Goal: Task Accomplishment & Management: Use online tool/utility

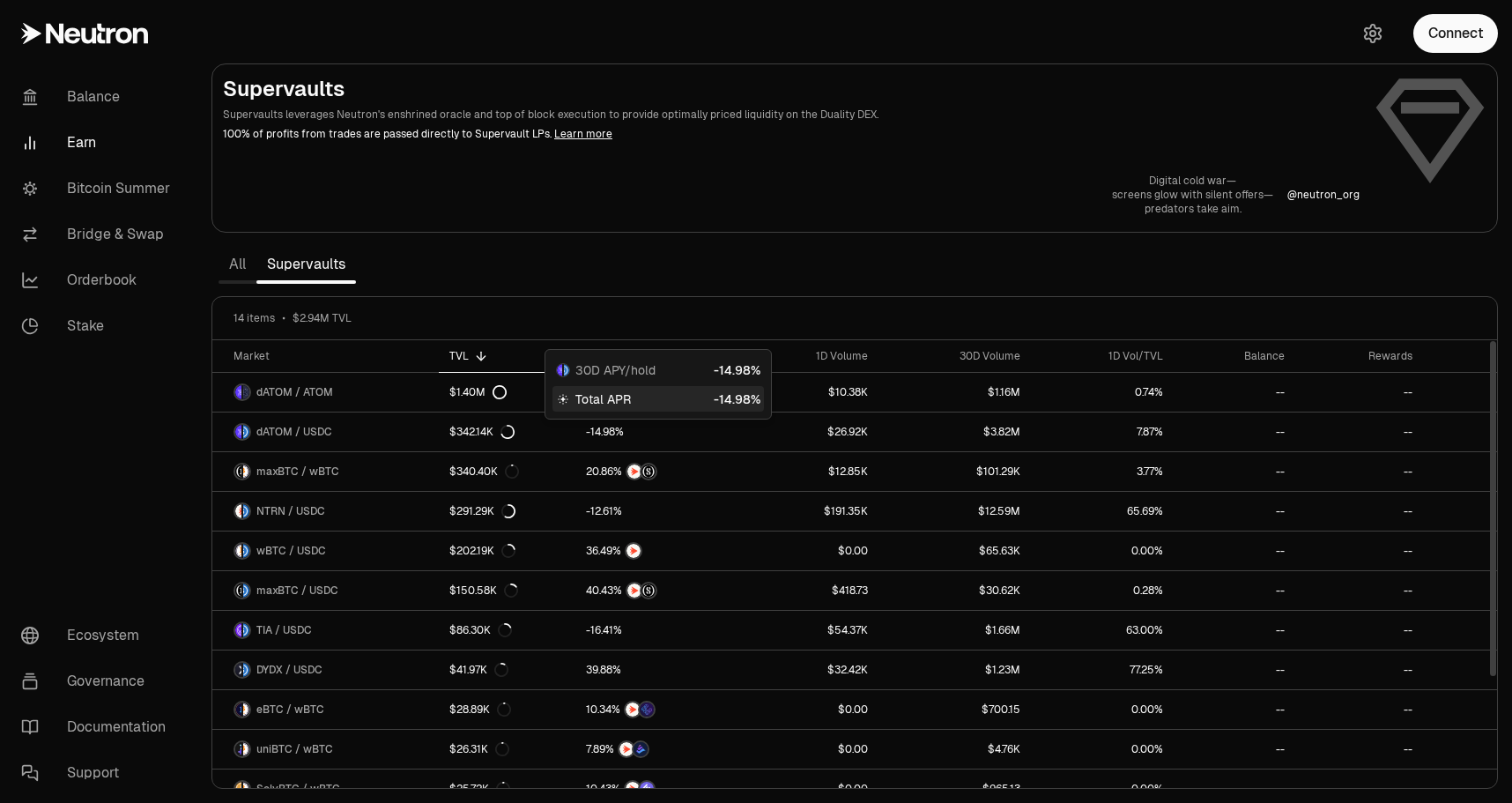
click at [694, 403] on div "Total APR" at bounding box center [658, 399] width 211 height 25
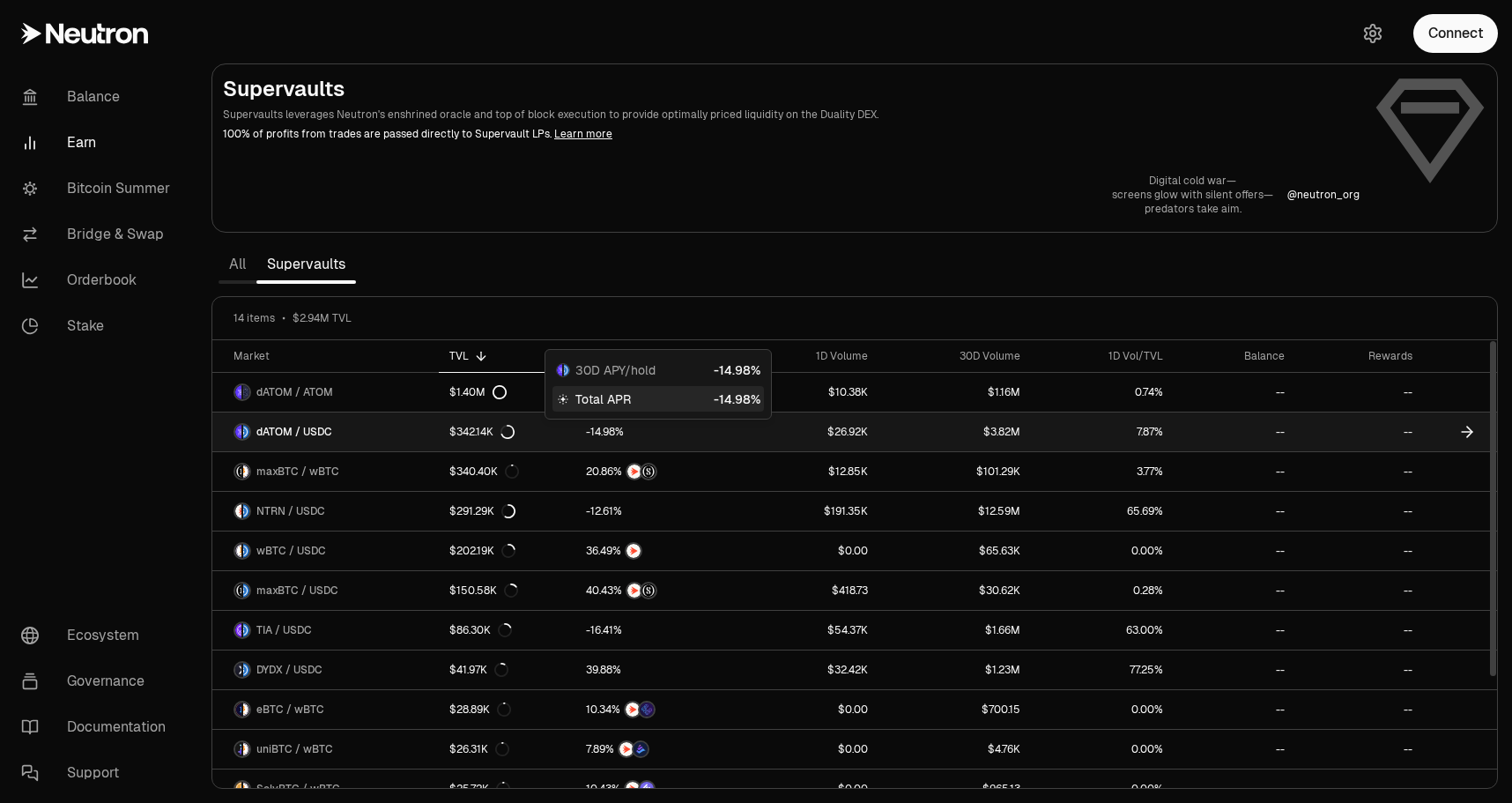
click at [710, 425] on div at bounding box center [658, 432] width 143 height 16
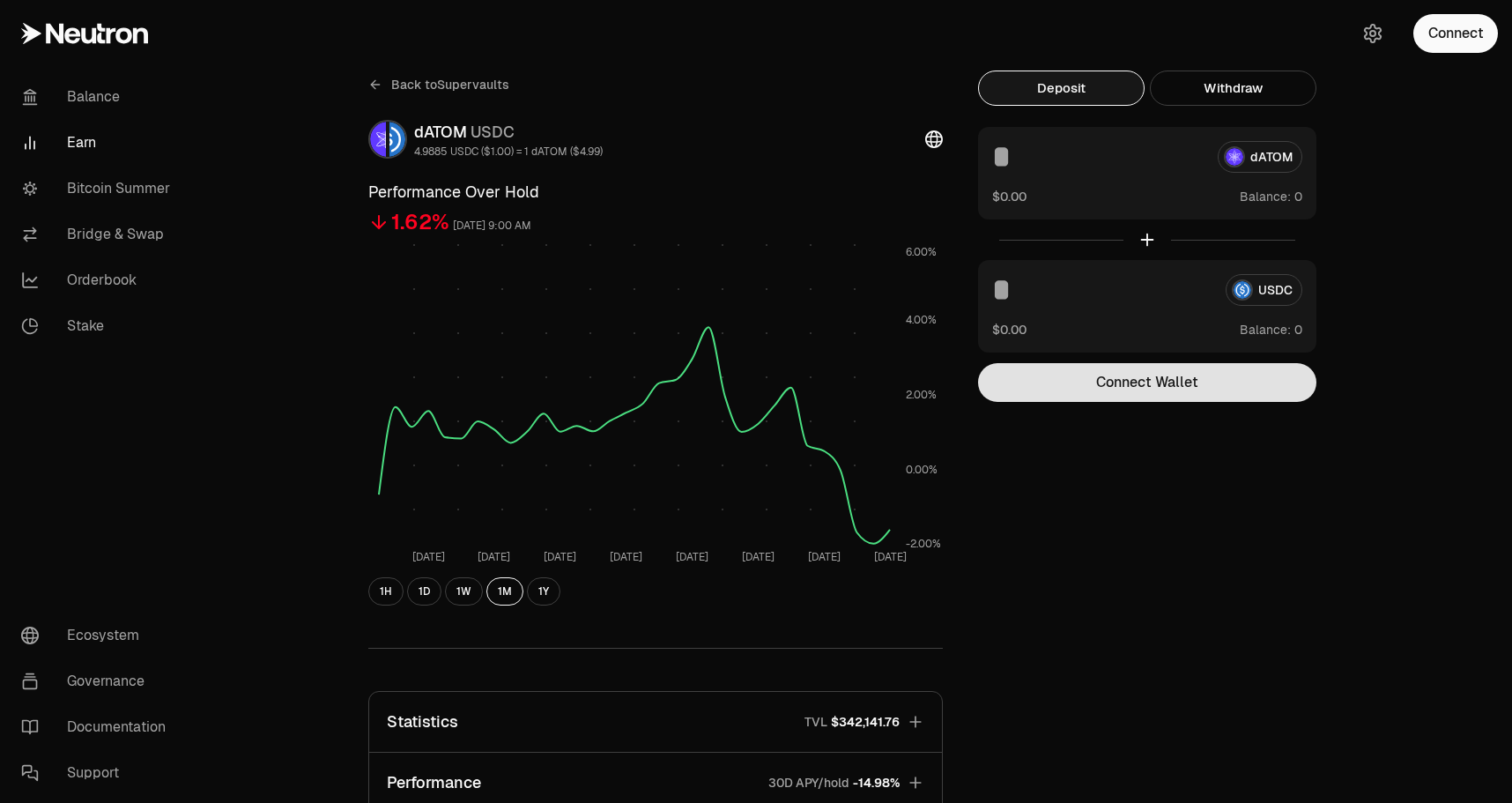
click at [1211, 373] on button "Connect Wallet" at bounding box center [1147, 382] width 338 height 39
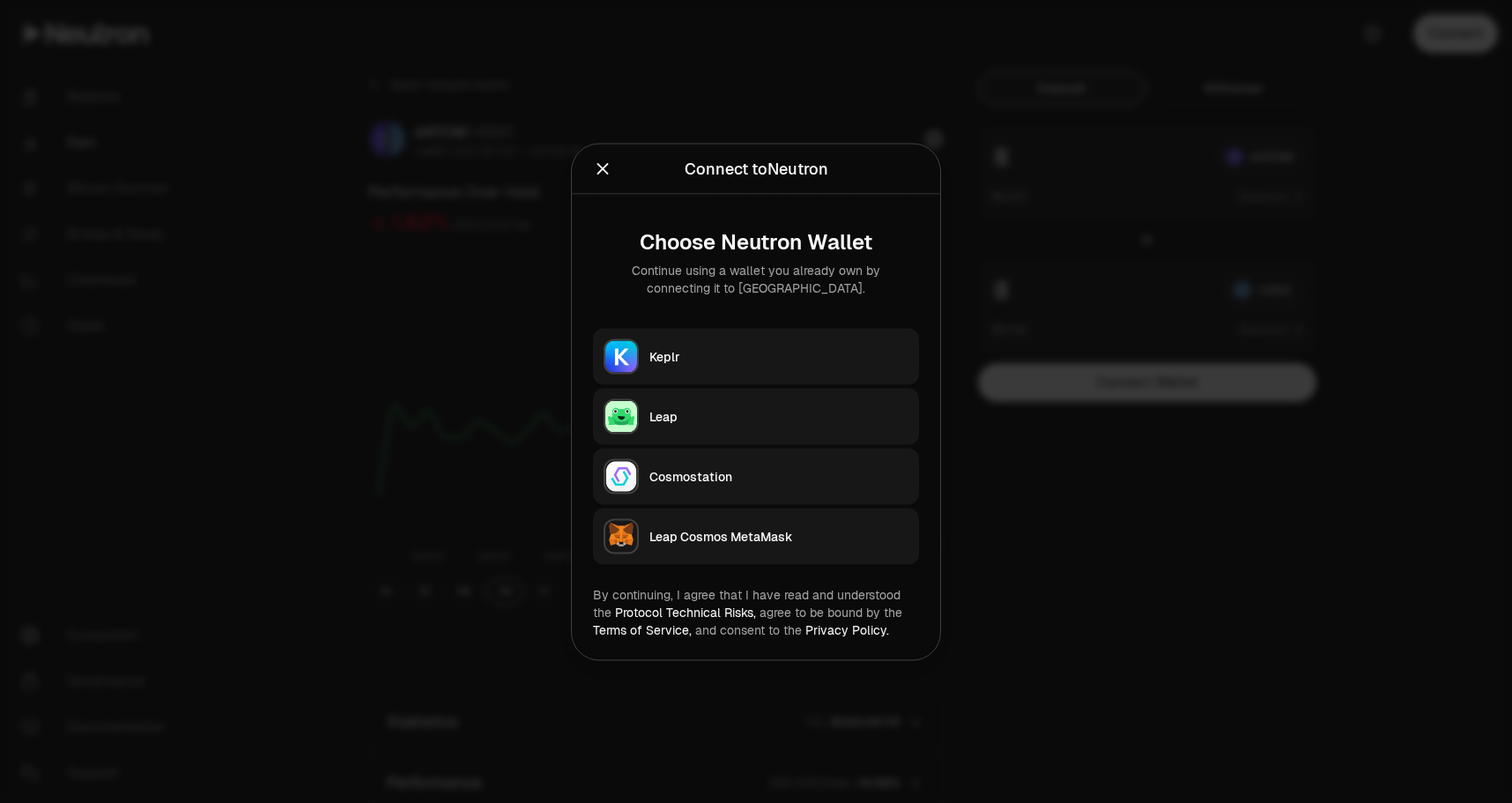
drag, startPoint x: 747, startPoint y: 353, endPoint x: 1012, endPoint y: 332, distance: 265.8
click at [1012, 332] on body "Balance Earn Bitcoin Summer Bridge & Swap Orderbook Stake Ecosystem Governance …" at bounding box center [756, 579] width 1512 height 1158
click at [760, 544] on button "Leap Cosmos MetaMask" at bounding box center [756, 536] width 326 height 56
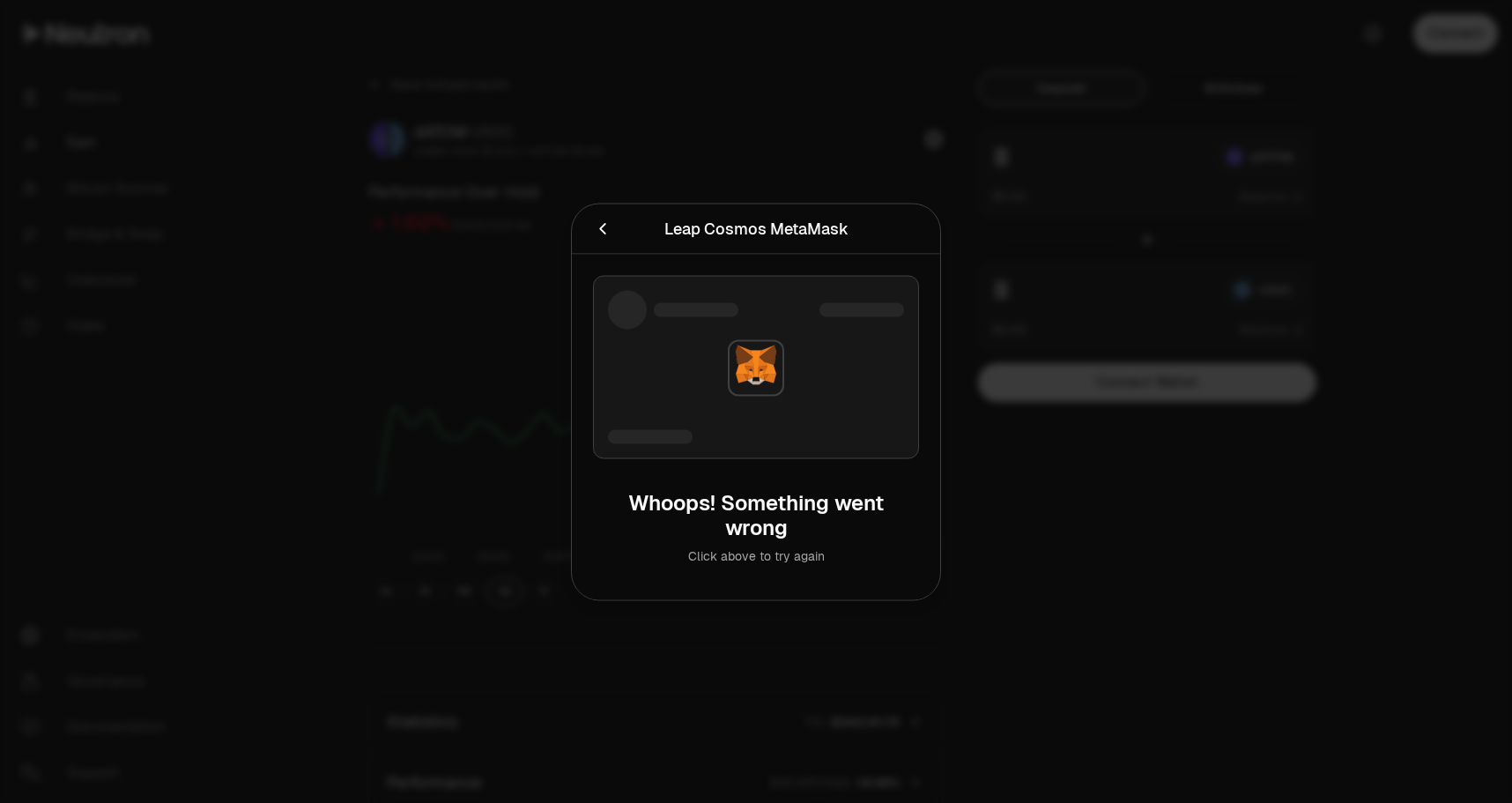
click at [608, 230] on icon "Cancel" at bounding box center [602, 228] width 20 height 20
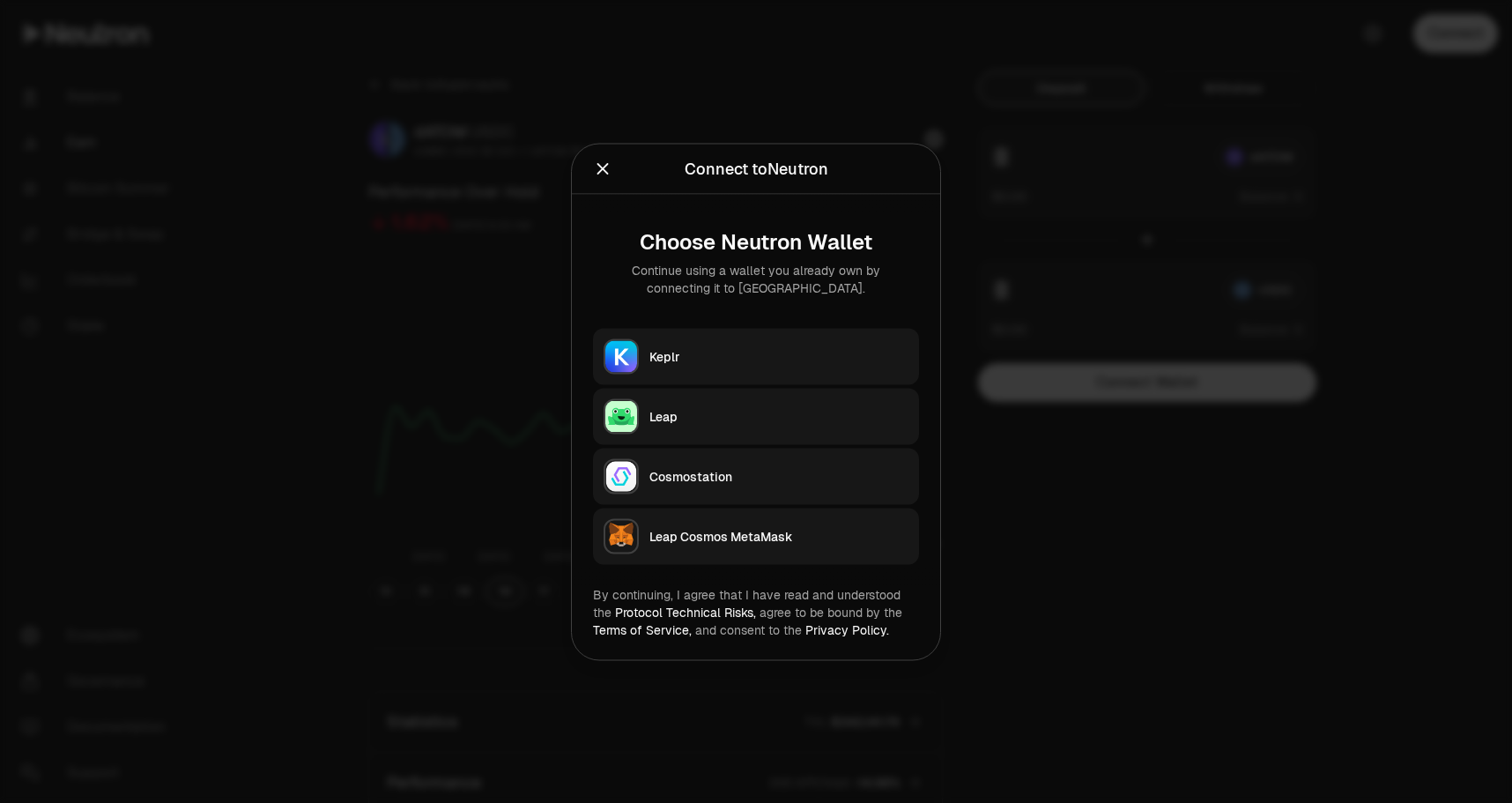
click at [752, 366] on button "Keplr" at bounding box center [756, 356] width 326 height 56
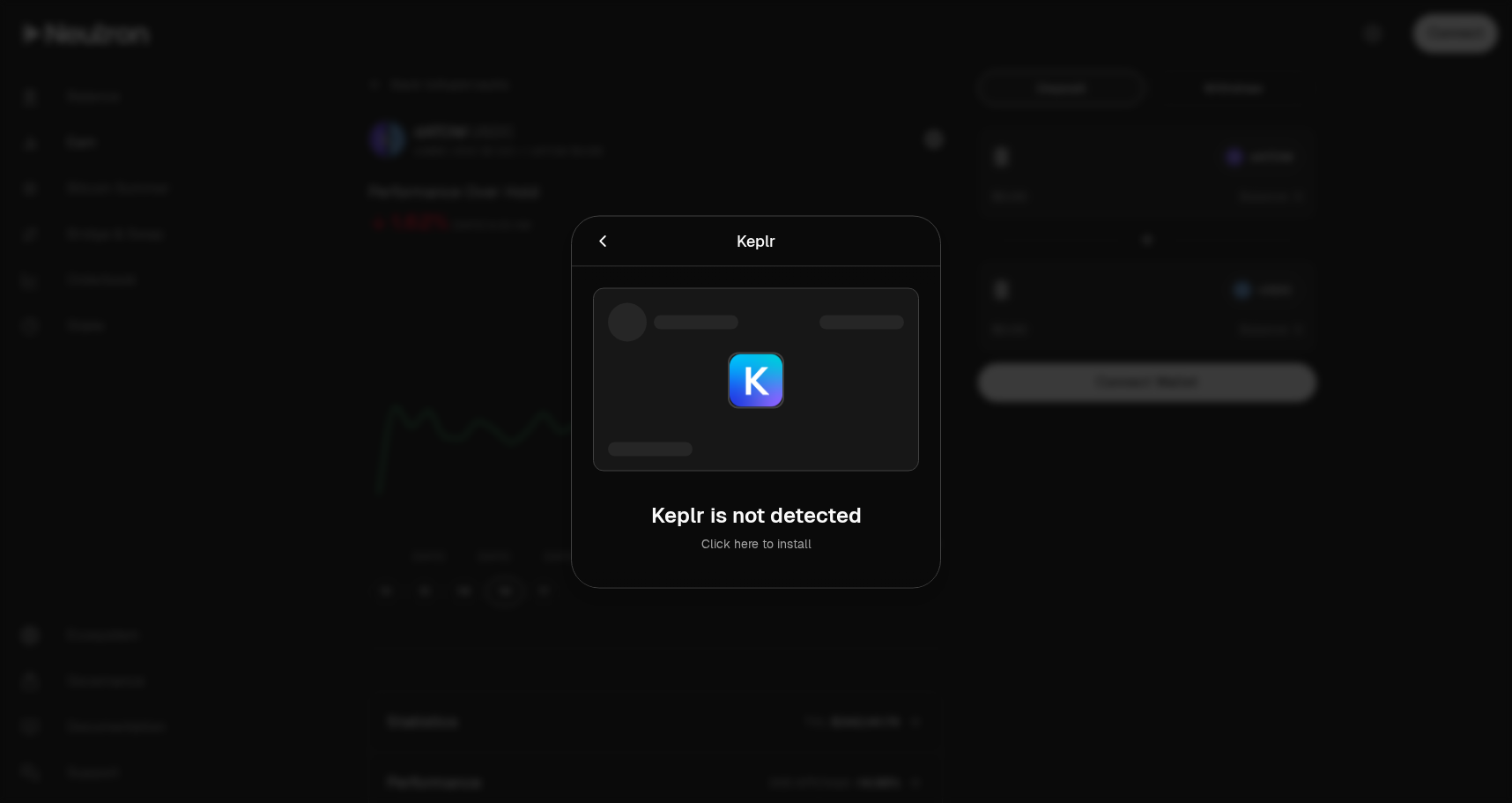
click at [806, 217] on div "Keplr Connecting to Keplr ." at bounding box center [756, 241] width 368 height 50
click at [775, 542] on link "Click here to install" at bounding box center [756, 543] width 110 height 16
click at [604, 246] on icon "Cancel" at bounding box center [602, 241] width 20 height 20
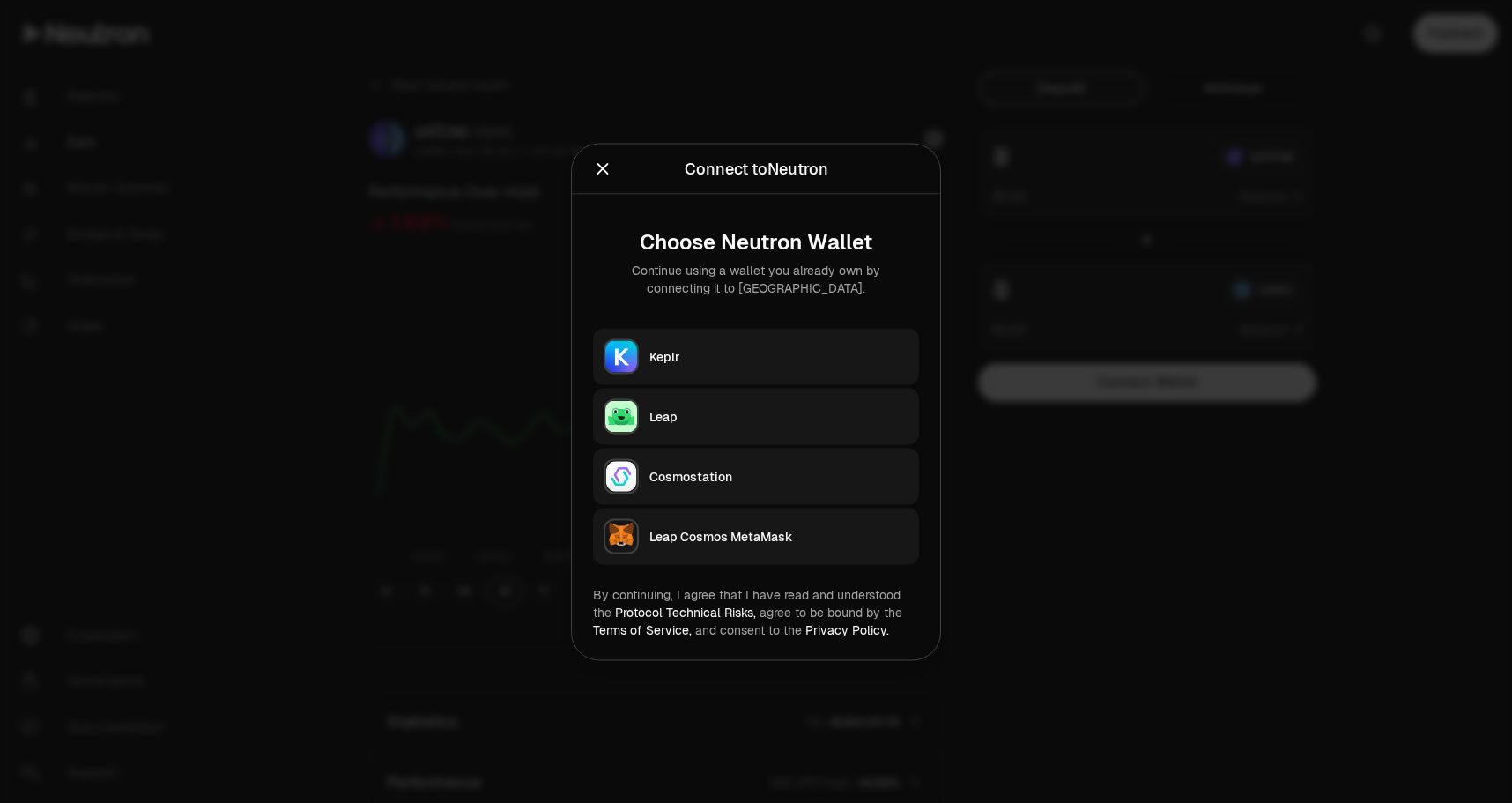
click at [593, 172] on icon "Close" at bounding box center [602, 168] width 20 height 20
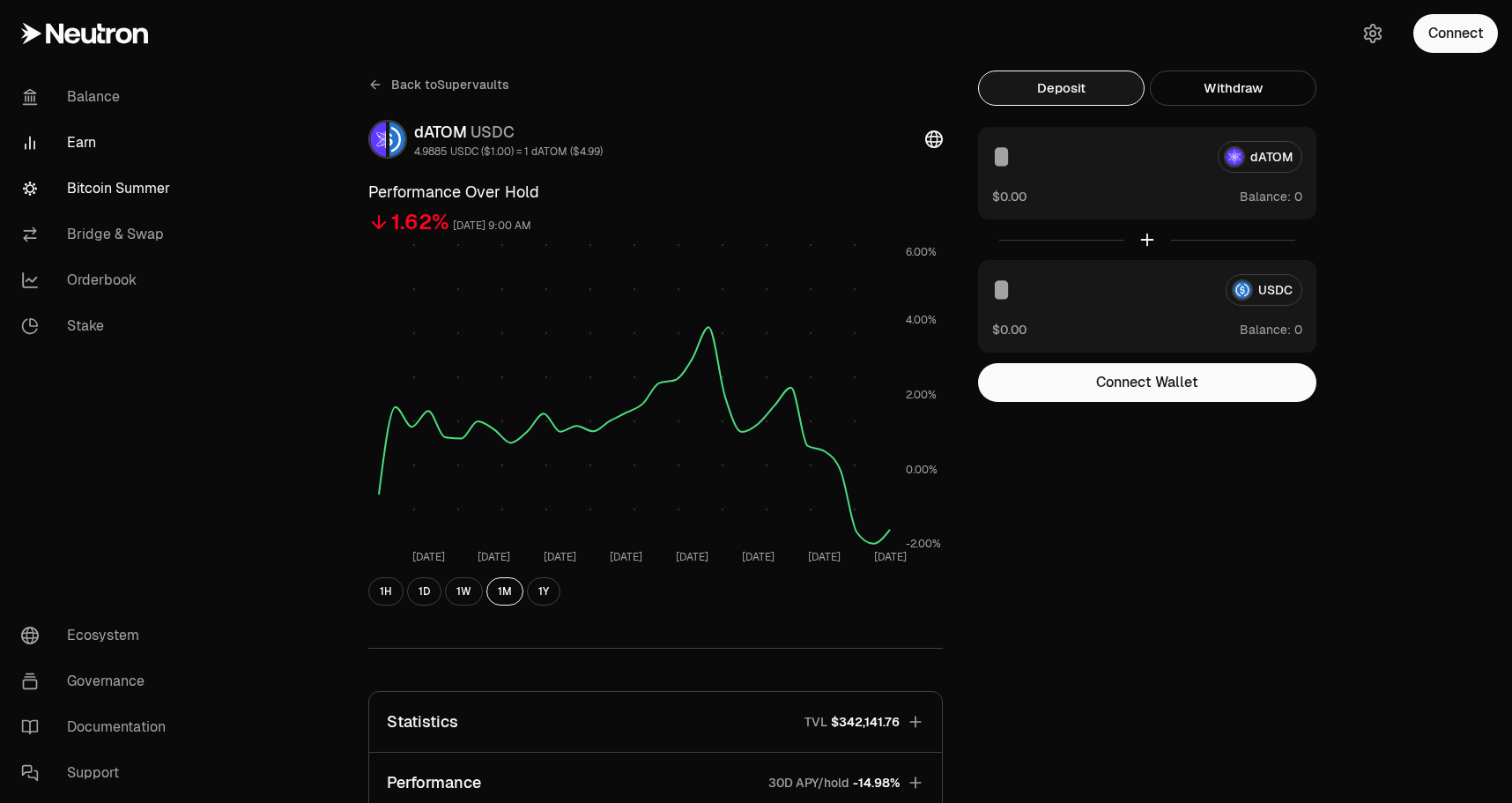
click at [100, 195] on link "Bitcoin Summer" at bounding box center [99, 188] width 183 height 46
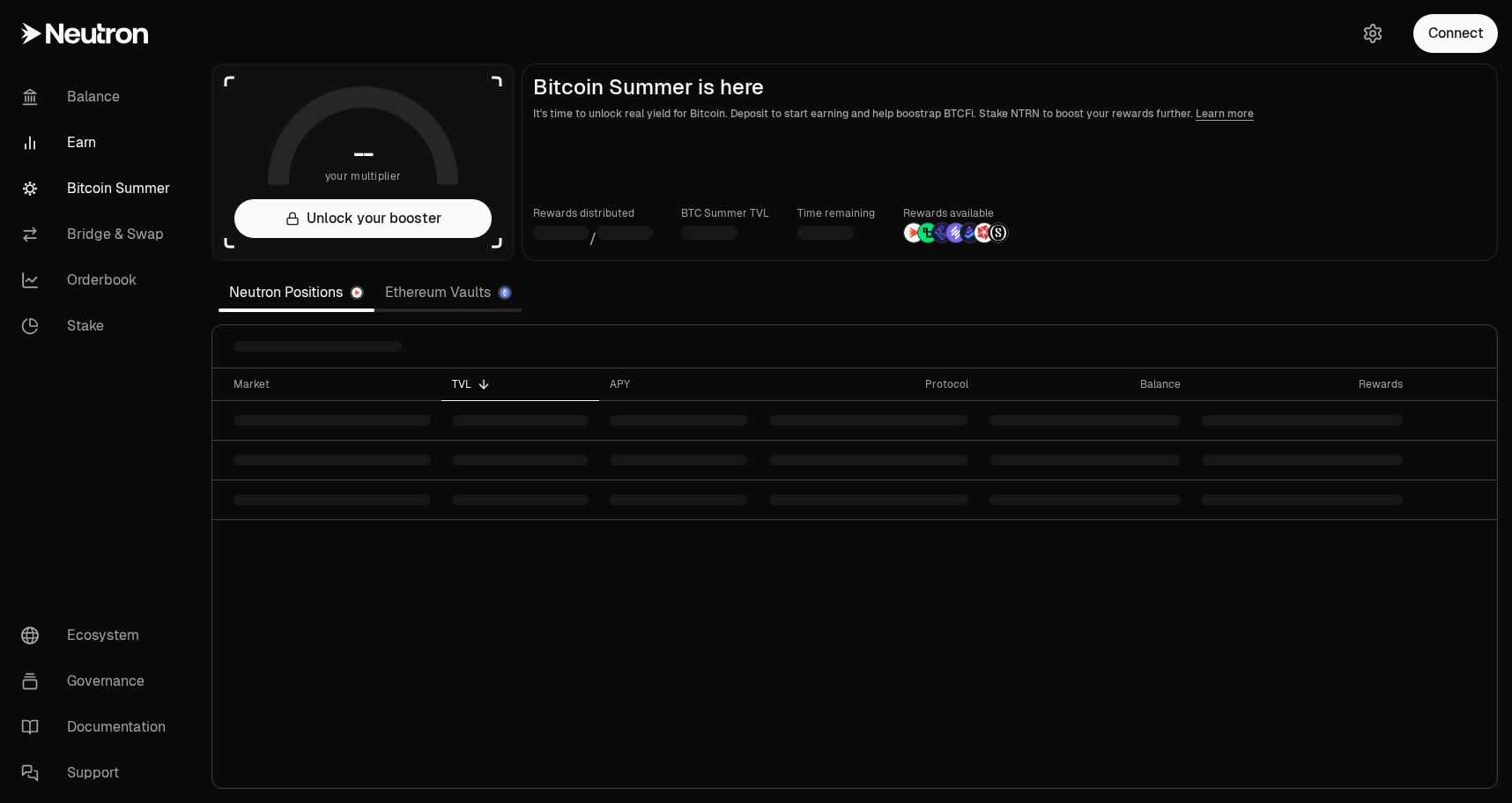
click at [93, 160] on link "Earn" at bounding box center [99, 143] width 183 height 46
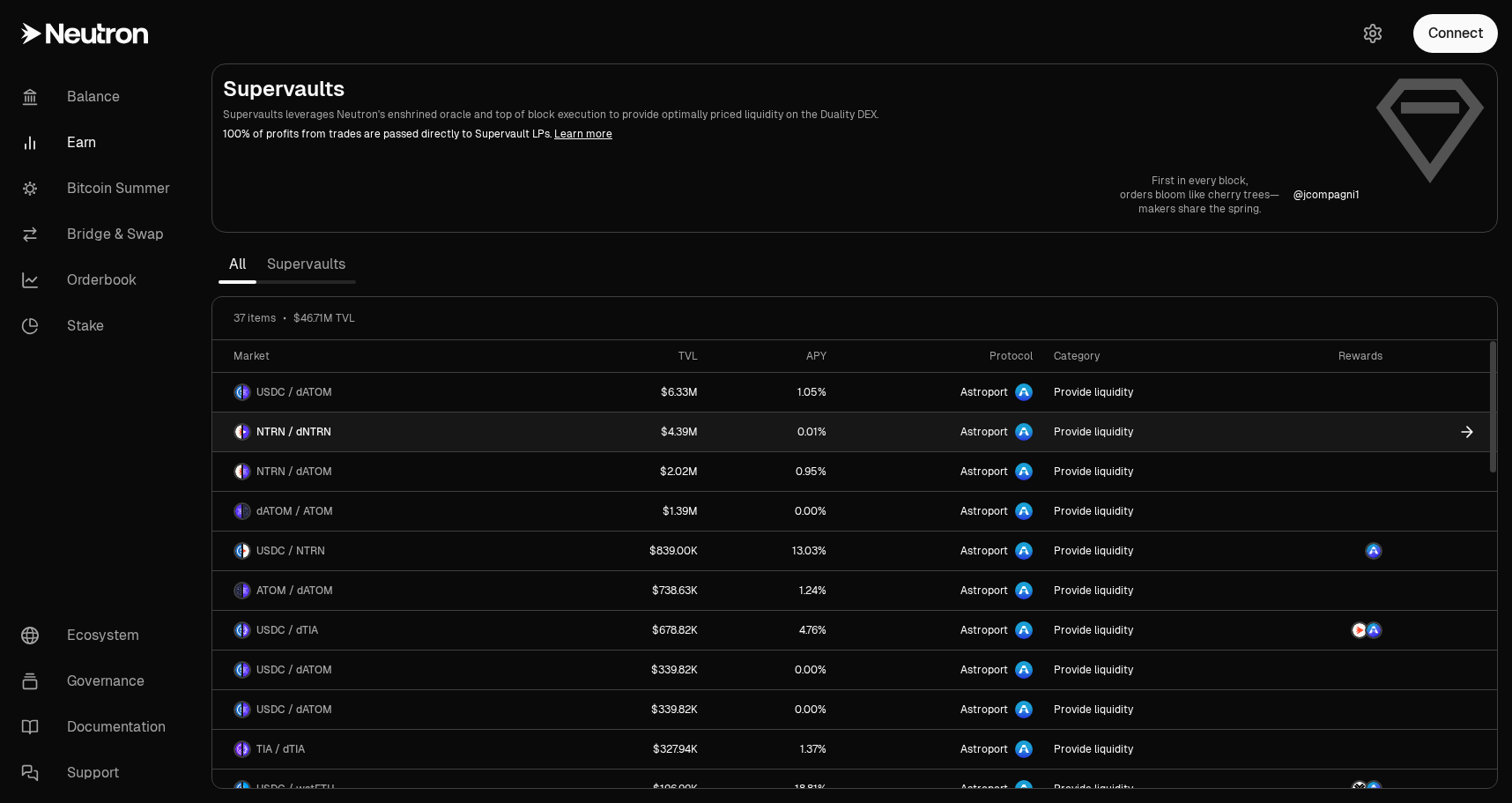
click at [420, 431] on link "NTRN / dNTRN" at bounding box center [387, 432] width 350 height 39
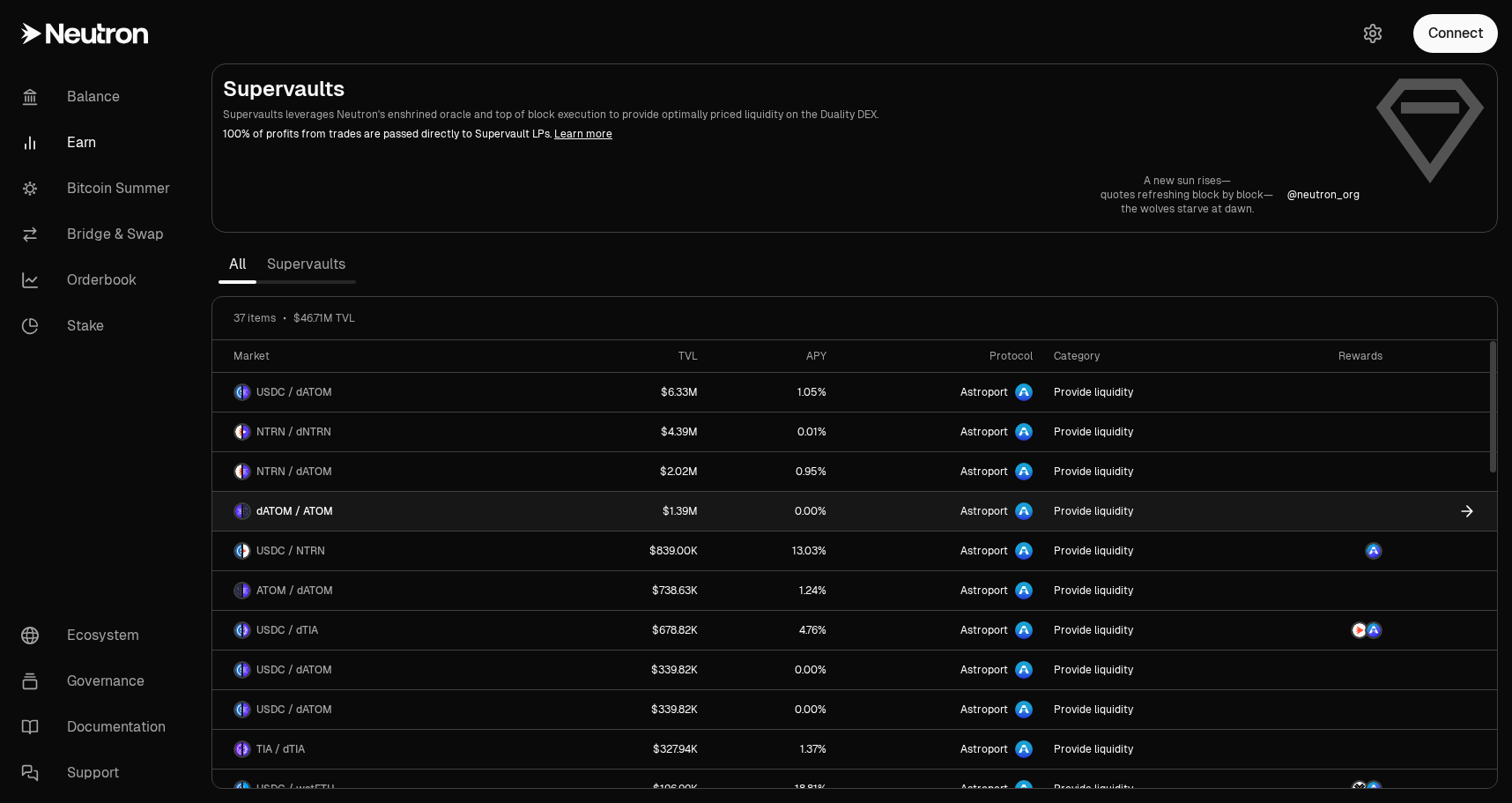
click at [629, 523] on link "$1.39M" at bounding box center [635, 511] width 148 height 39
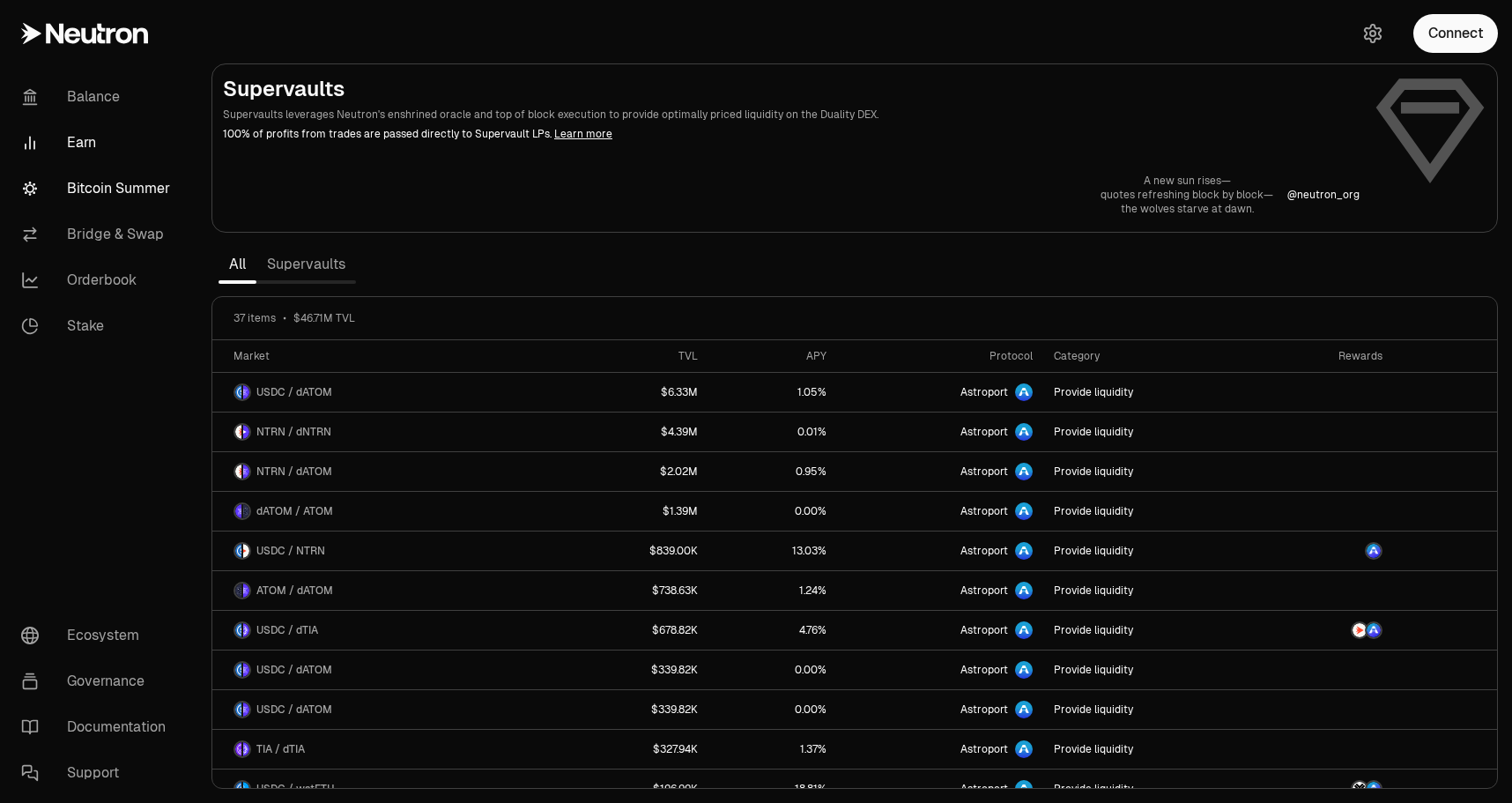
click at [101, 197] on link "Bitcoin Summer" at bounding box center [99, 188] width 183 height 46
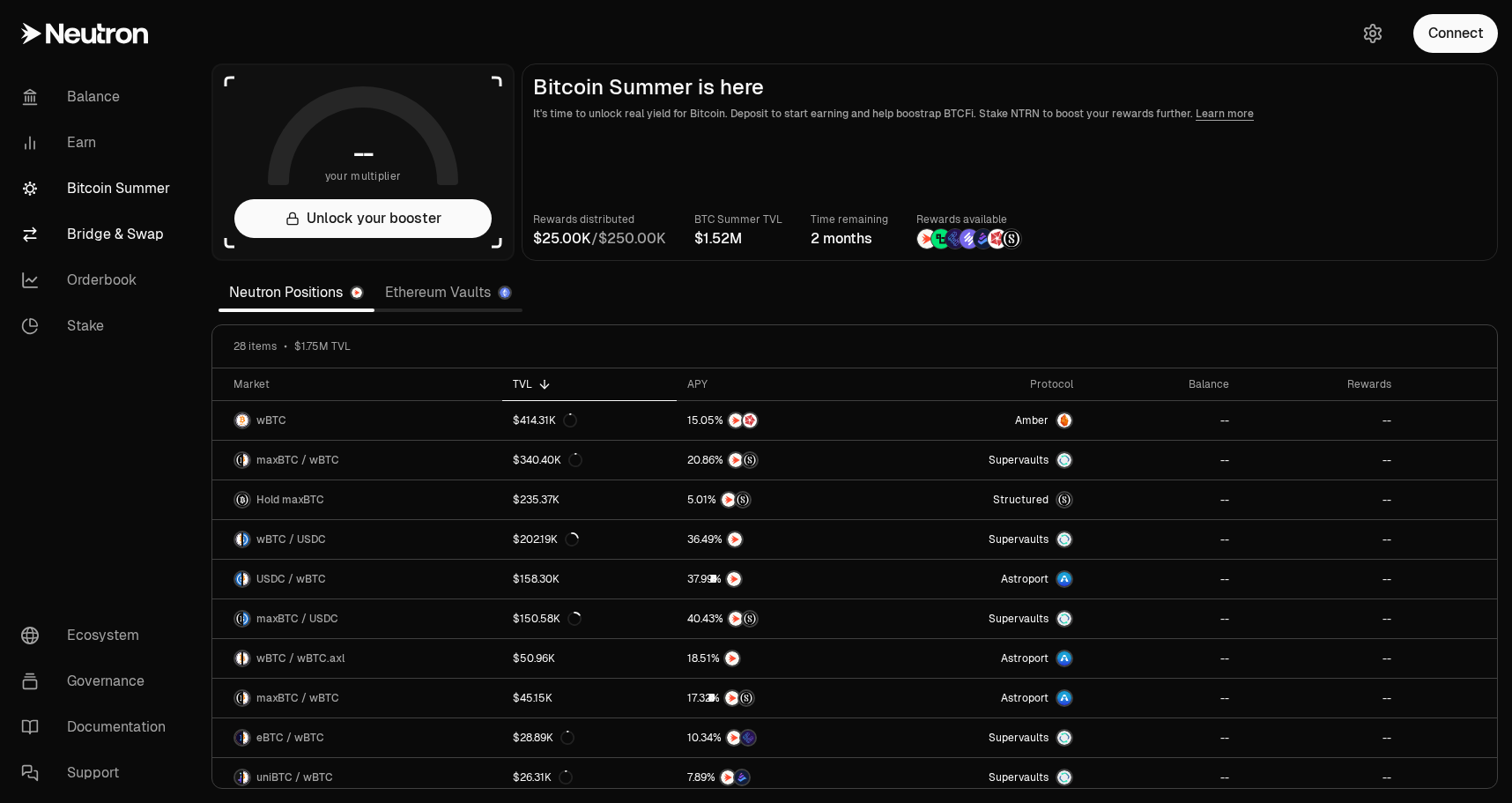
click at [114, 246] on link "Bridge & Swap" at bounding box center [99, 234] width 183 height 46
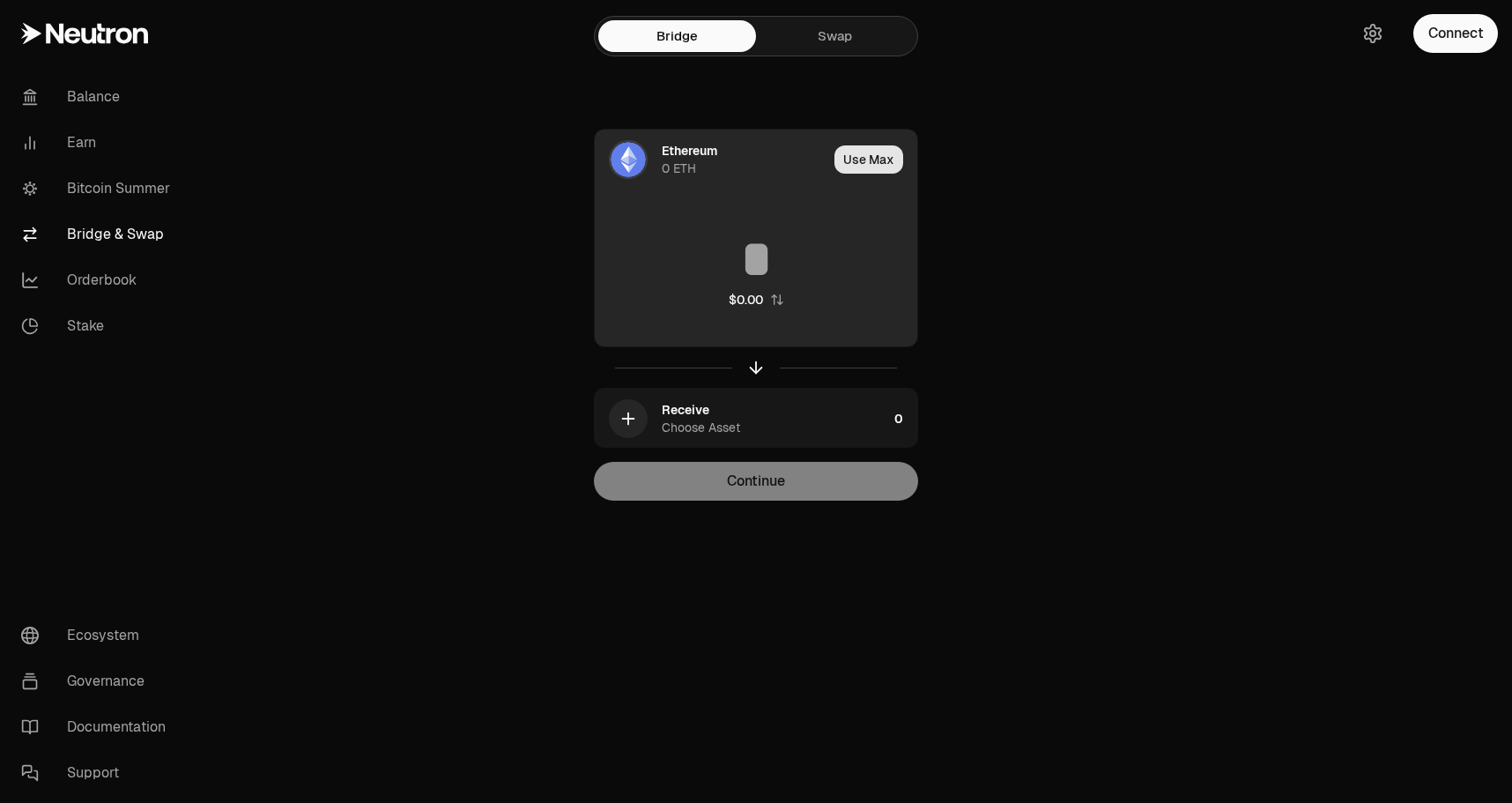
click at [860, 168] on button "Use Max" at bounding box center [868, 160] width 69 height 28
type input "*"
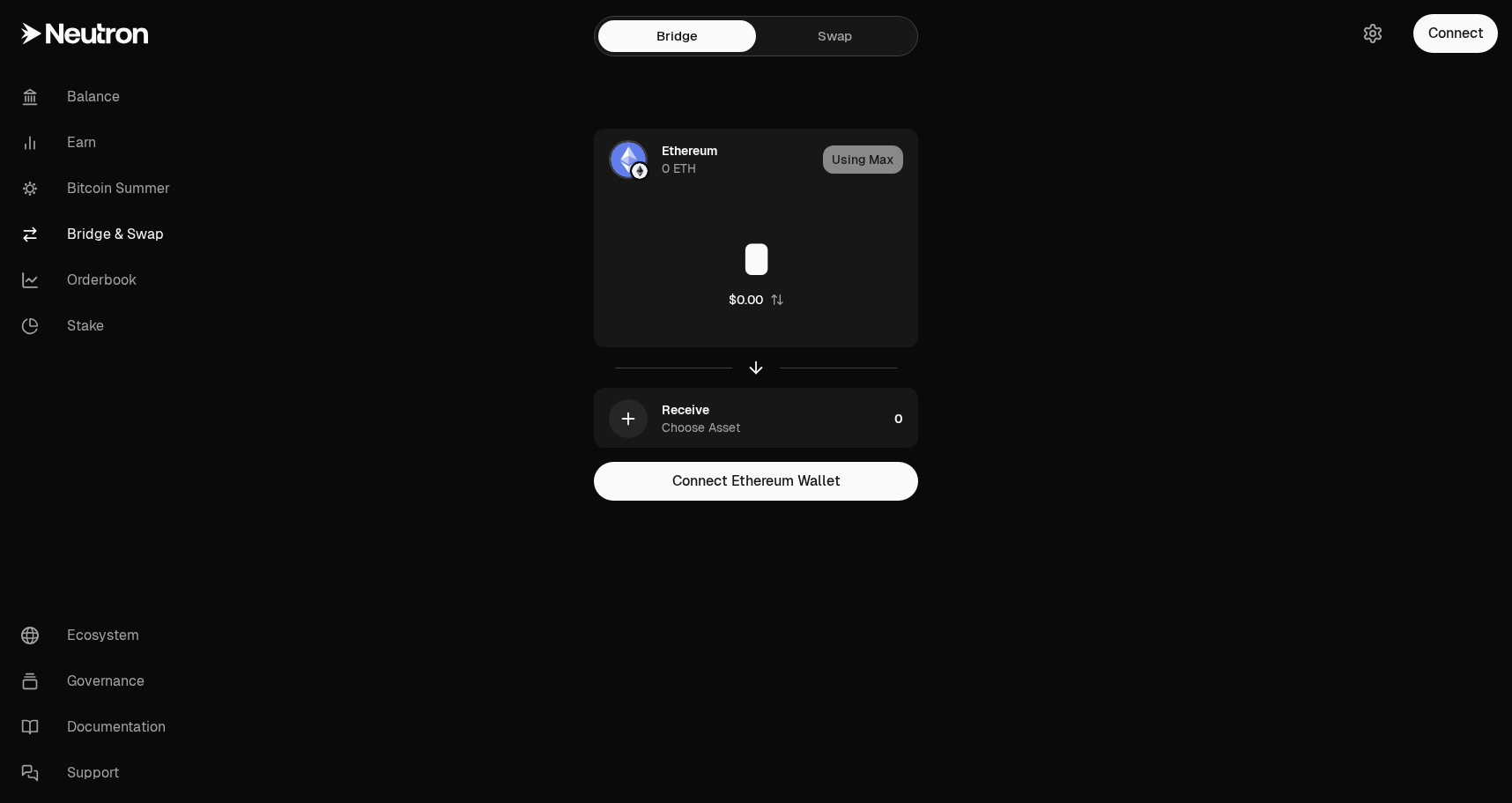
click at [848, 21] on link "Swap" at bounding box center [834, 37] width 158 height 32
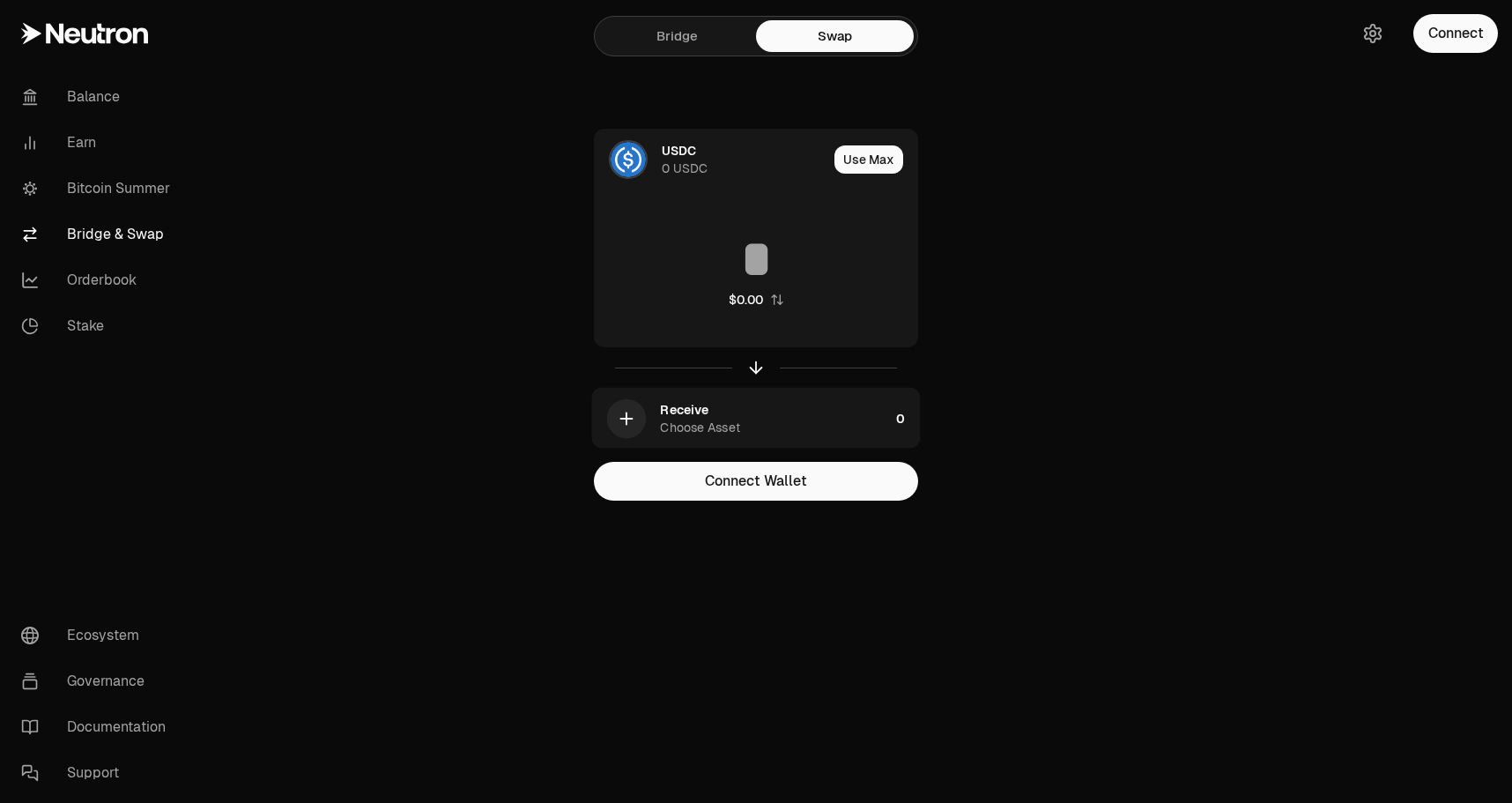
click at [89, 36] on icon at bounding box center [85, 33] width 127 height 22
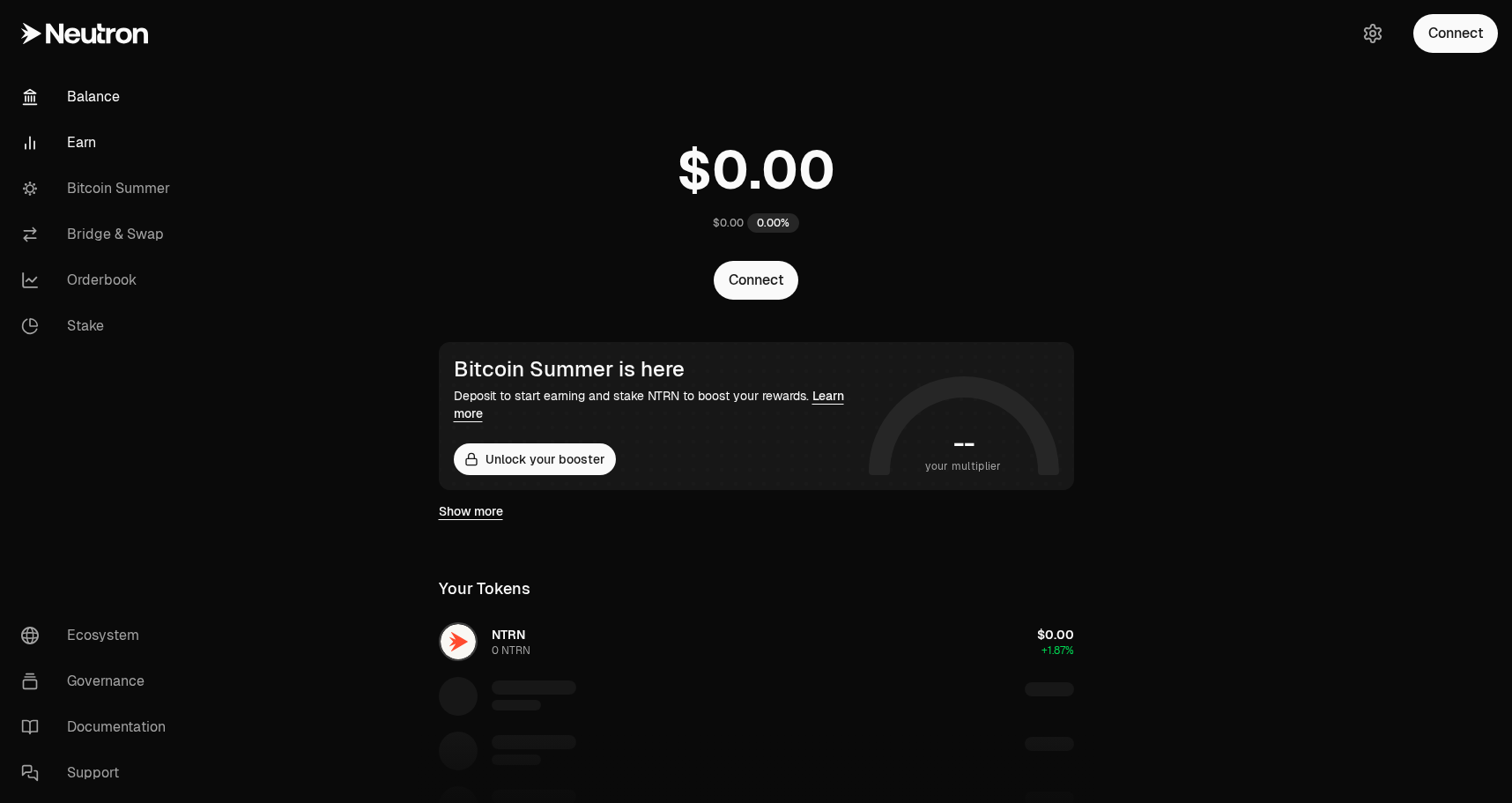
click at [86, 145] on link "Earn" at bounding box center [99, 143] width 183 height 46
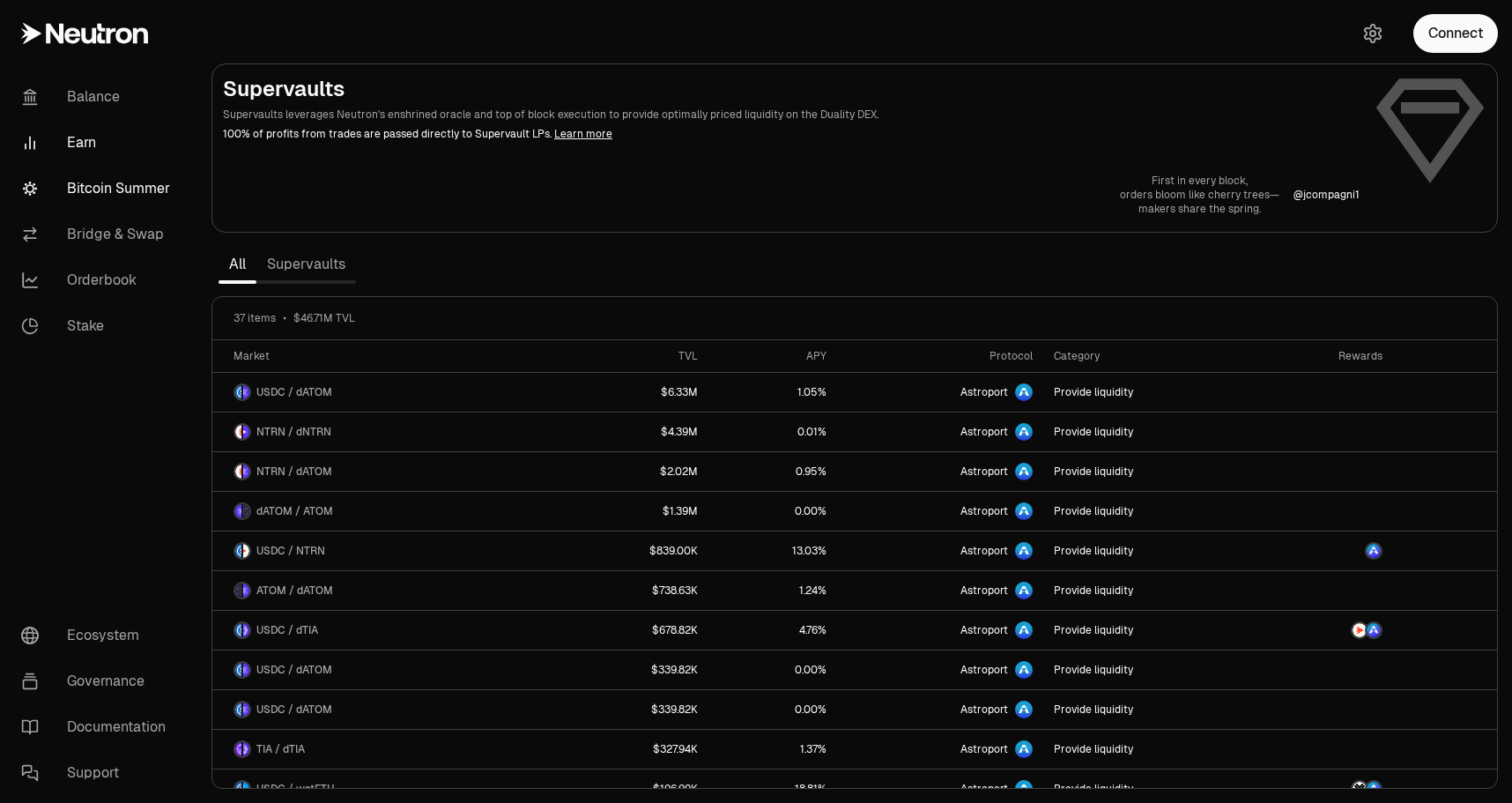
click at [101, 191] on link "Bitcoin Summer" at bounding box center [99, 188] width 183 height 46
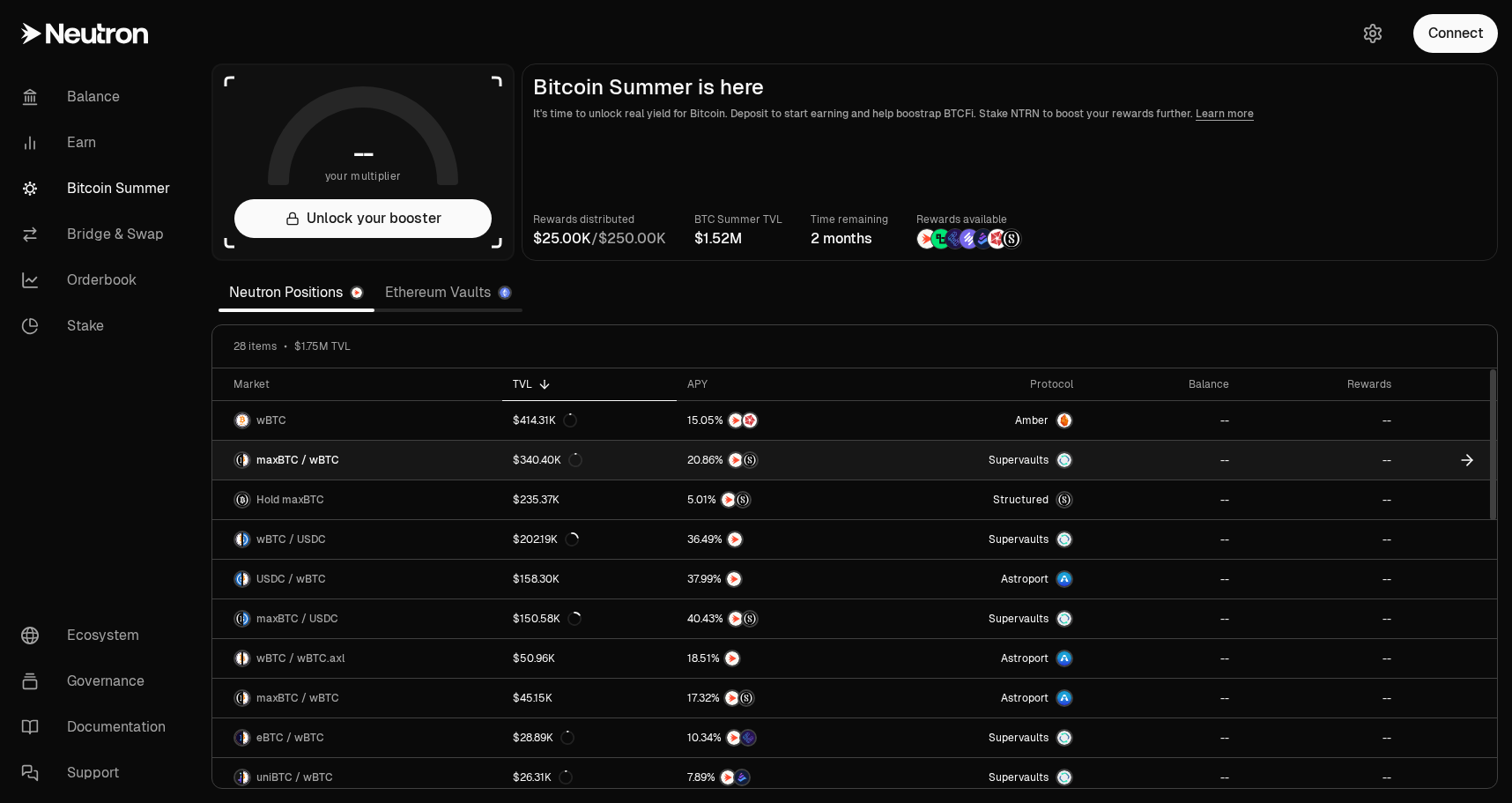
click at [475, 464] on link "maxBTC / wBTC" at bounding box center [357, 460] width 289 height 39
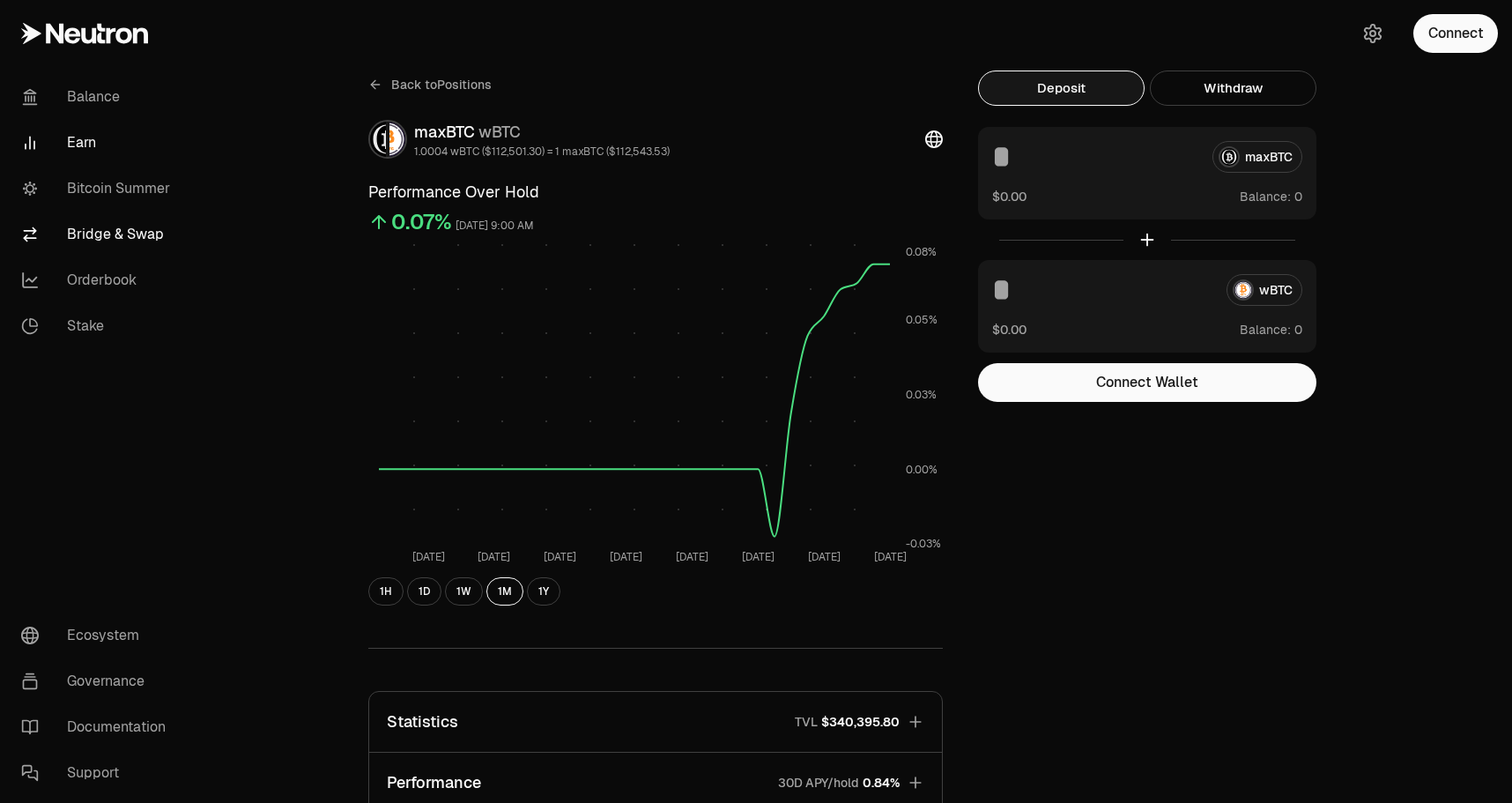
click at [148, 247] on link "Bridge & Swap" at bounding box center [99, 234] width 183 height 46
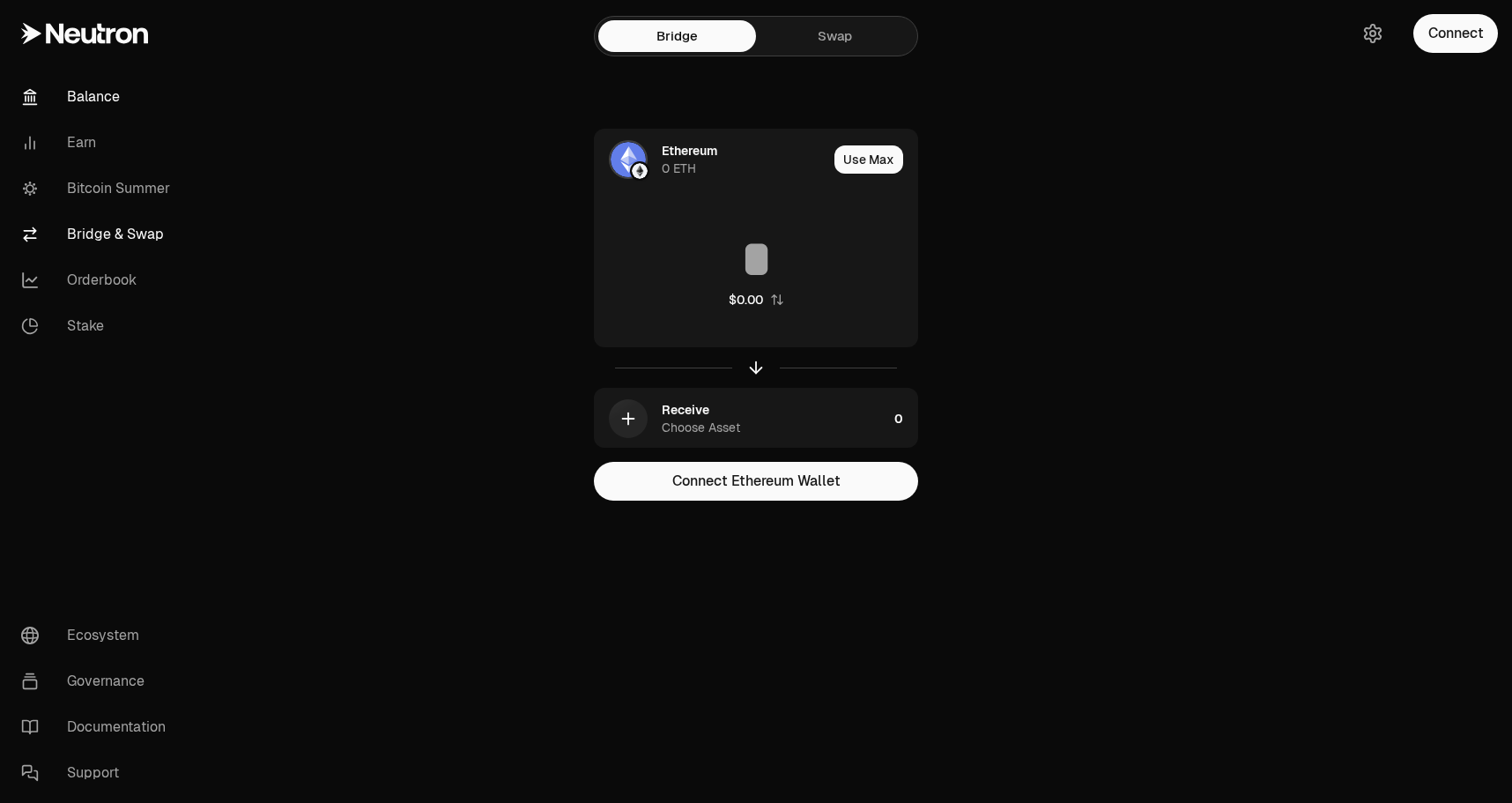
click at [89, 91] on link "Balance" at bounding box center [99, 97] width 183 height 46
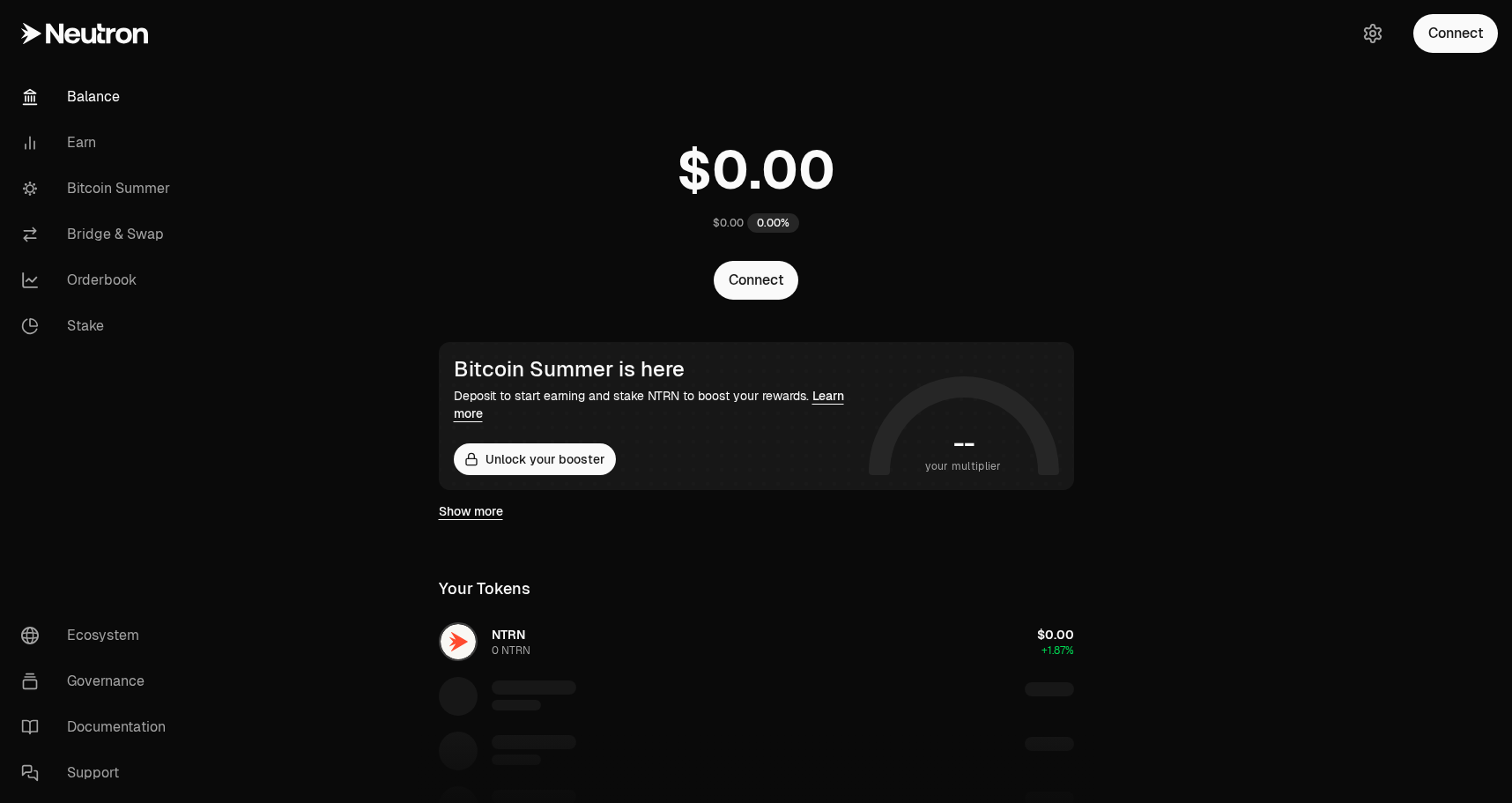
click at [116, 42] on icon at bounding box center [85, 33] width 127 height 22
click at [512, 636] on div "NTRN 0 NTRN $0.00 +1.87%" at bounding box center [756, 750] width 678 height 272
click at [475, 638] on div "NTRN 0 NTRN $0.00 +1.87%" at bounding box center [756, 750] width 678 height 272
click at [94, 147] on link "Earn" at bounding box center [99, 143] width 183 height 46
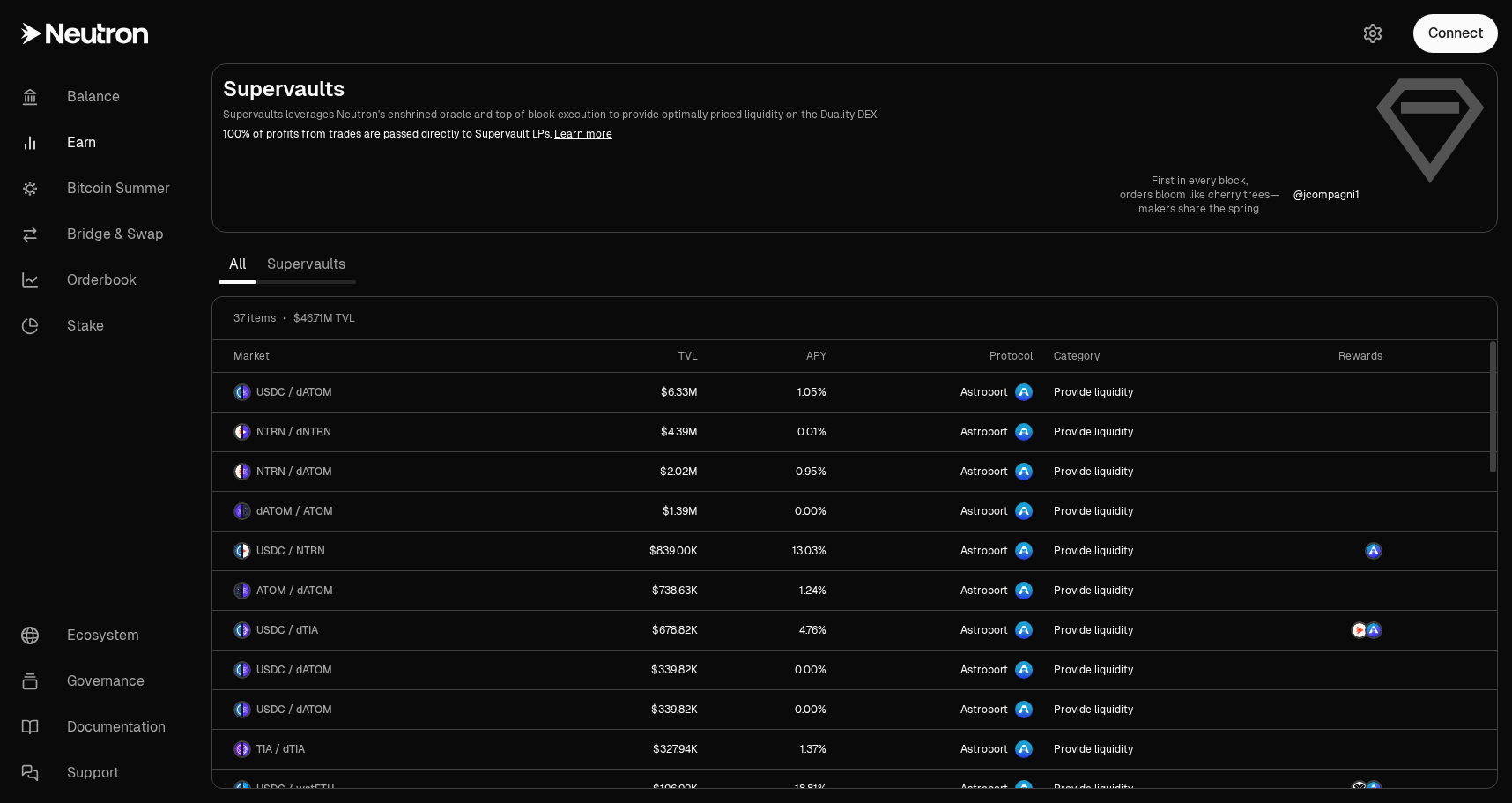
click at [1364, 179] on div "First in every block, orders bloom like cherry trees— makers share the spring. …" at bounding box center [854, 195] width 1264 height 42
click at [80, 196] on link "Bitcoin Summer" at bounding box center [99, 188] width 183 height 46
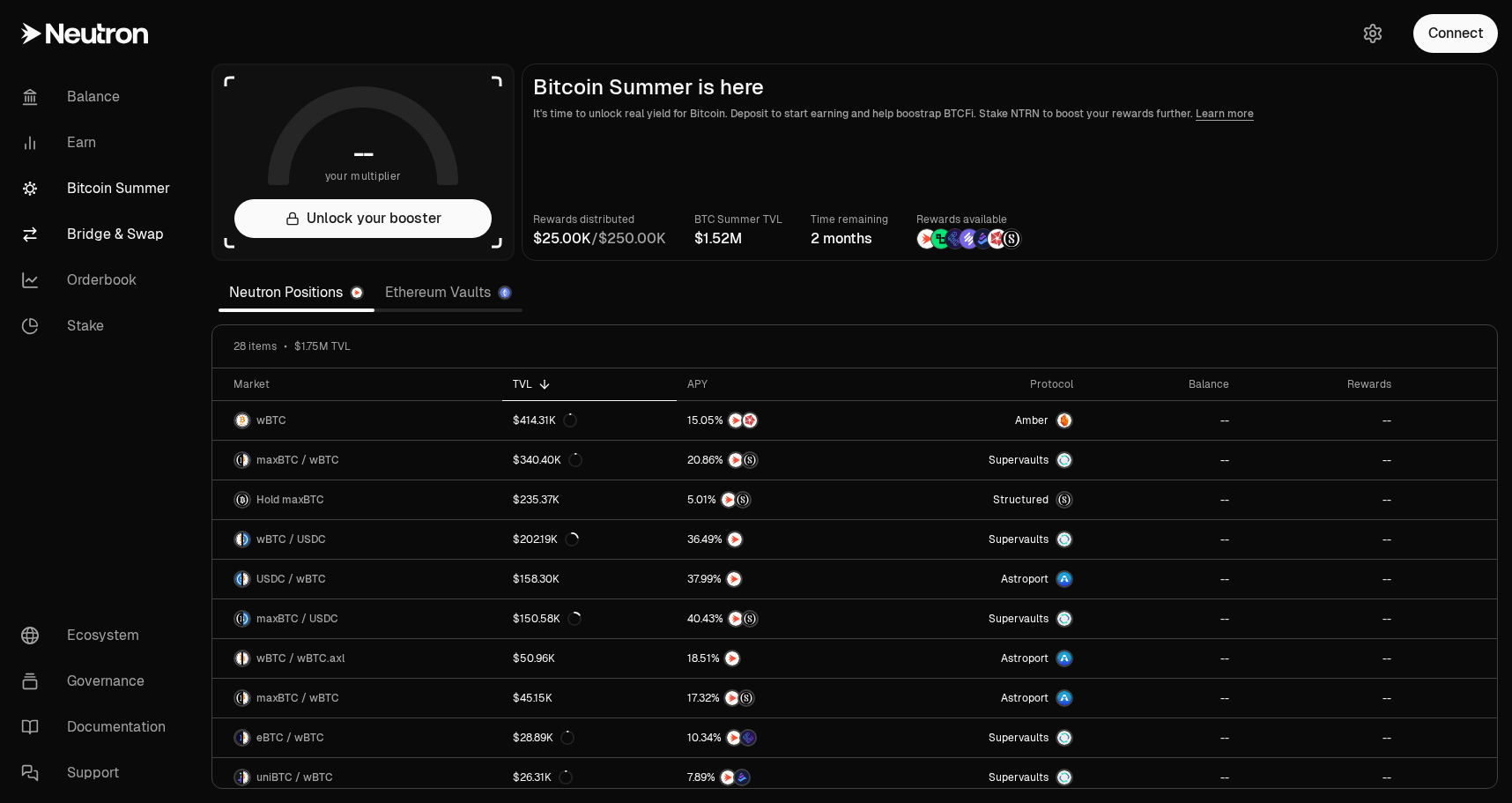
click at [88, 240] on link "Bridge & Swap" at bounding box center [99, 234] width 183 height 46
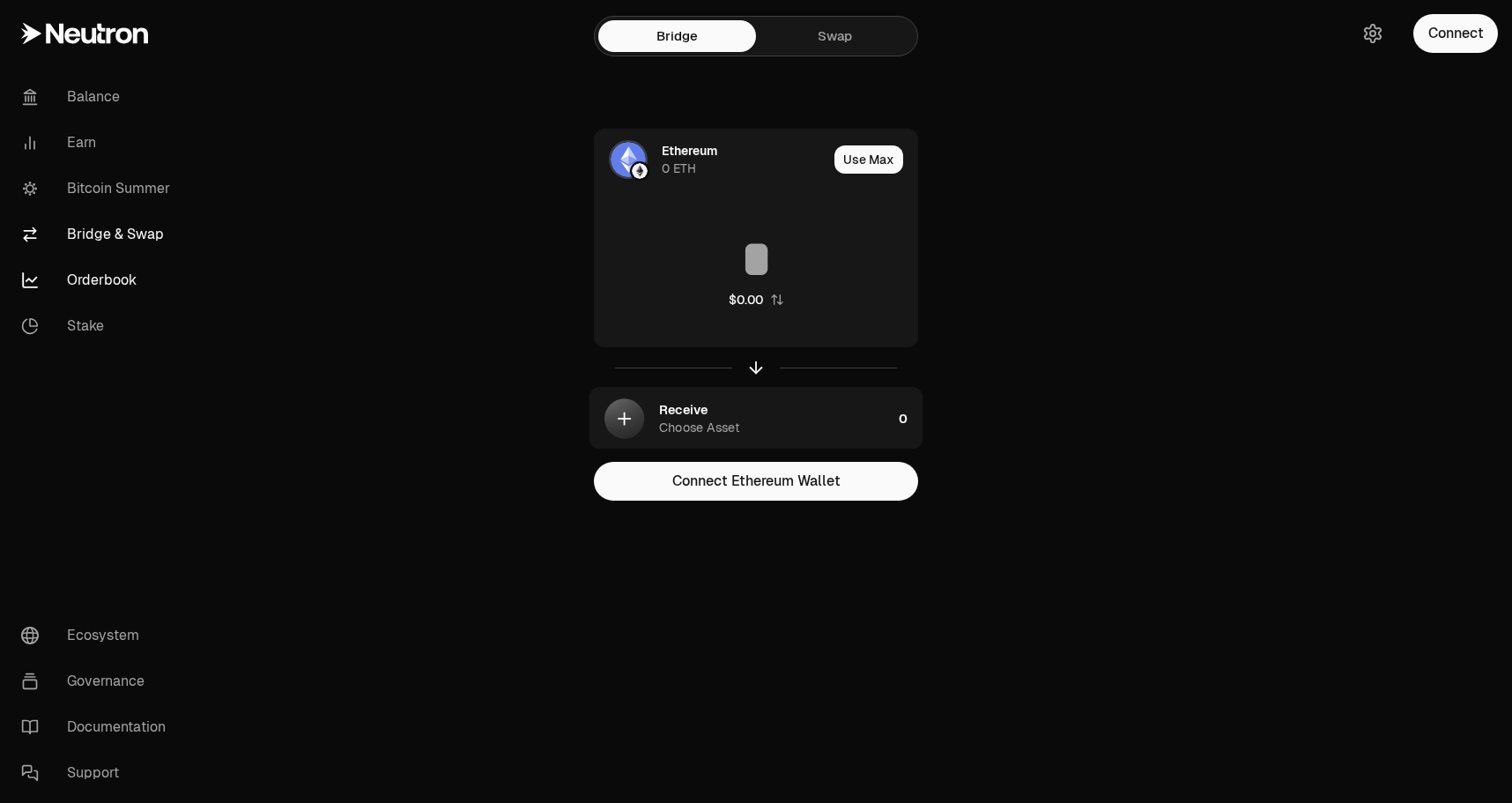
click at [100, 276] on link "Orderbook" at bounding box center [99, 280] width 183 height 46
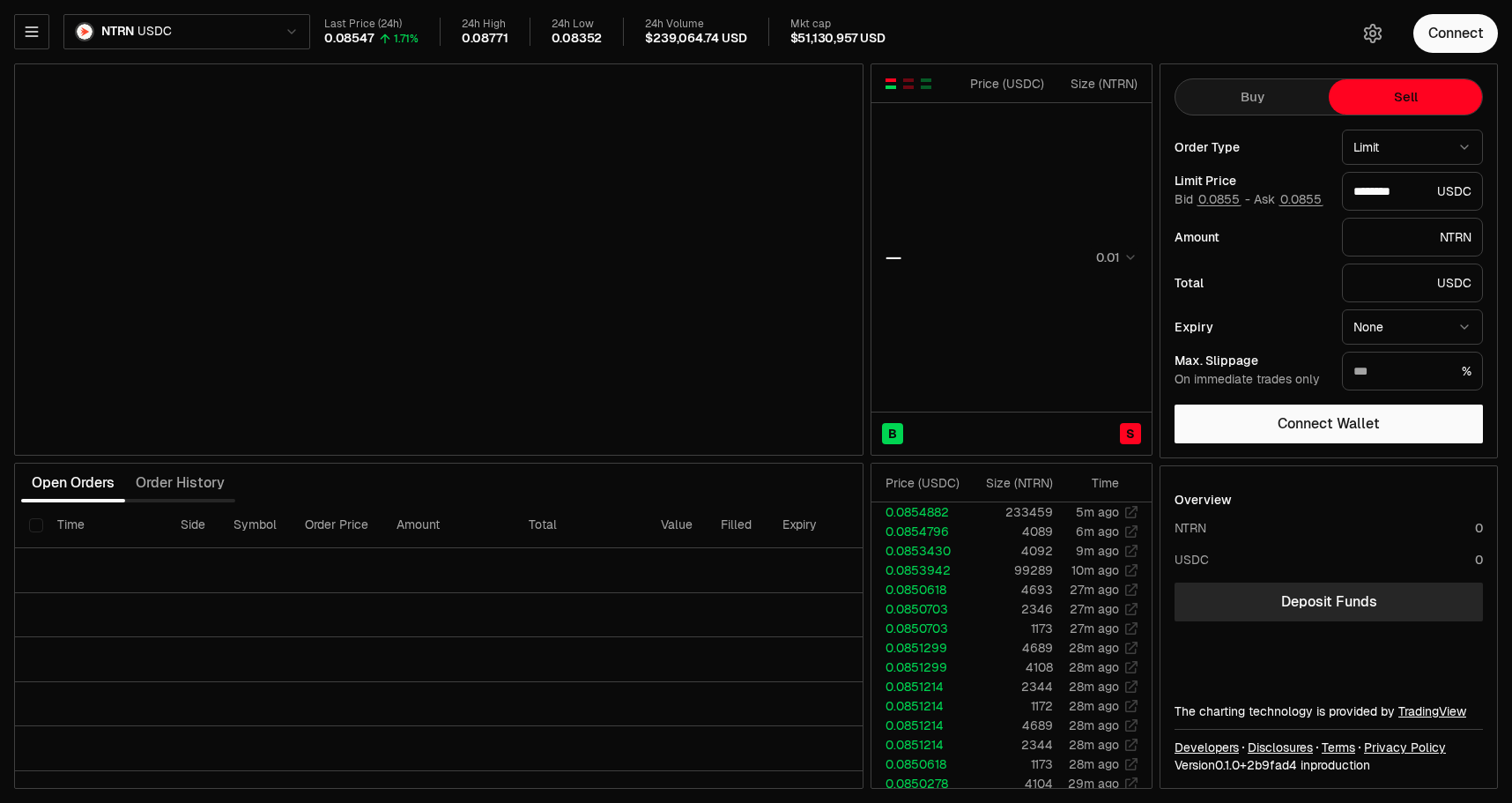
click at [1406, 102] on button "Sell" at bounding box center [1405, 97] width 153 height 36
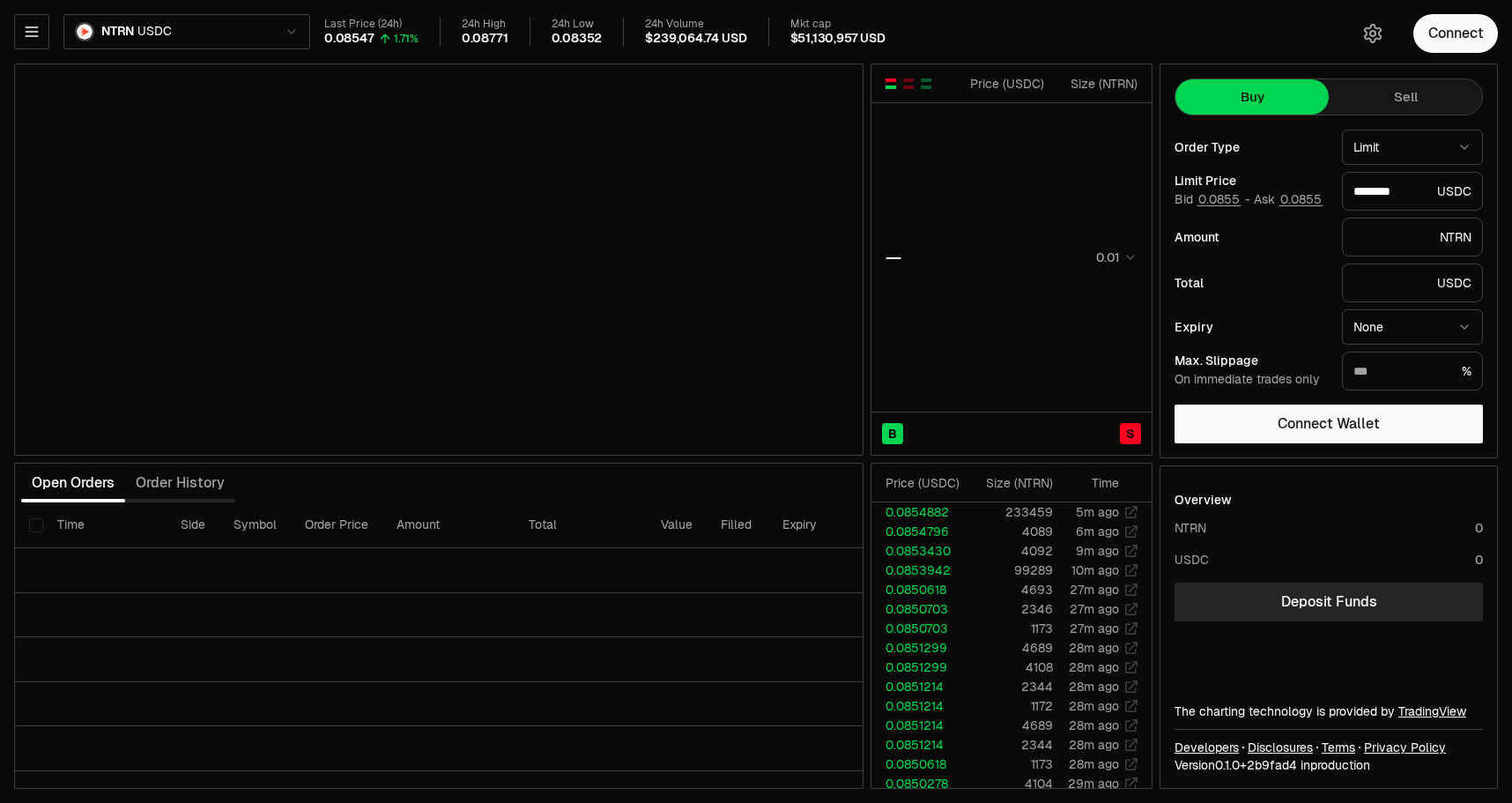
click at [1284, 102] on button "Buy" at bounding box center [1252, 97] width 153 height 36
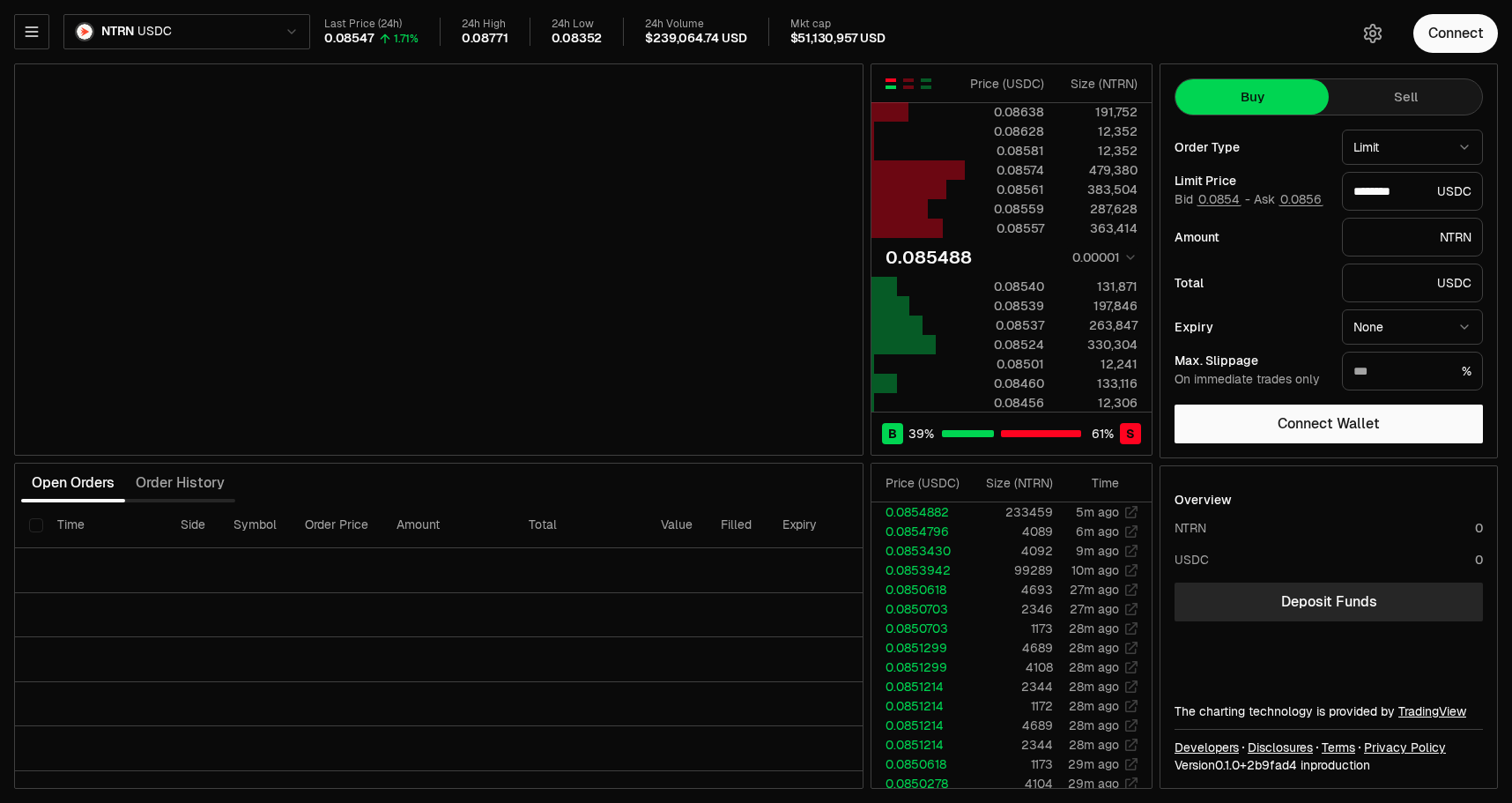
type input "********"
click at [1342, 100] on button "Sell" at bounding box center [1405, 97] width 153 height 36
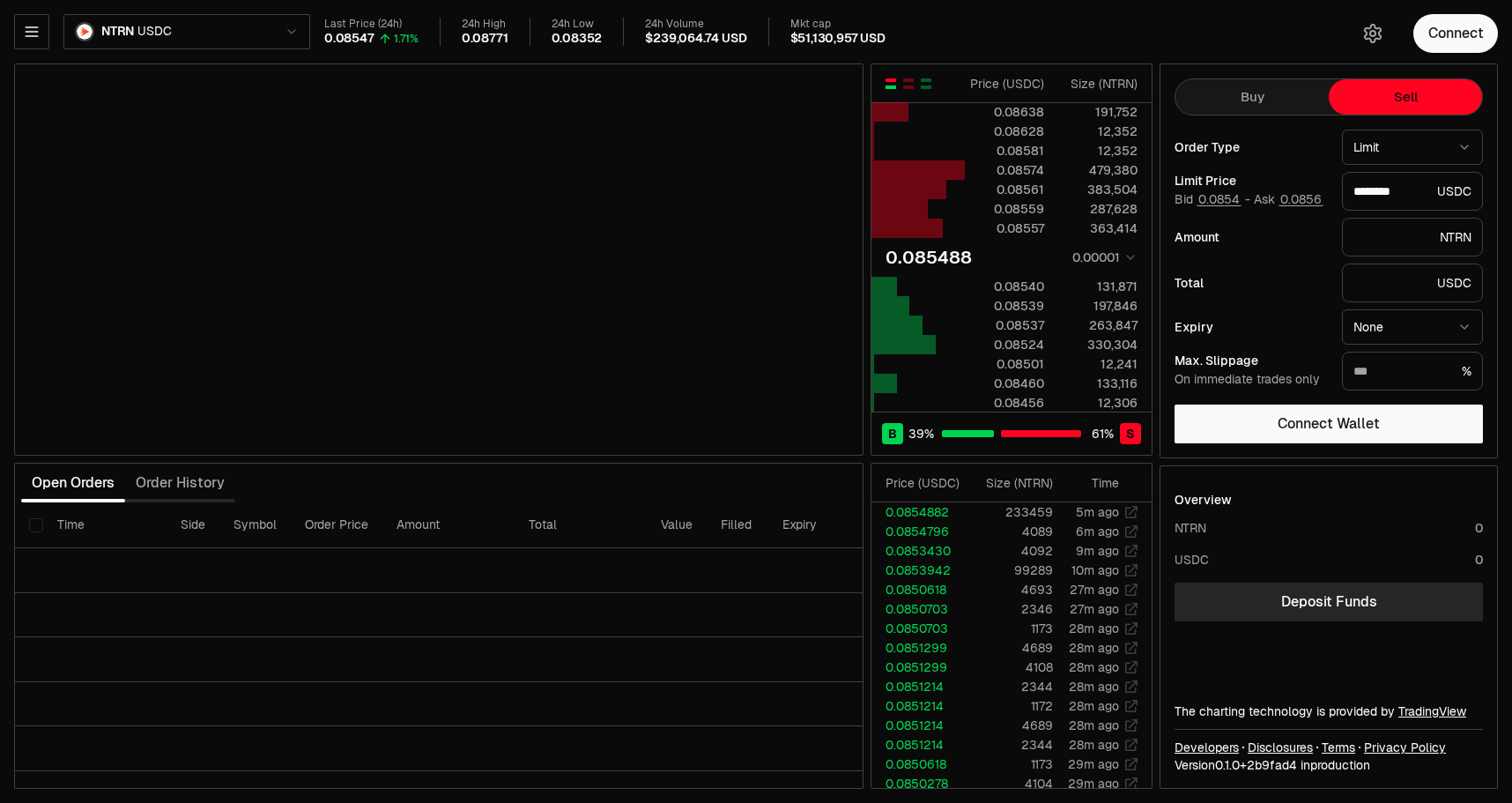
click at [419, 36] on div "Last Price (24h) 0.08547 1.71% 24h High 0.08771 24h Low 0.08352 24h Volume $239…" at bounding box center [826, 32] width 1005 height 29
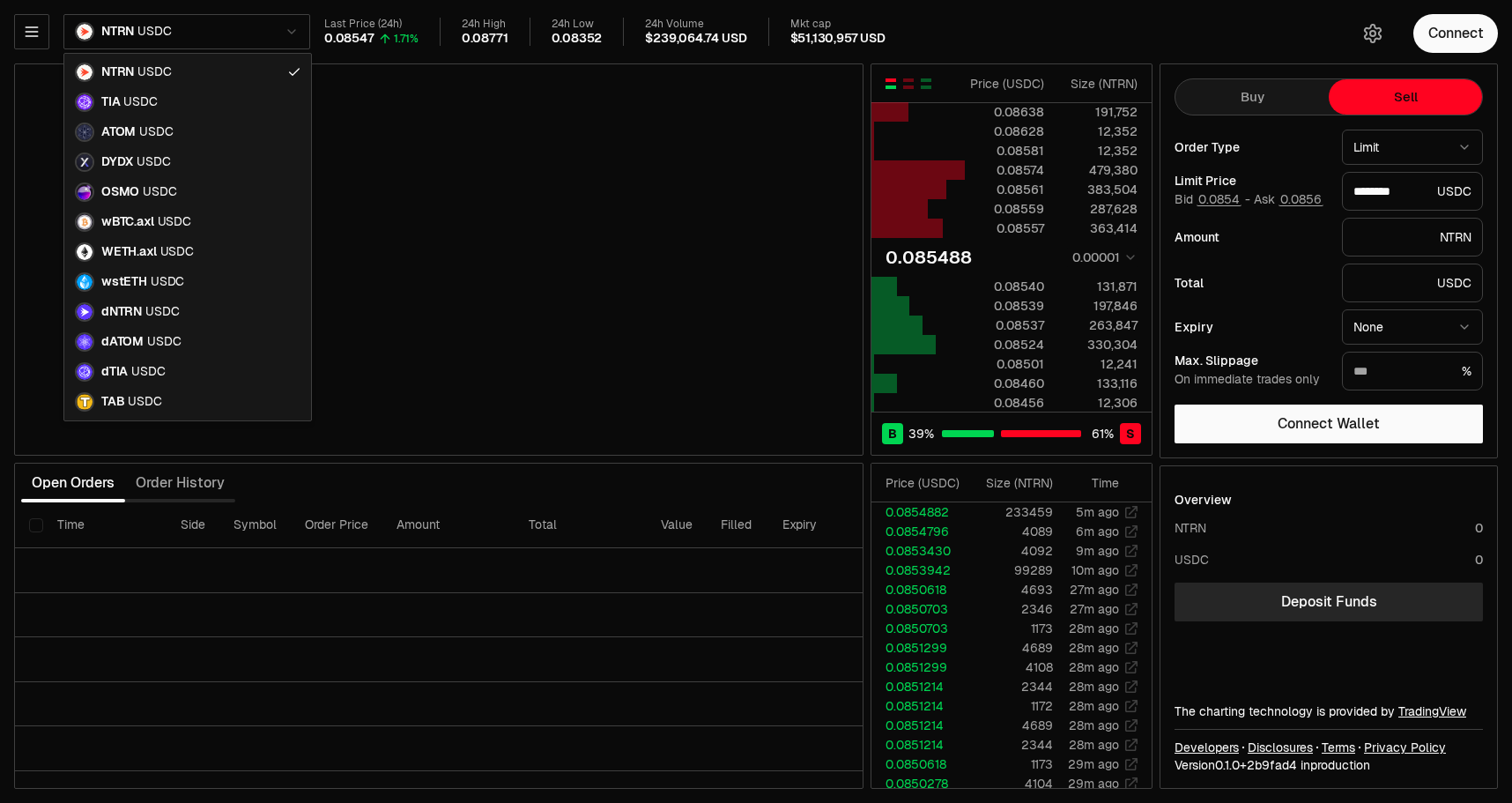
click at [225, 31] on html "Balance Earn Bitcoin Summer Bridge & Swap Orderbook Stake Ecosystem Governance …" at bounding box center [756, 402] width 1512 height 803
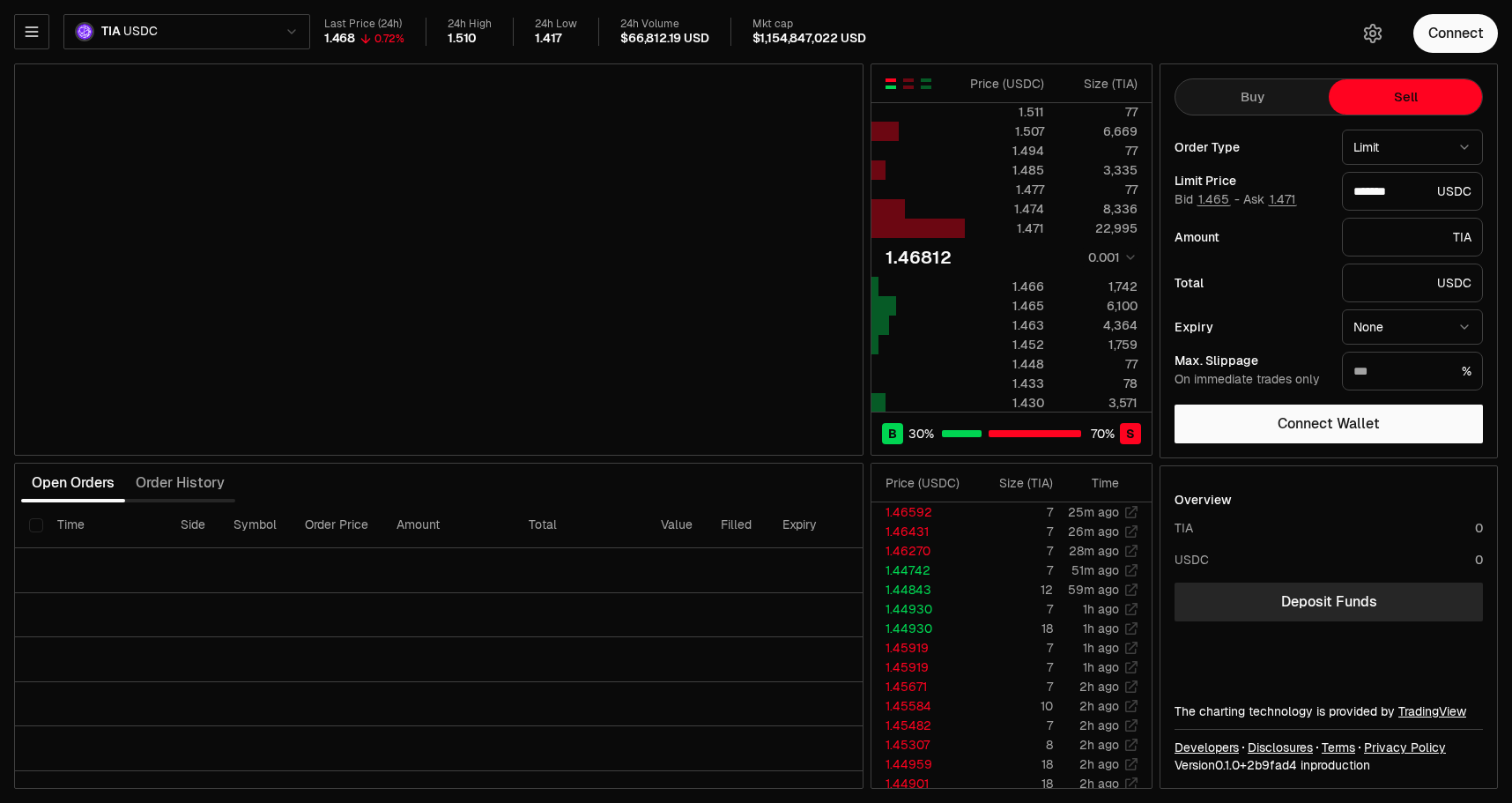
click at [318, 29] on div "TIA USDC Last Price (24h) 1.468 0.72% 24h High 1.510 24h Low 1.417 24h Volume $…" at bounding box center [671, 35] width 1315 height 42
click at [299, 31] on html "Balance Earn Bitcoin Summer Bridge & Swap Orderbook Stake Ecosystem Governance …" at bounding box center [756, 402] width 1512 height 803
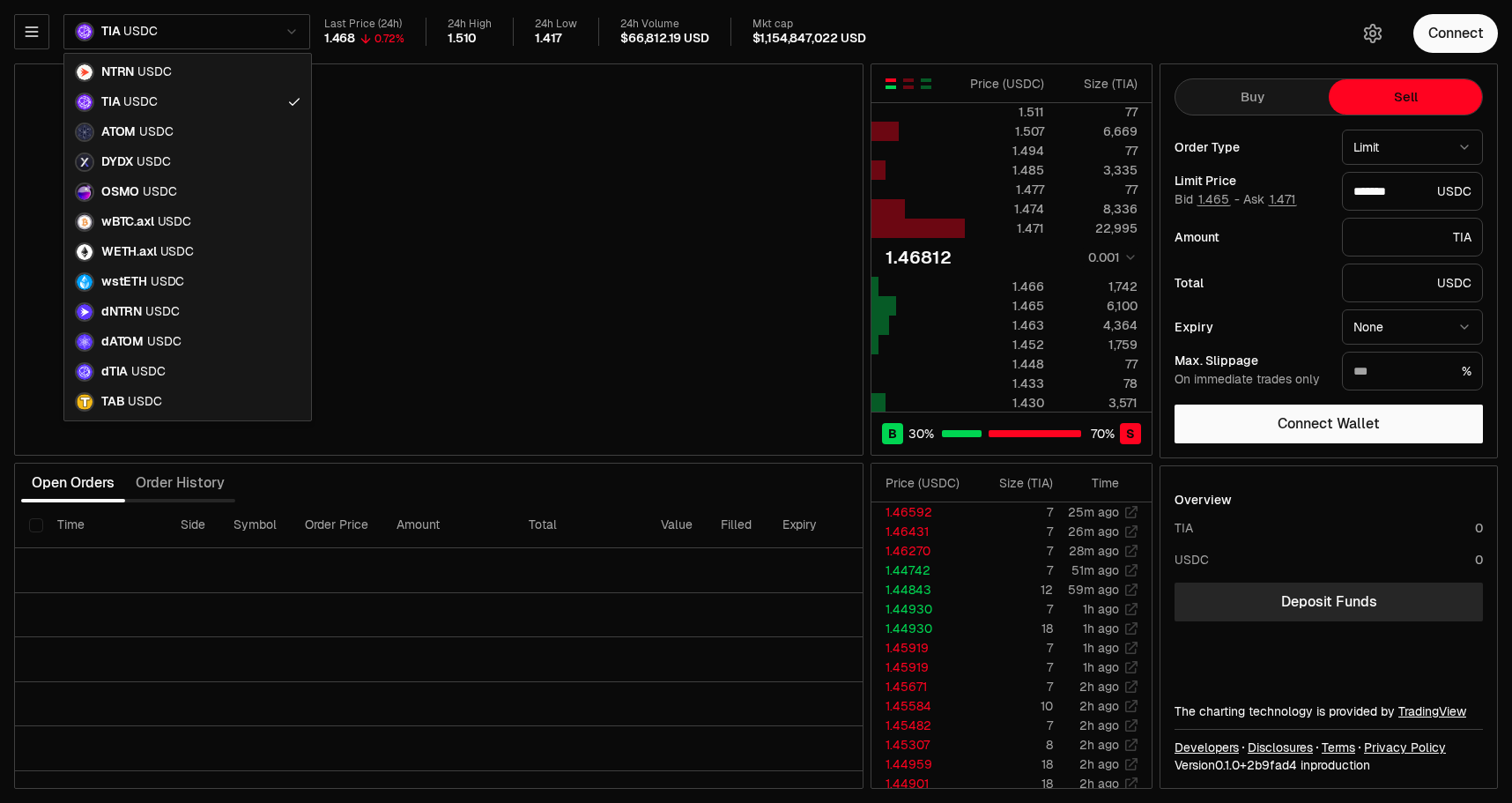
type input "*******"
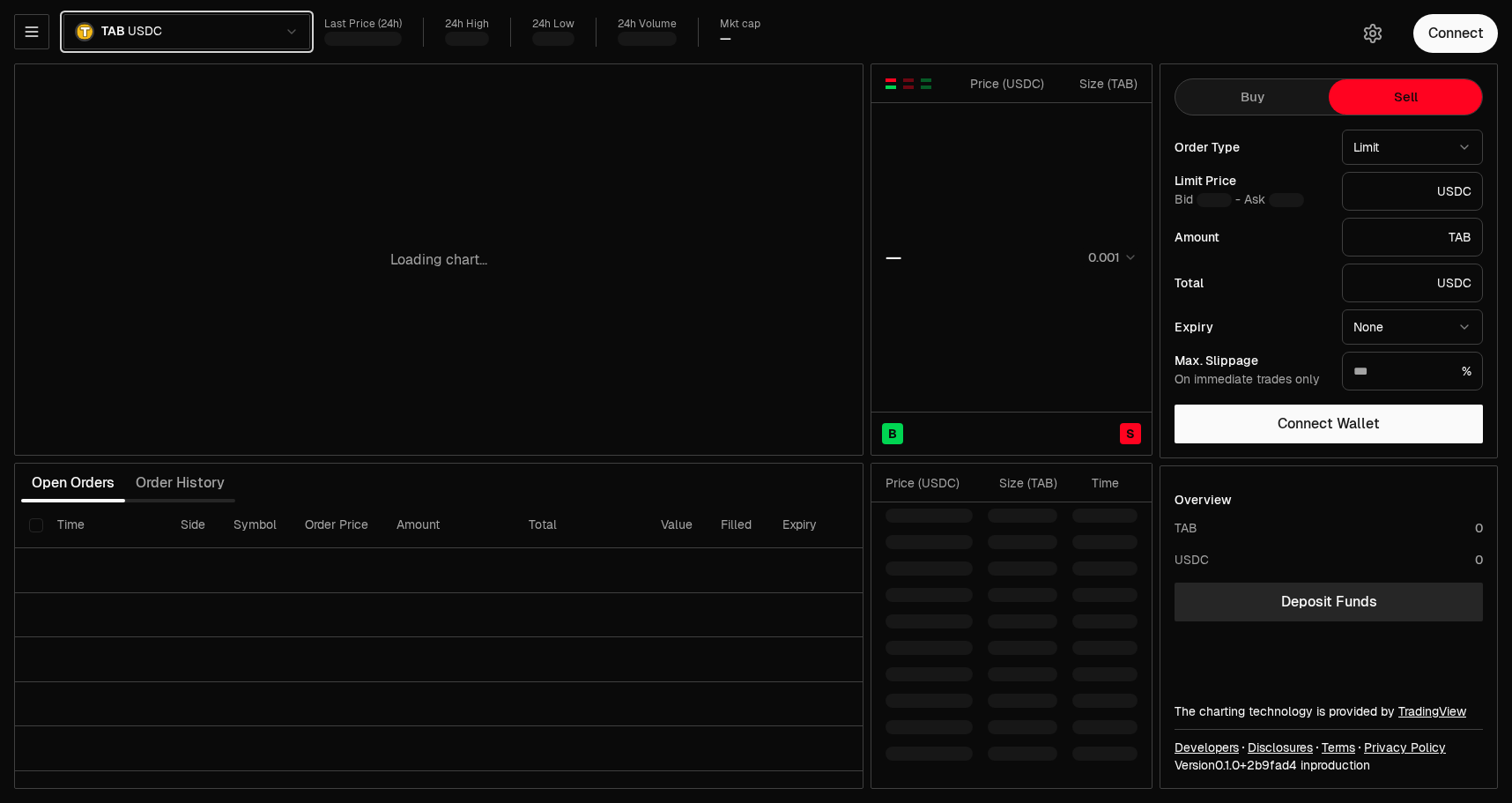
type input "********"
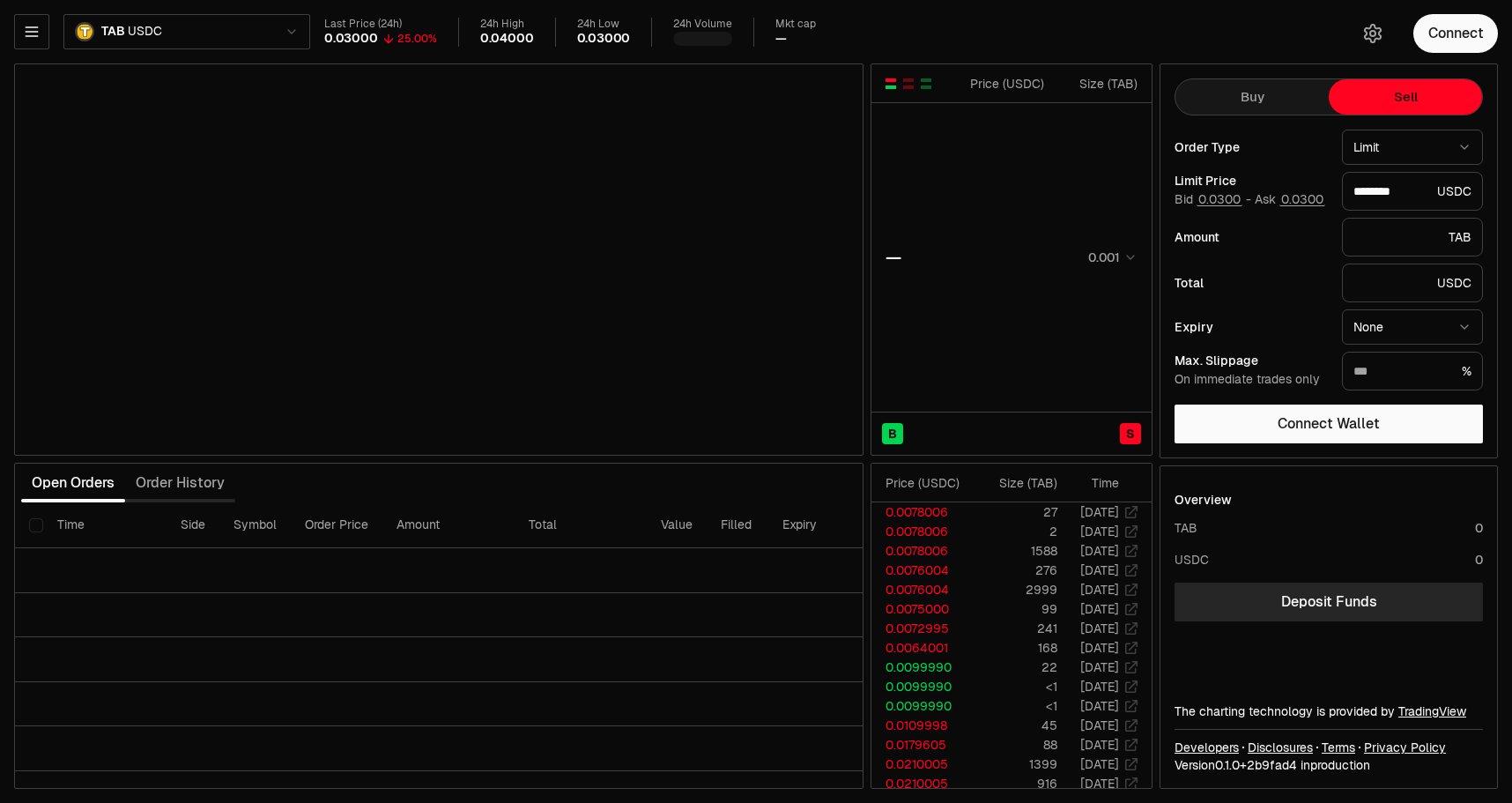
click at [1386, 155] on html "Balance Earn Bitcoin Summer Bridge & Swap Orderbook Stake Ecosystem Governance …" at bounding box center [756, 402] width 1512 height 803
select select "******"
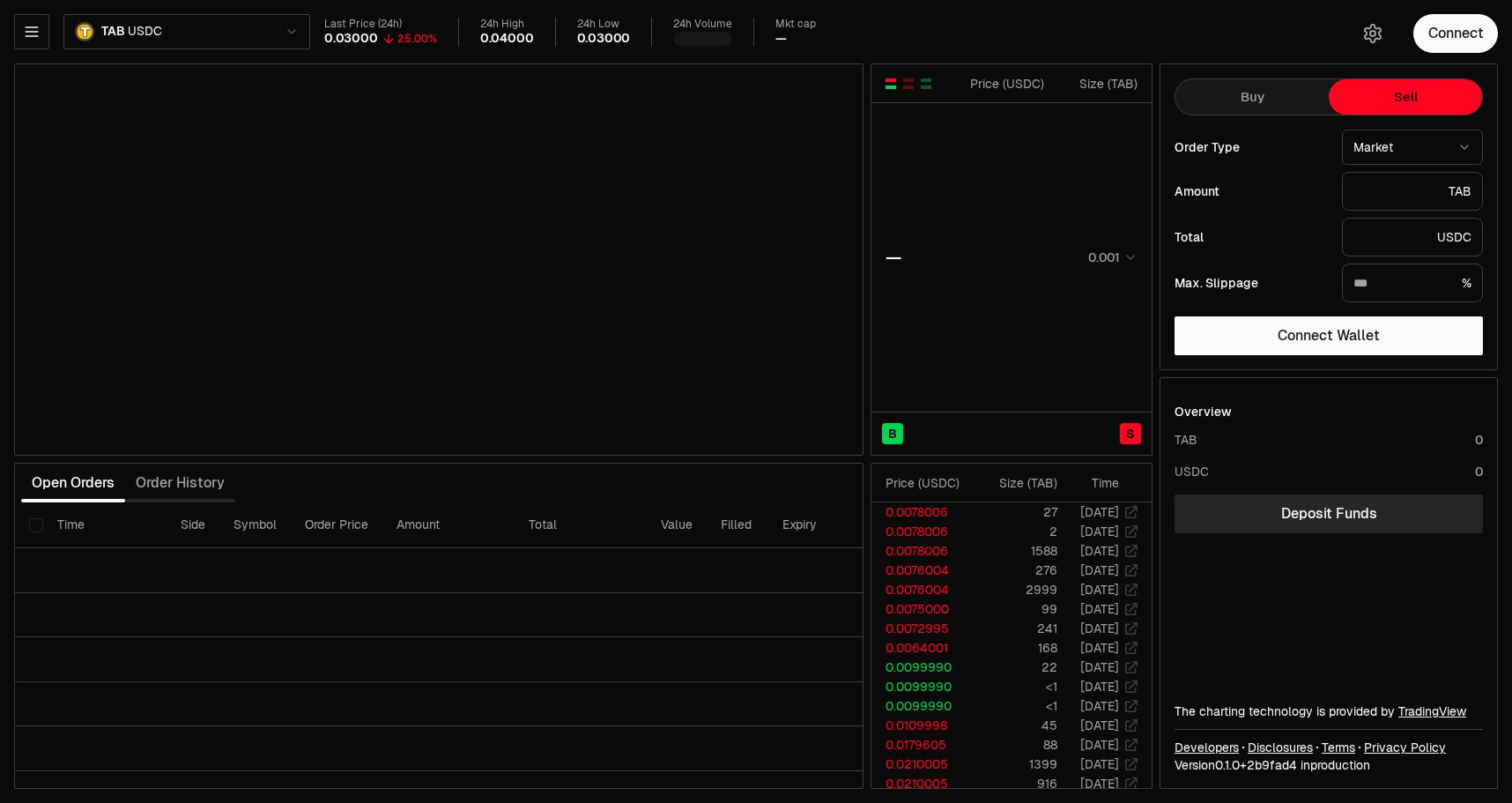
click at [1468, 203] on div "TAB" at bounding box center [1412, 191] width 141 height 39
click at [1463, 192] on div "TAB" at bounding box center [1412, 191] width 141 height 39
click at [1443, 232] on div "USDC" at bounding box center [1412, 237] width 141 height 39
click at [1270, 101] on button "Buy" at bounding box center [1252, 97] width 153 height 36
click at [1404, 97] on button "Sell" at bounding box center [1405, 97] width 153 height 36
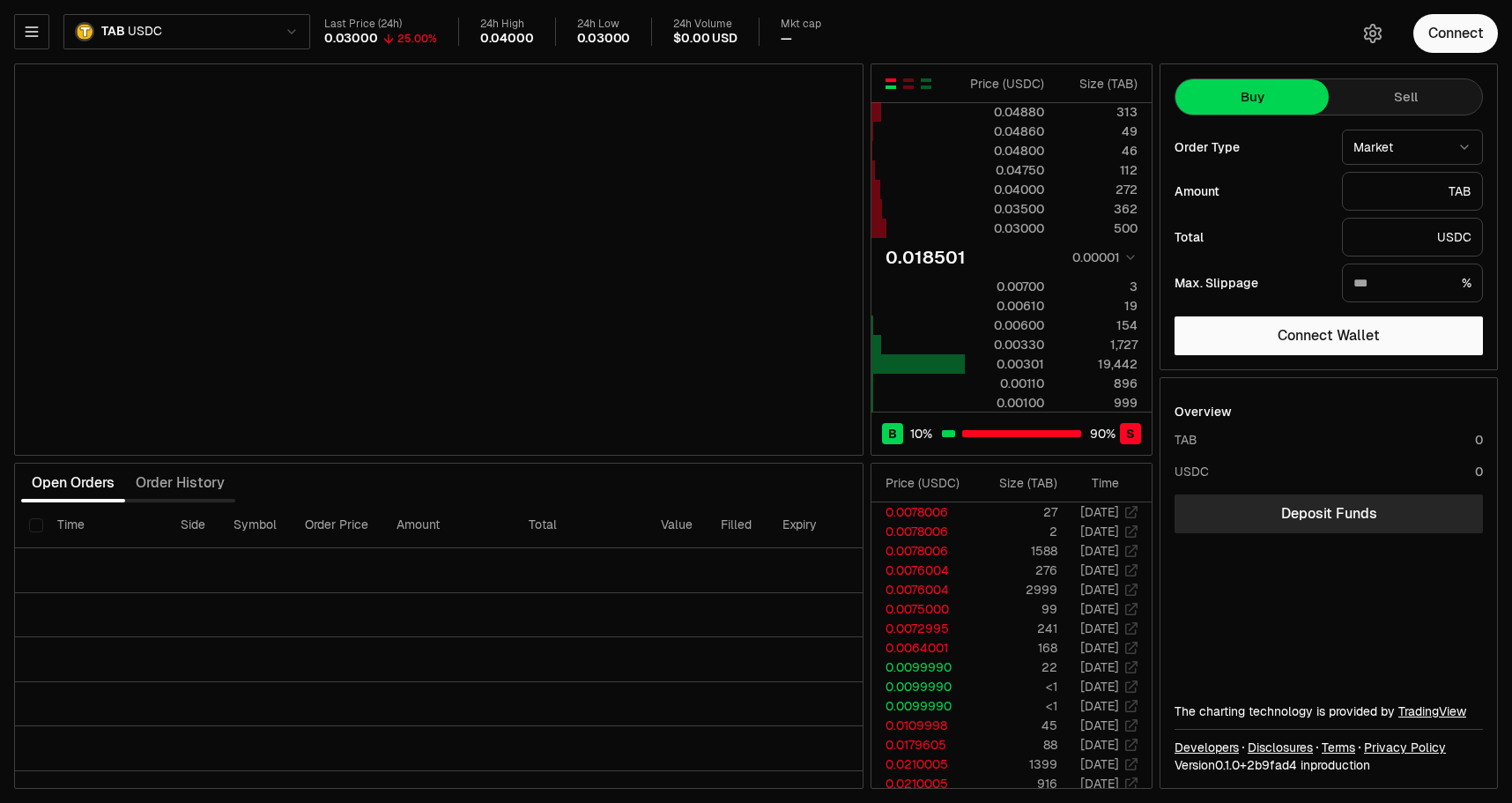
click at [1280, 98] on button "Buy" at bounding box center [1252, 97] width 153 height 36
click at [48, 28] on button "button" at bounding box center [32, 32] width 36 height 36
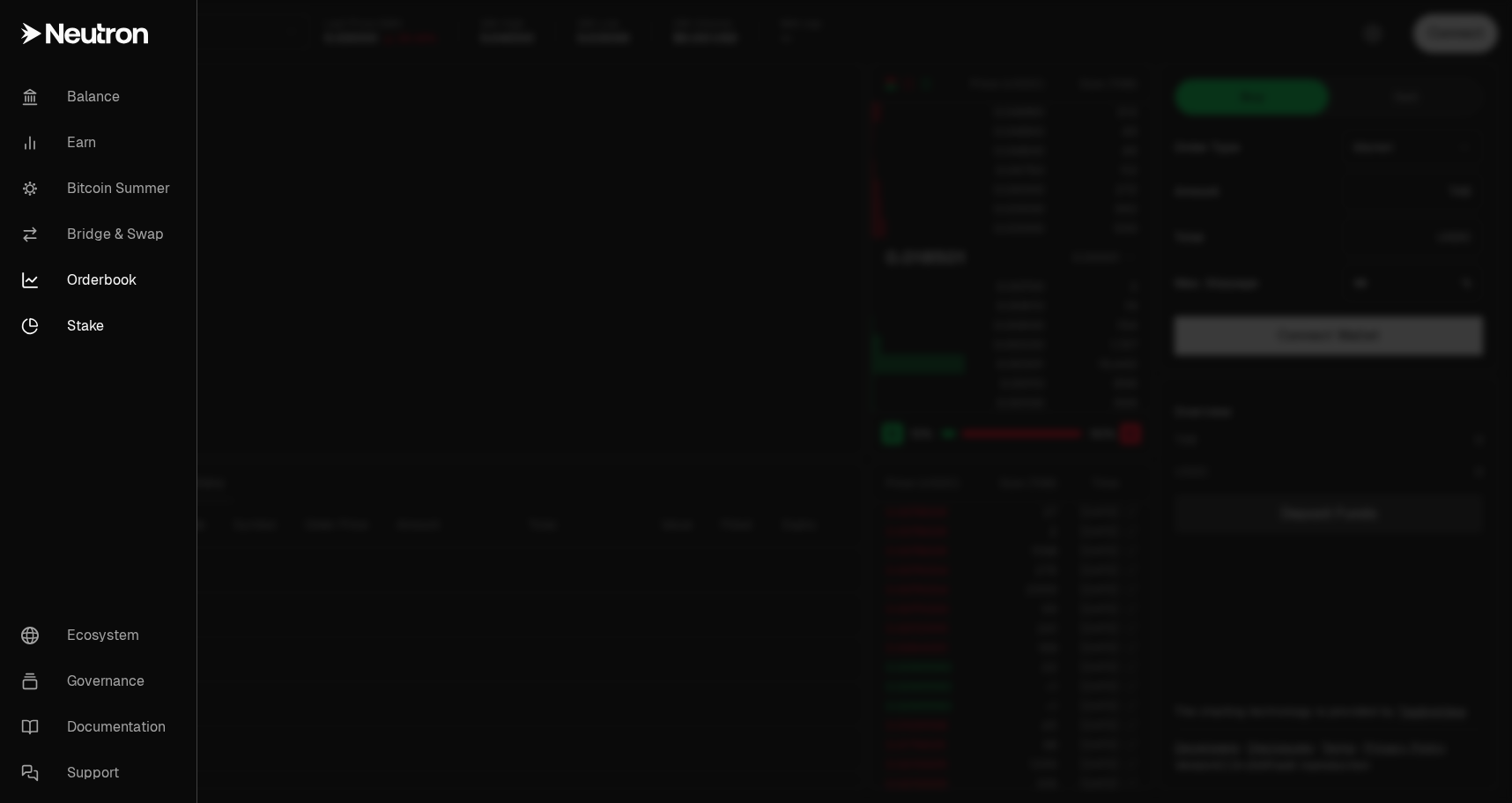
click at [115, 316] on link "Stake" at bounding box center [99, 326] width 182 height 46
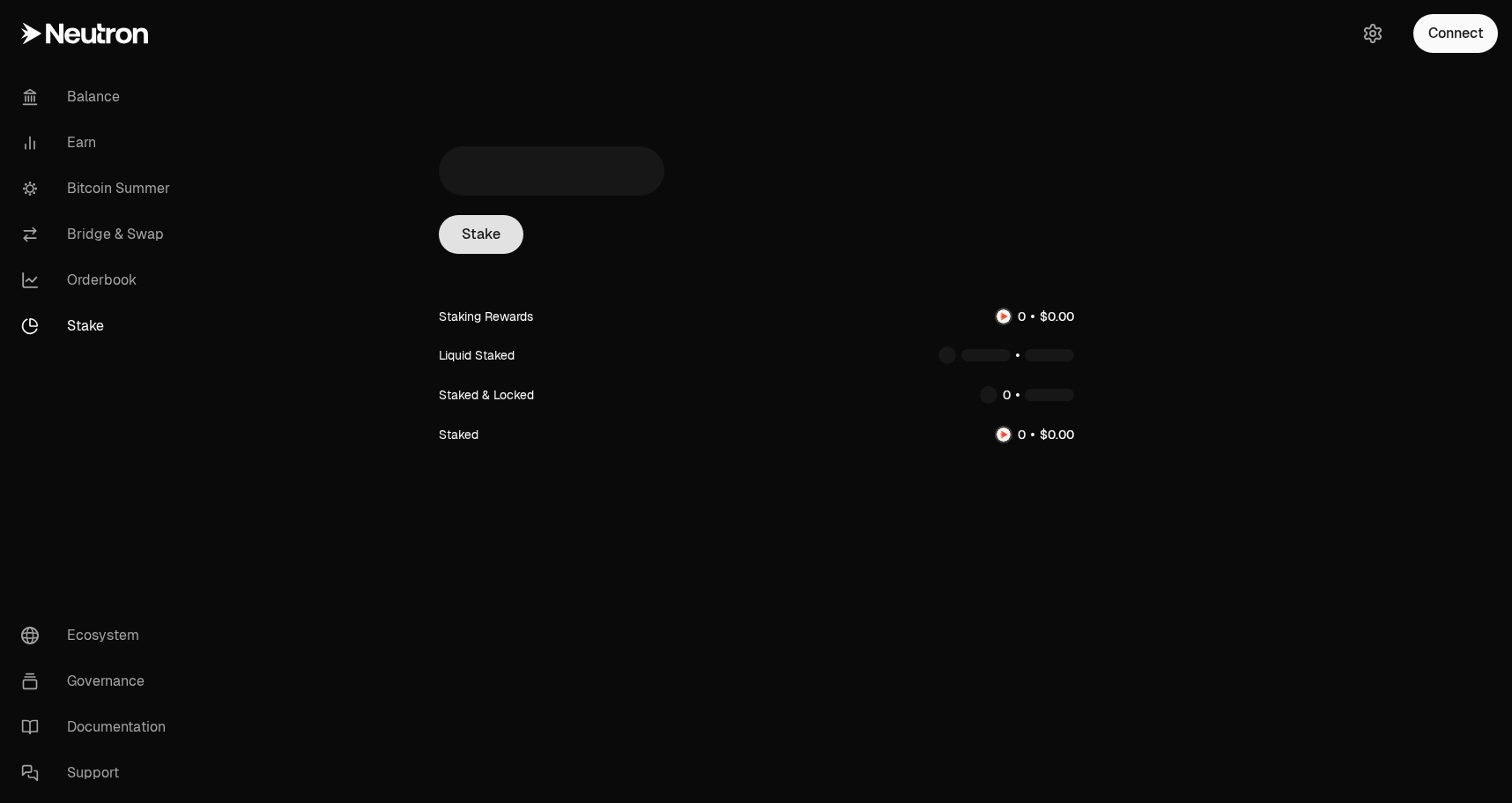
click at [513, 245] on link "Stake" at bounding box center [481, 234] width 85 height 39
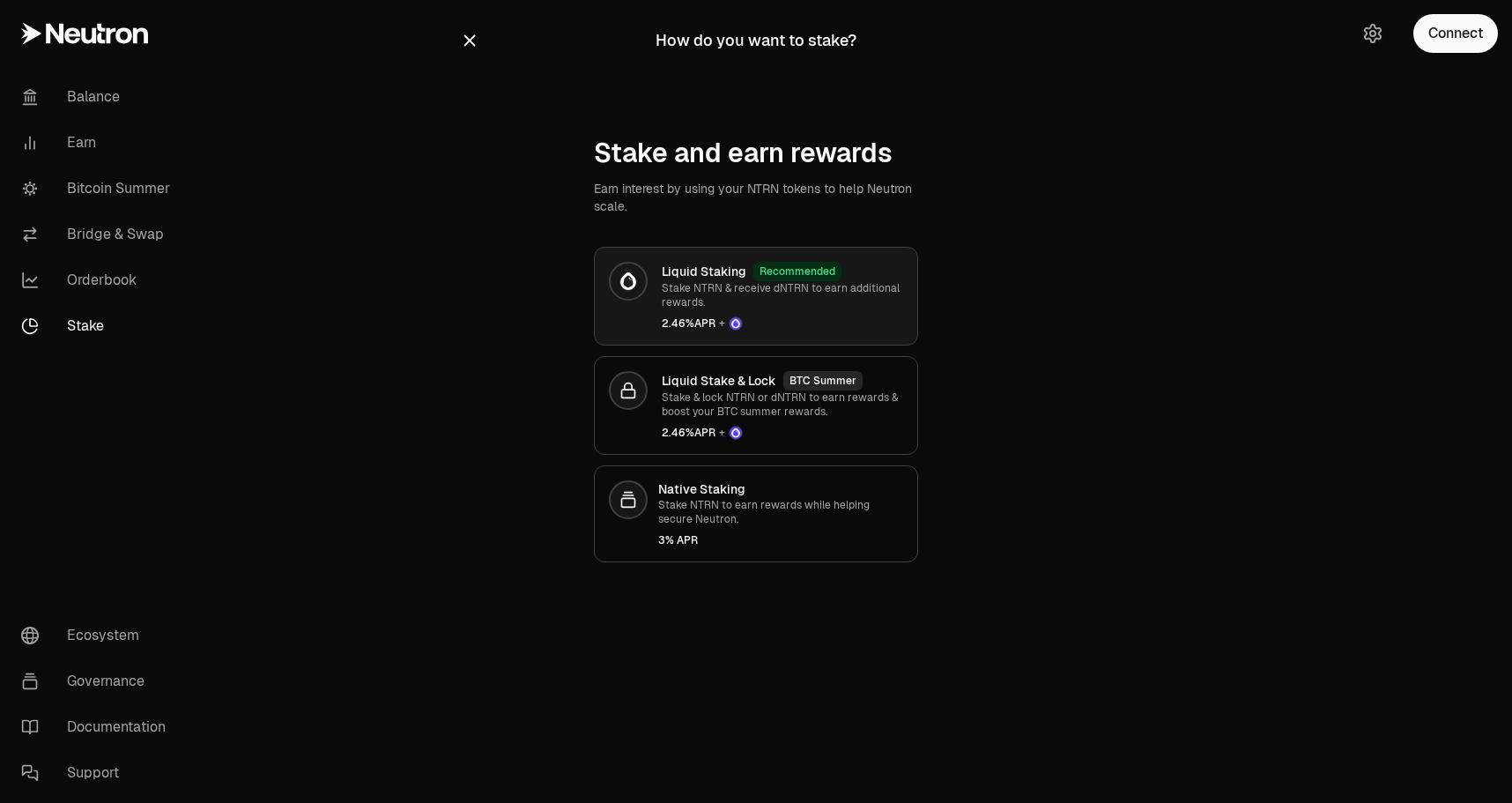
click at [859, 275] on div "Liquid Staking Recommended" at bounding box center [782, 271] width 242 height 20
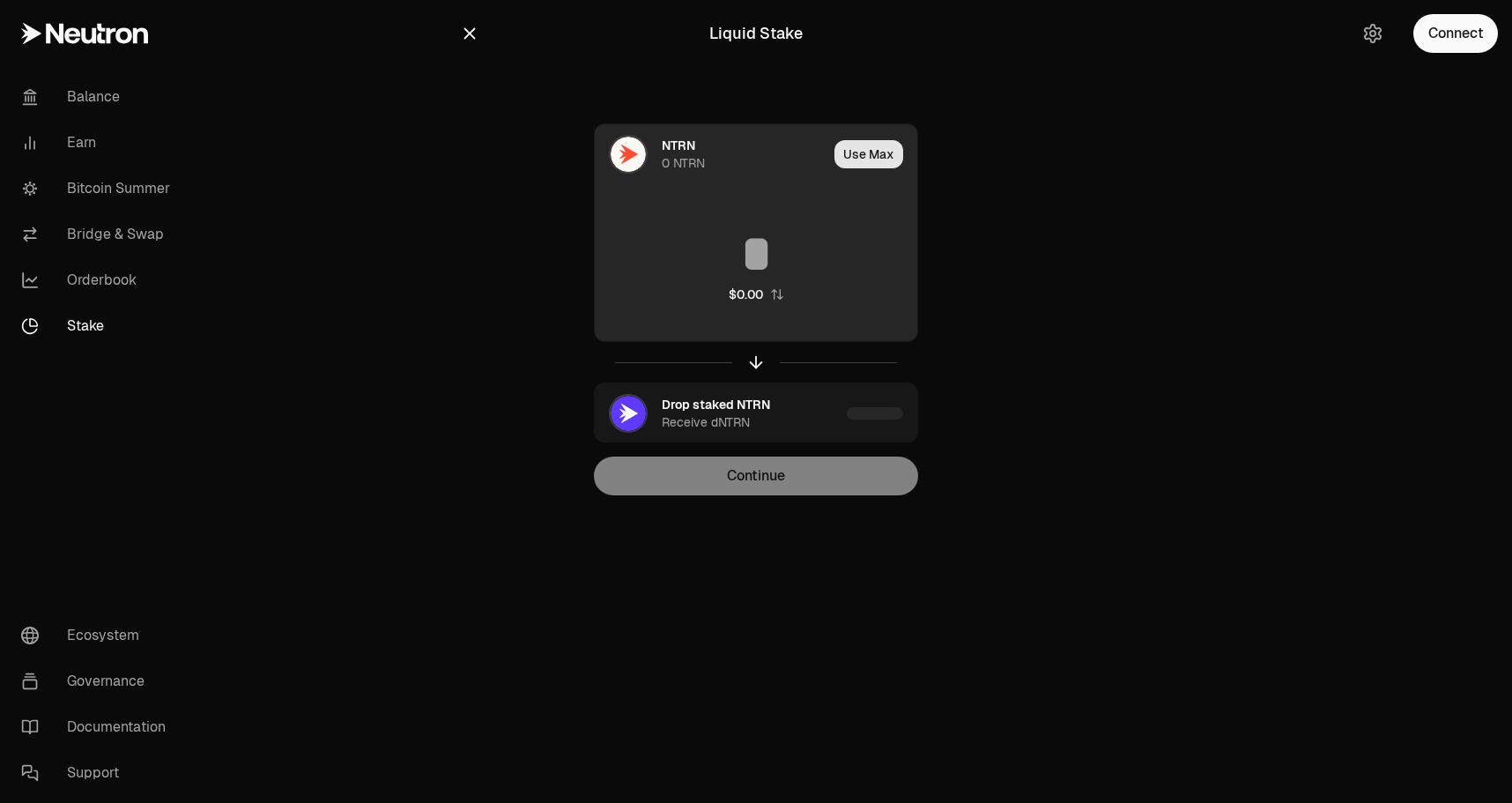
click at [868, 158] on button "Use Max" at bounding box center [868, 154] width 69 height 28
type input "*"
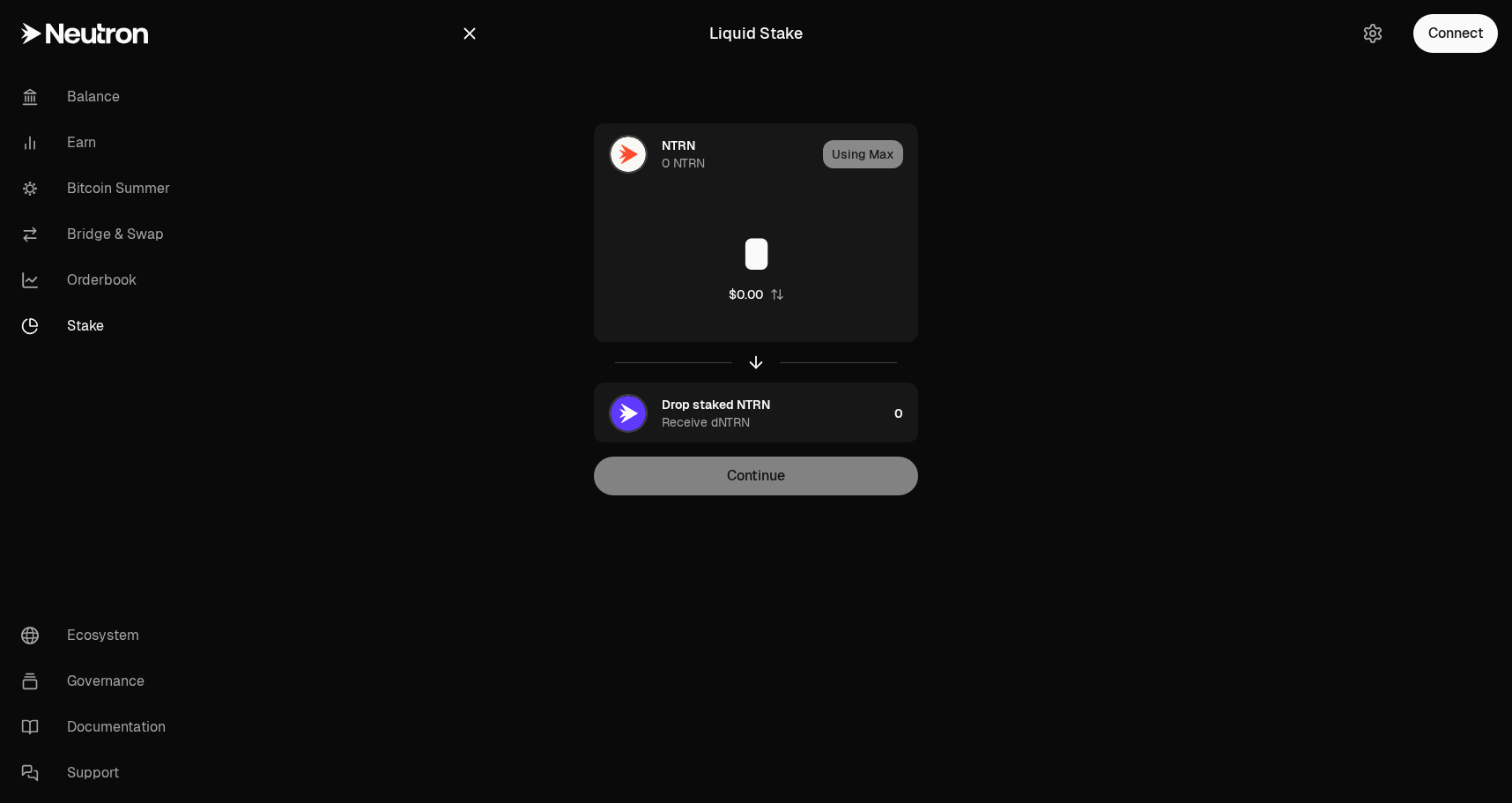
click at [1052, 389] on div "NTRN 0 NTRN Using Max * $0.00 Drop staked NTRN Receive dNTRN 0 Continue" at bounding box center [756, 309] width 592 height 372
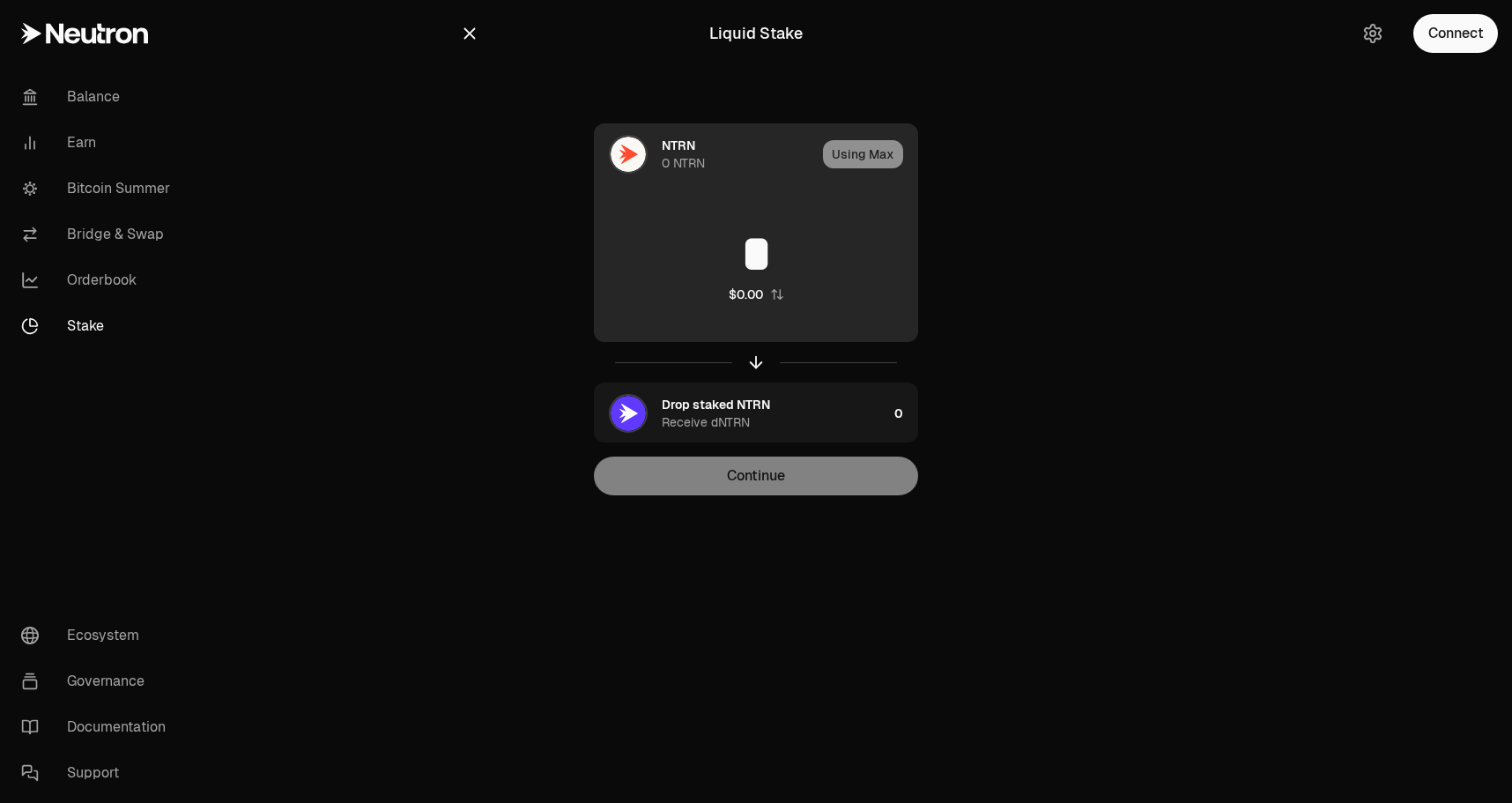
click at [860, 160] on div "Using Max" at bounding box center [870, 154] width 94 height 60
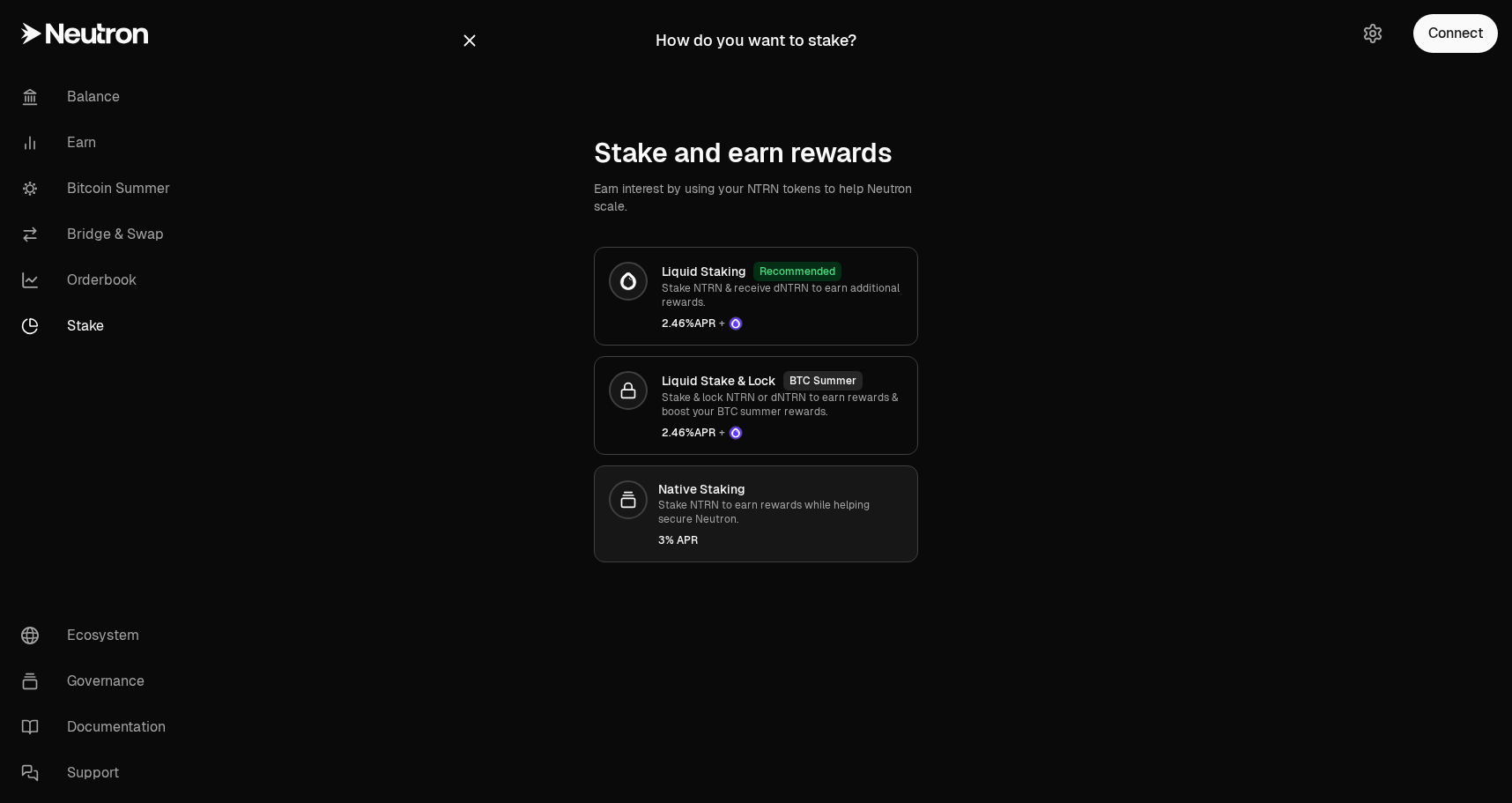
click at [840, 477] on link "Native Staking Stake NTRN to earn rewards while helping secure Neutron. 3% APR" at bounding box center [756, 513] width 324 height 97
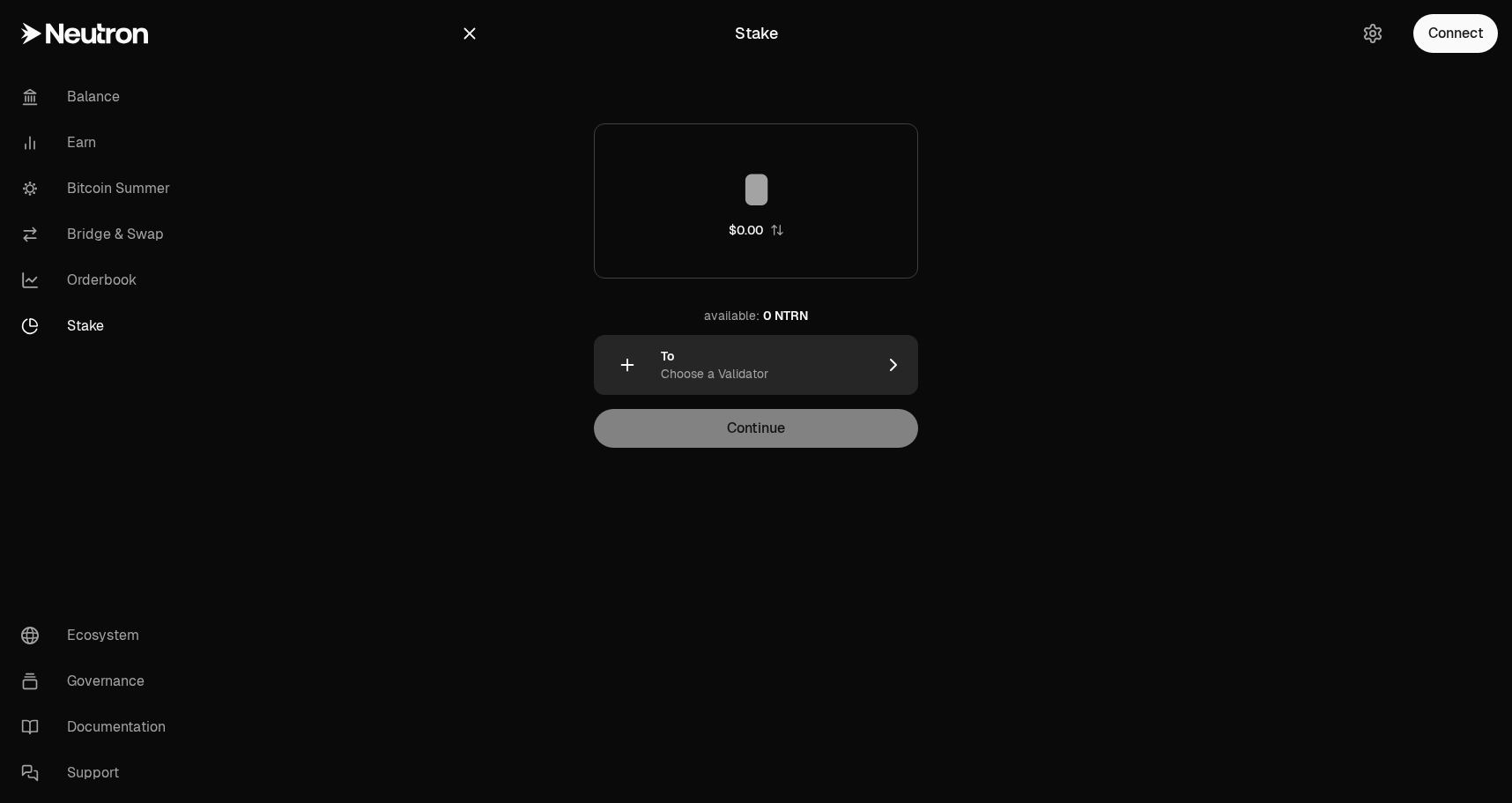
click at [818, 372] on div "To Choose a Validator" at bounding box center [768, 365] width 215 height 36
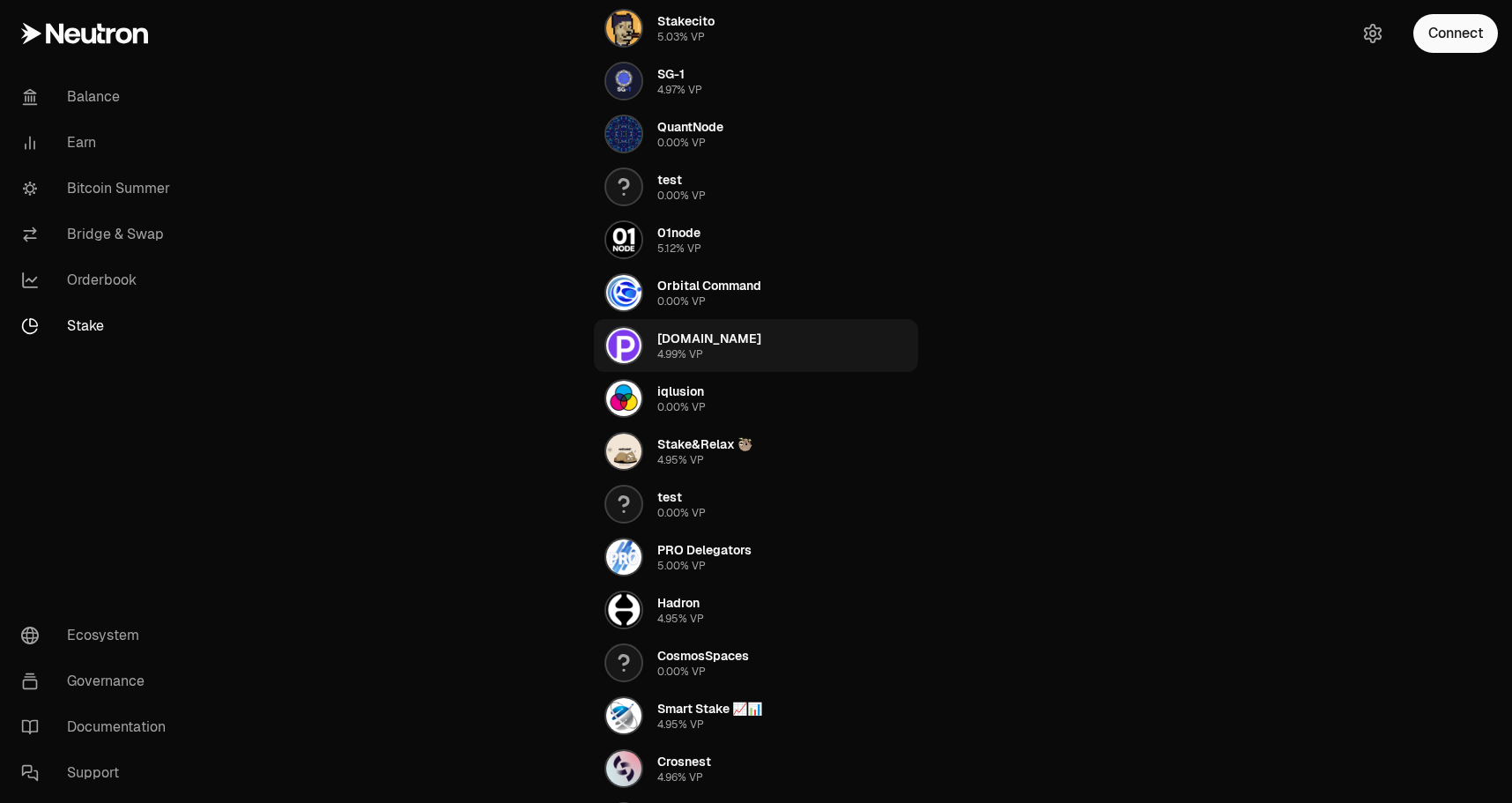
scroll to position [164, 0]
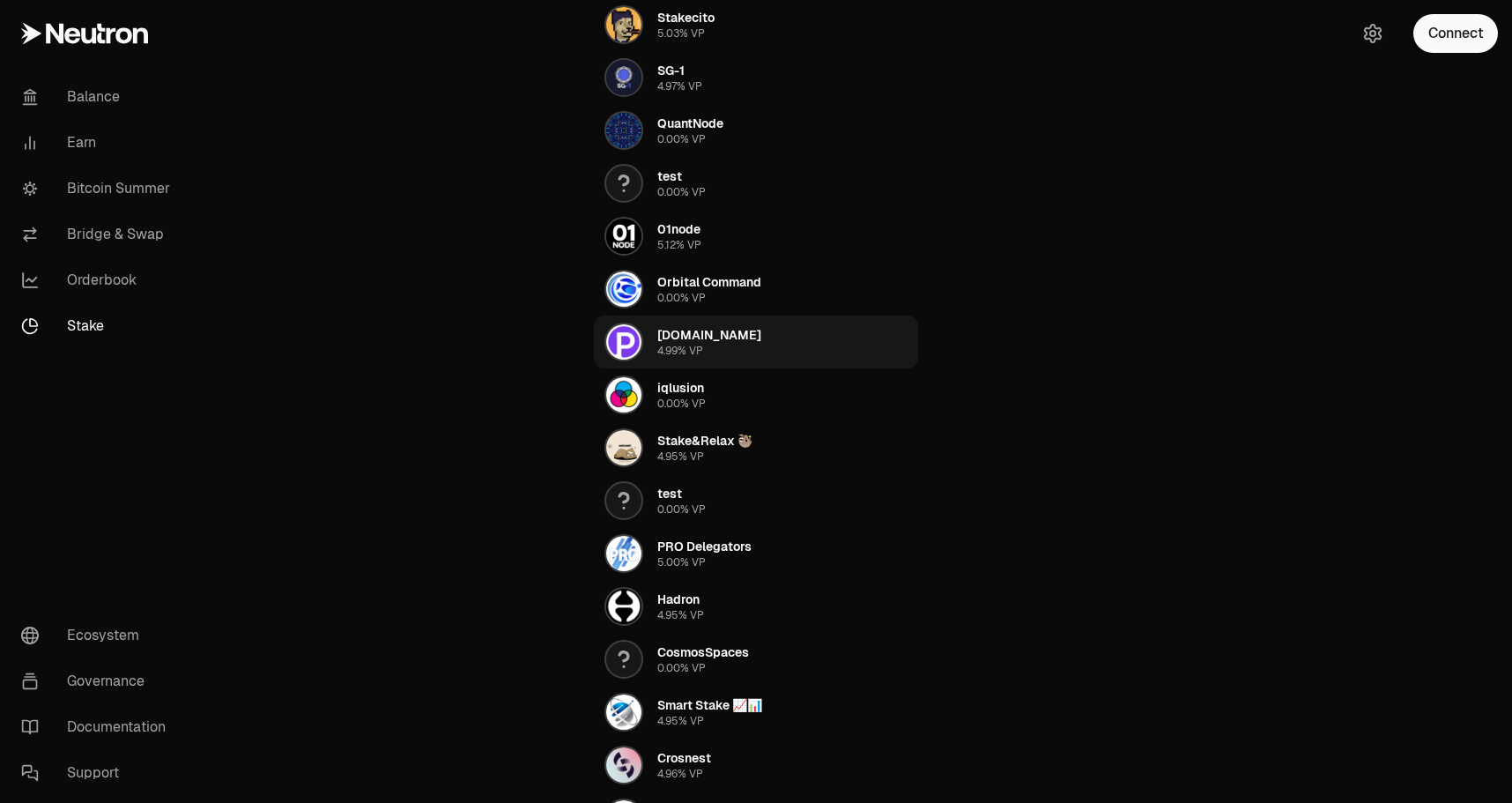
click at [756, 339] on button "[DOMAIN_NAME] 4.99% VP" at bounding box center [756, 342] width 324 height 53
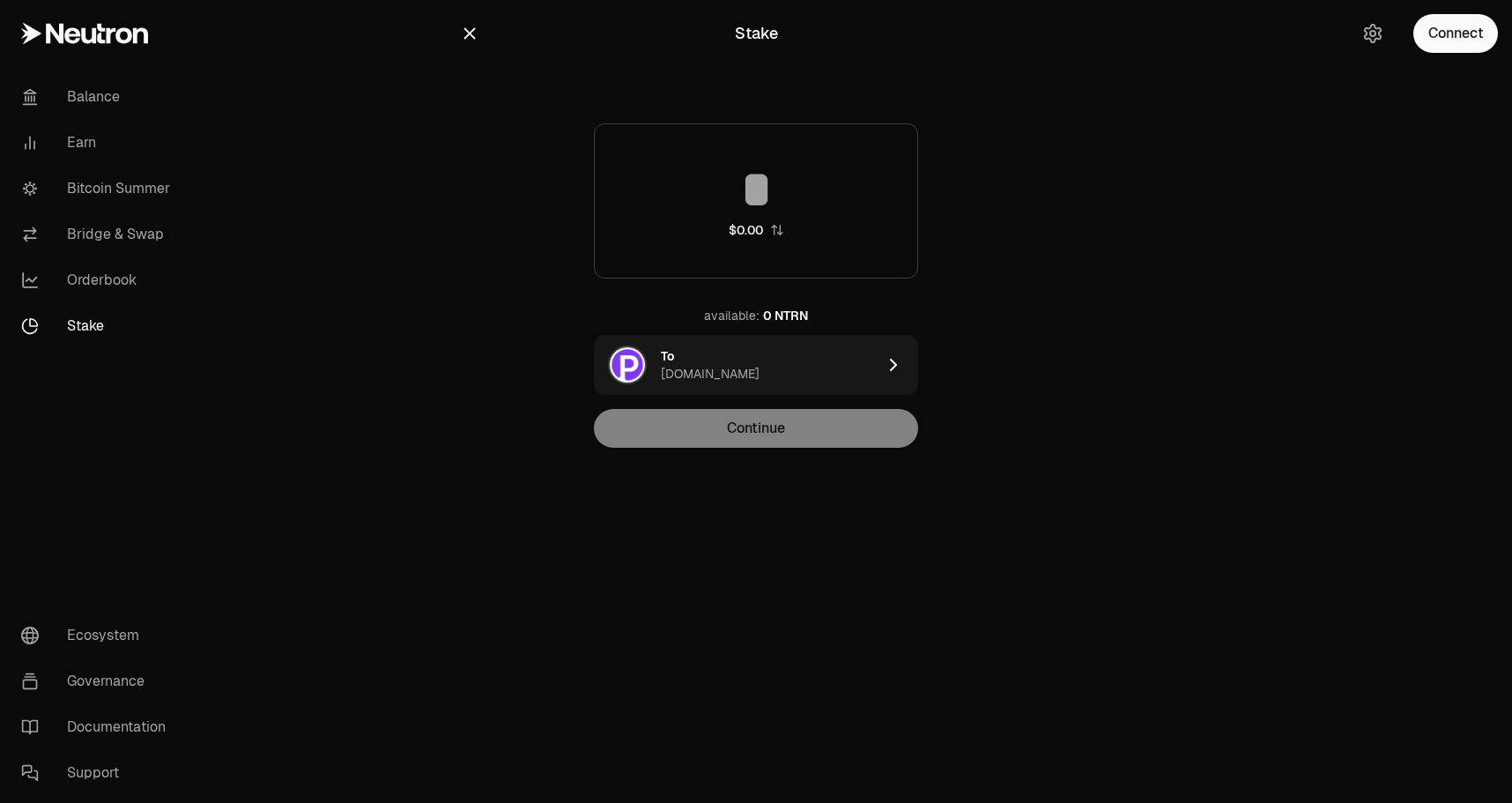
click at [763, 212] on input at bounding box center [756, 189] width 322 height 53
drag, startPoint x: 488, startPoint y: 47, endPoint x: 468, endPoint y: 40, distance: 21.2
click at [488, 47] on div "Stake" at bounding box center [756, 33] width 592 height 39
click at [468, 40] on icon "button" at bounding box center [469, 33] width 20 height 20
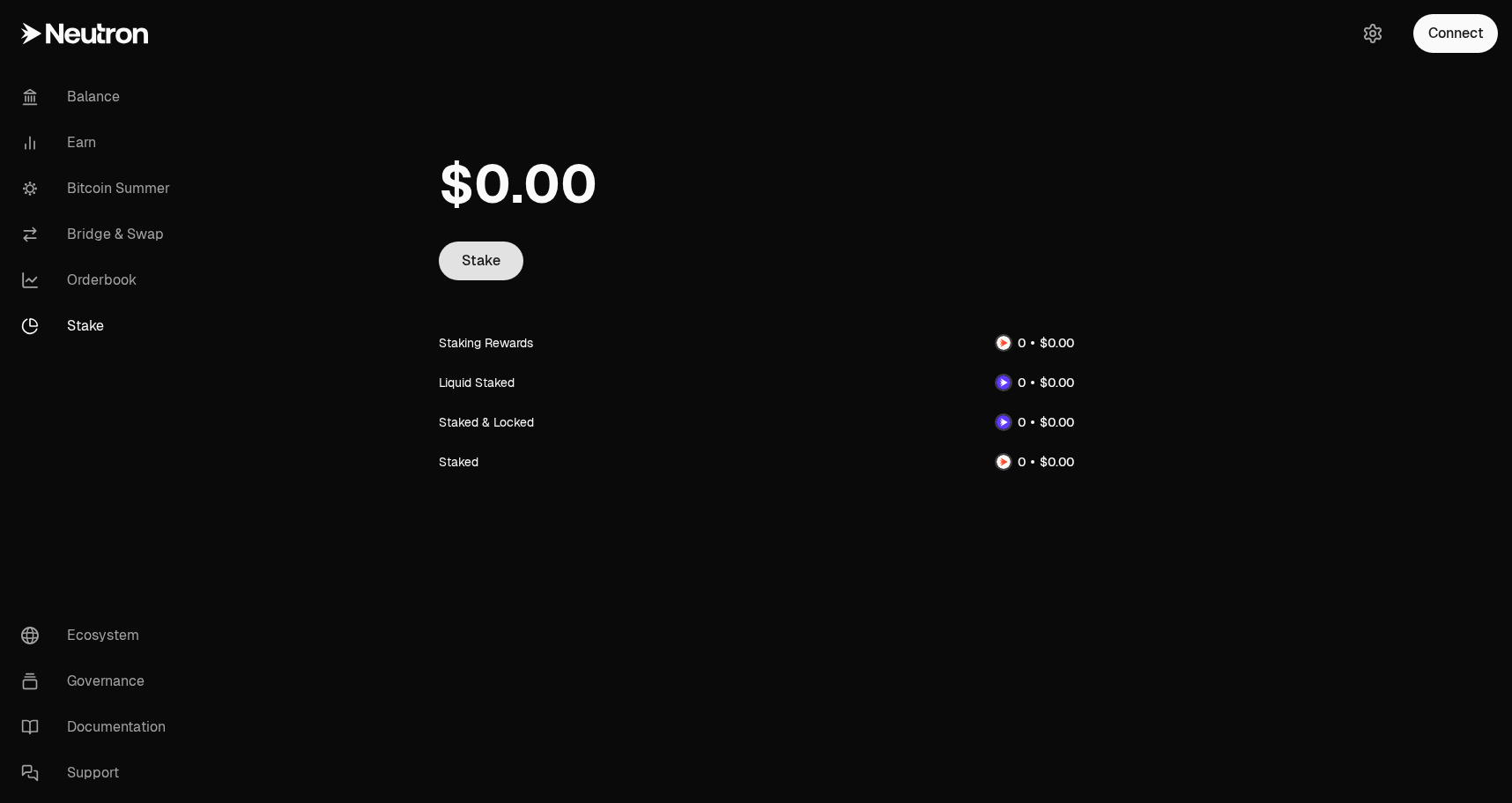
click at [471, 256] on link "Stake" at bounding box center [481, 260] width 85 height 39
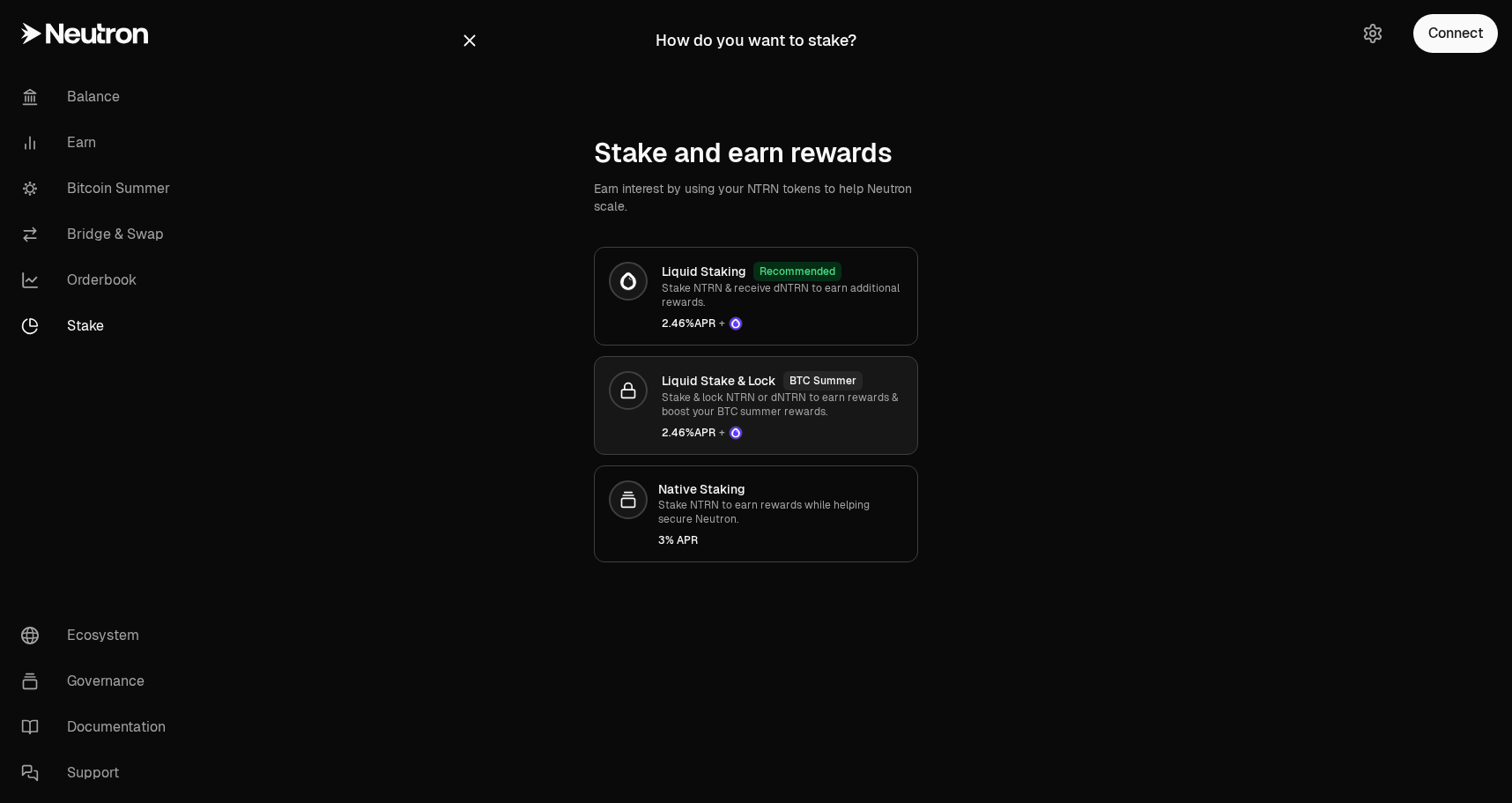
click at [817, 416] on p "Stake & lock NTRN or dNTRN to earn rewards & boost your BTC summer rewards." at bounding box center [782, 404] width 242 height 28
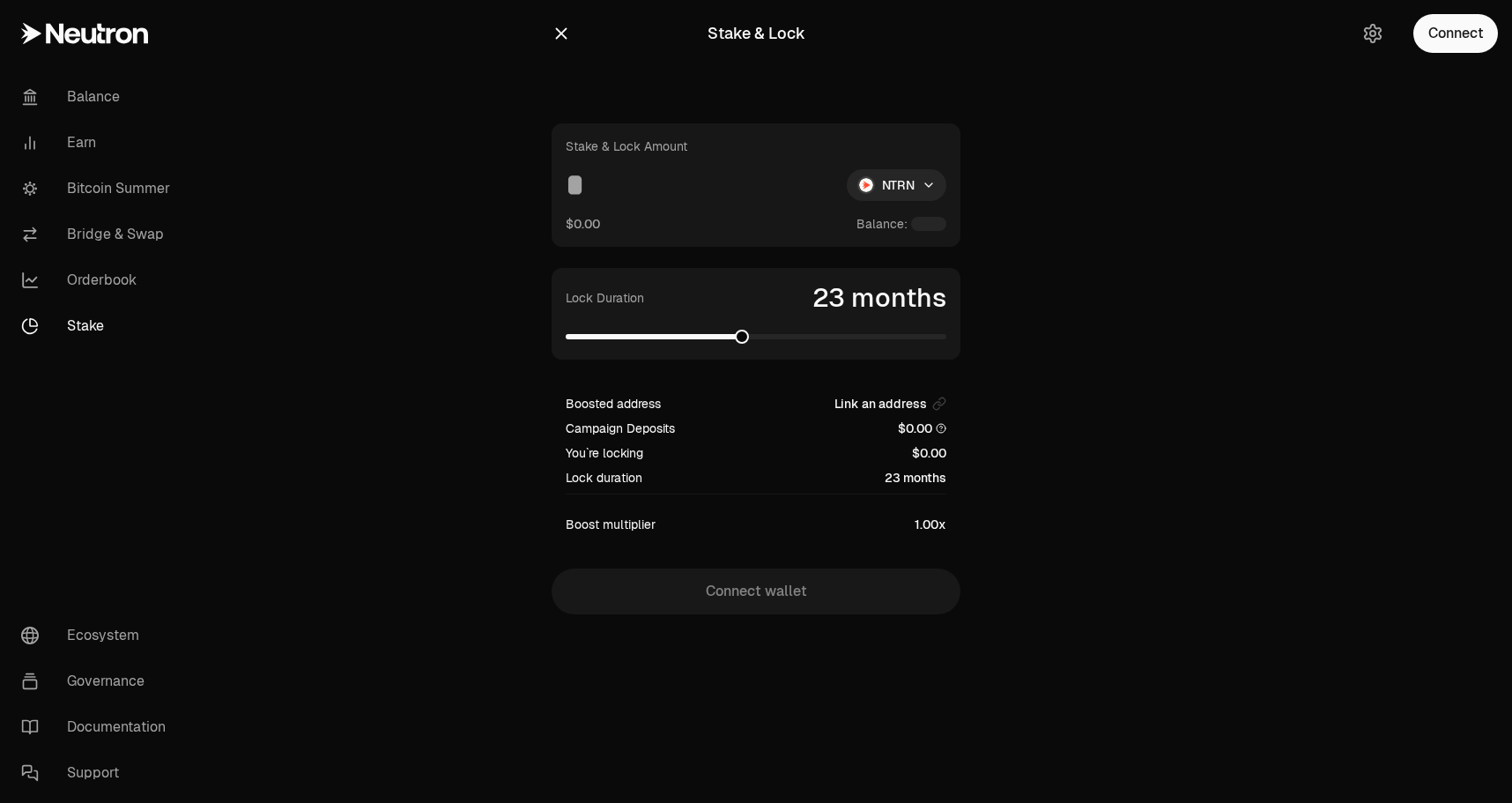
click at [743, 335] on span at bounding box center [741, 337] width 14 height 14
click at [896, 188] on html "Balance Earn Bitcoin Summer Bridge & Swap Orderbook Stake Ecosystem Governance …" at bounding box center [756, 402] width 1512 height 803
click at [881, 270] on span "dNTRN" at bounding box center [864, 261] width 39 height 18
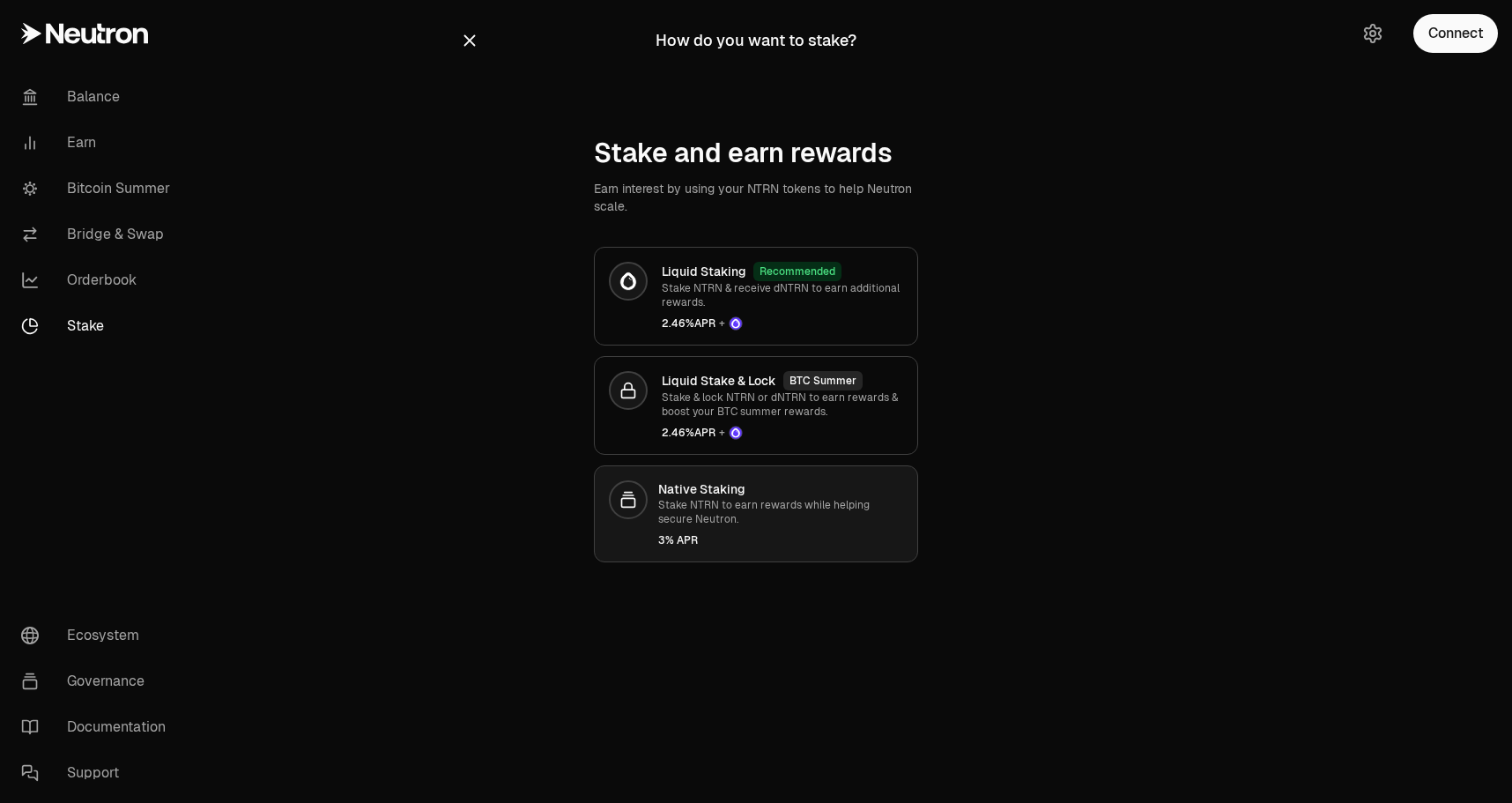
click at [638, 492] on div at bounding box center [628, 499] width 39 height 39
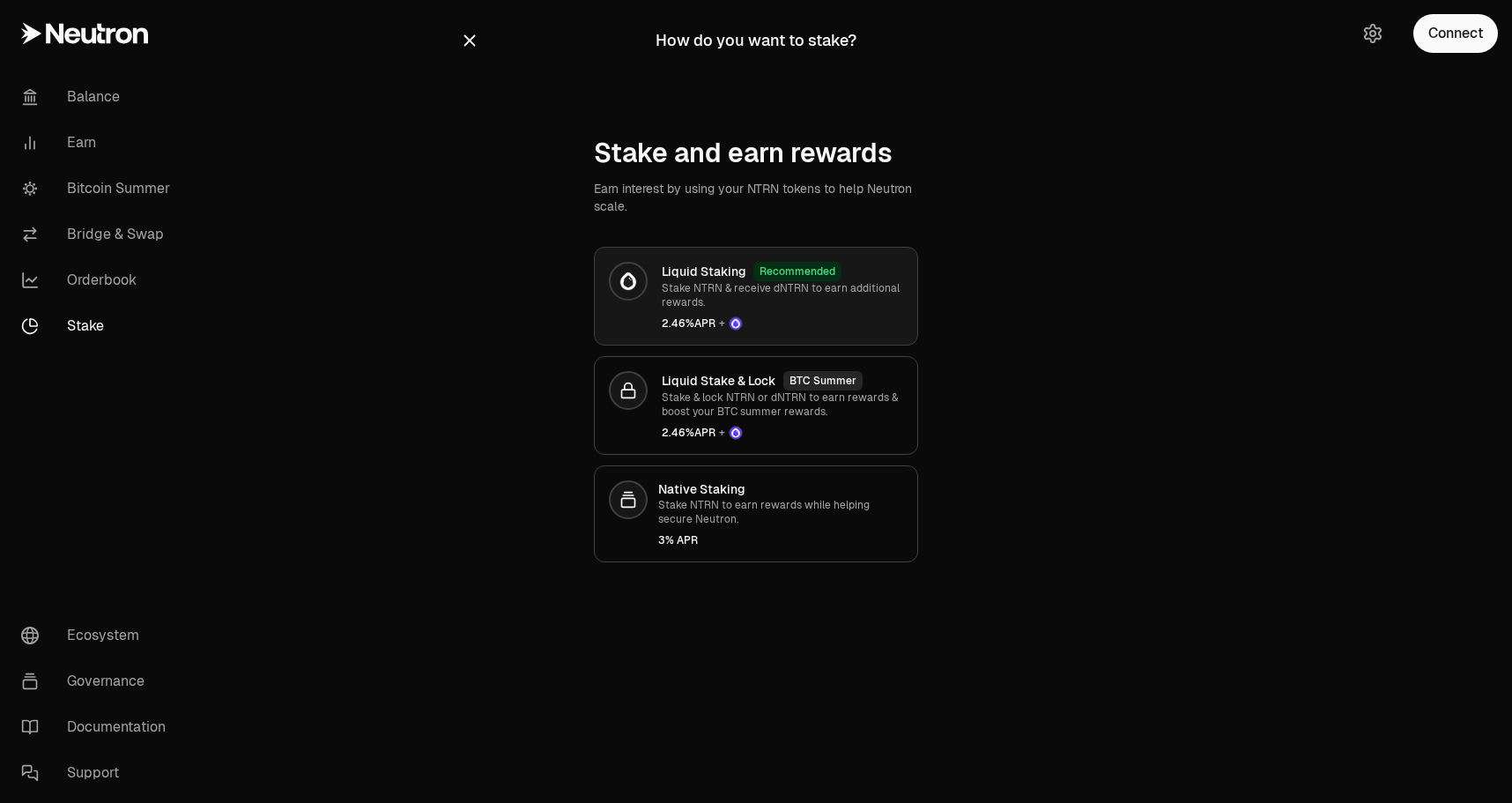
click at [762, 267] on div "Recommended" at bounding box center [798, 271] width 88 height 20
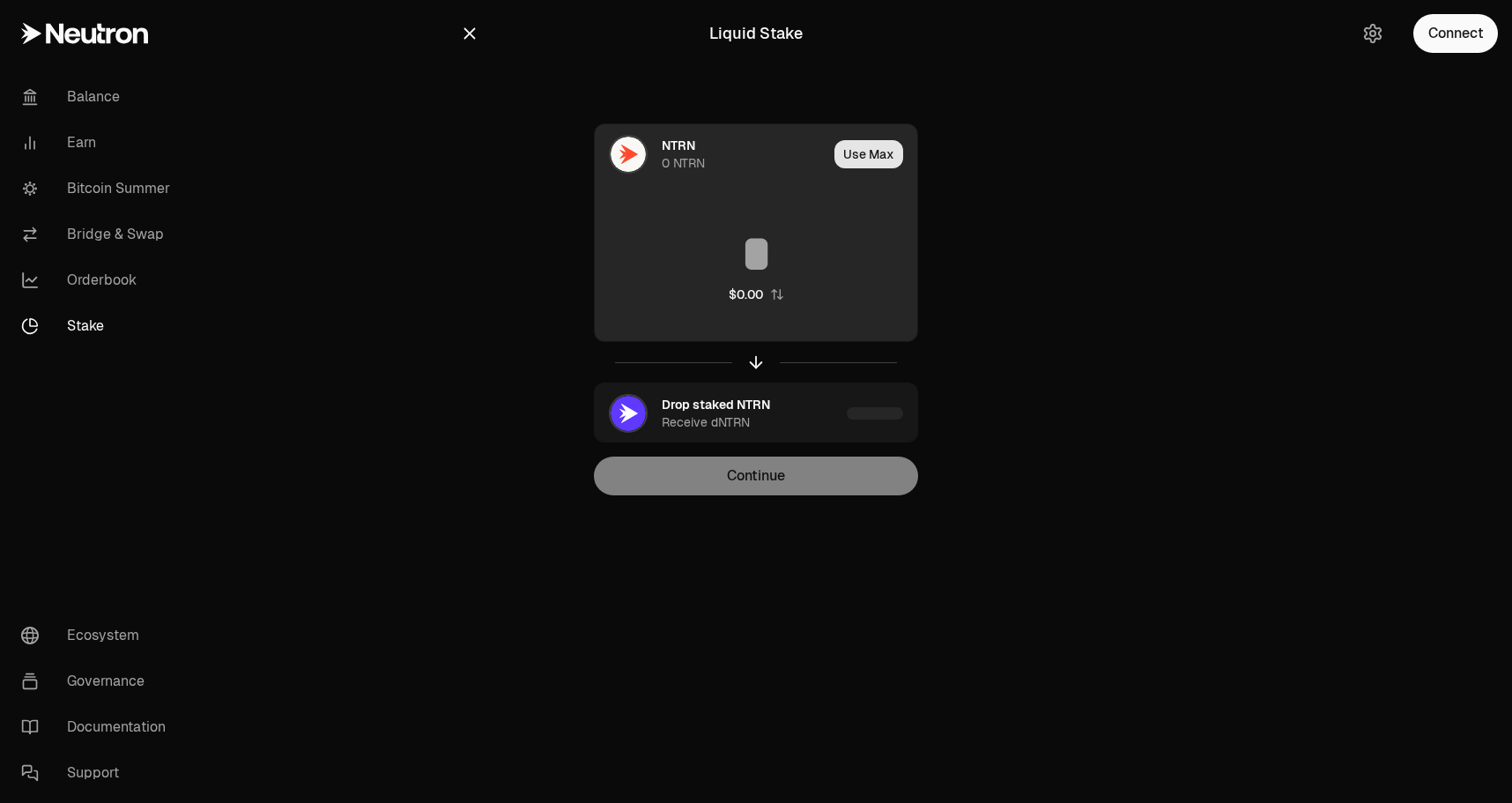
click at [895, 144] on button "Use Max" at bounding box center [868, 154] width 69 height 28
type input "*"
click at [891, 150] on div "Using Max" at bounding box center [870, 154] width 94 height 60
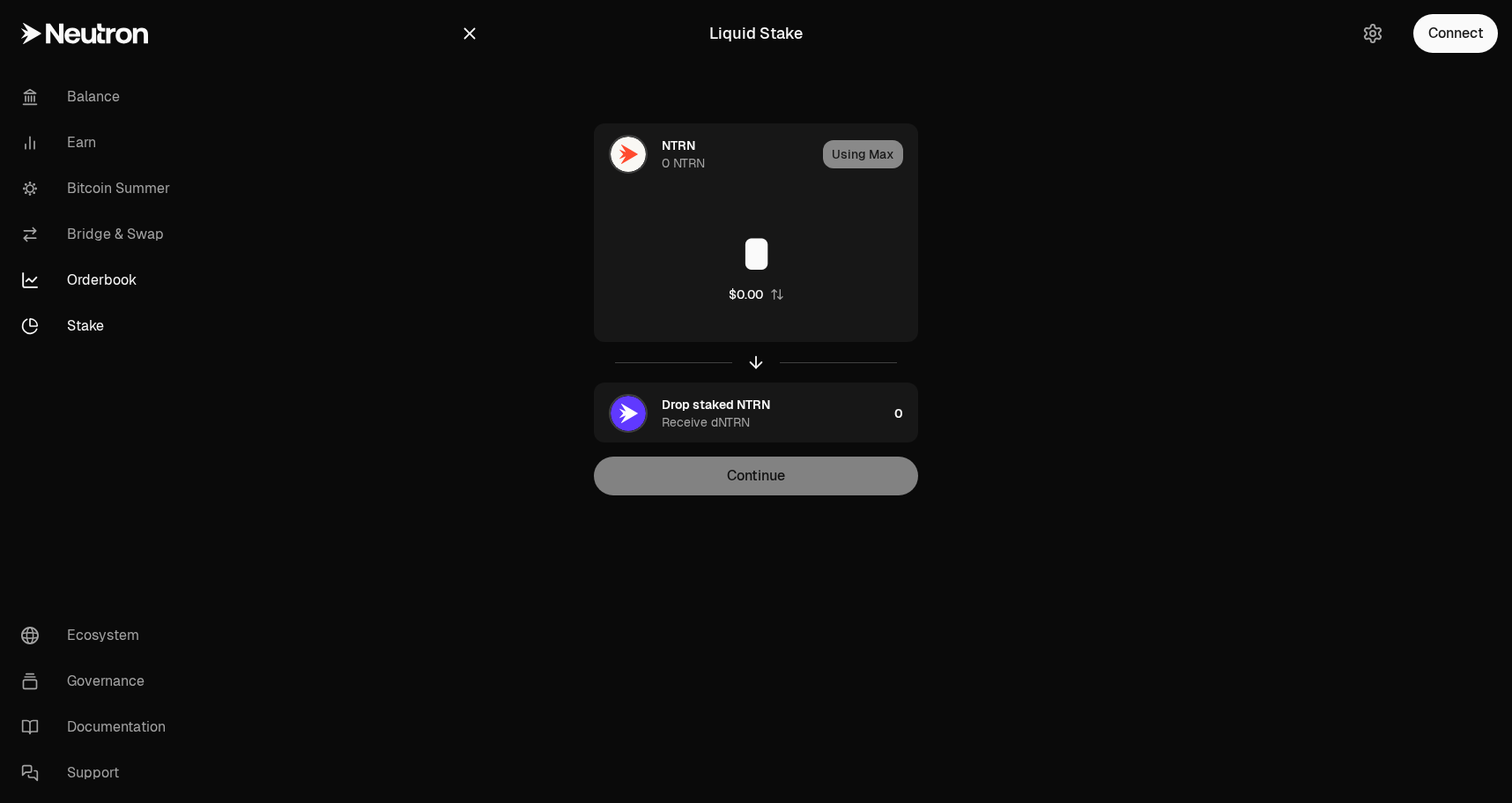
click at [120, 276] on link "Orderbook" at bounding box center [99, 280] width 183 height 46
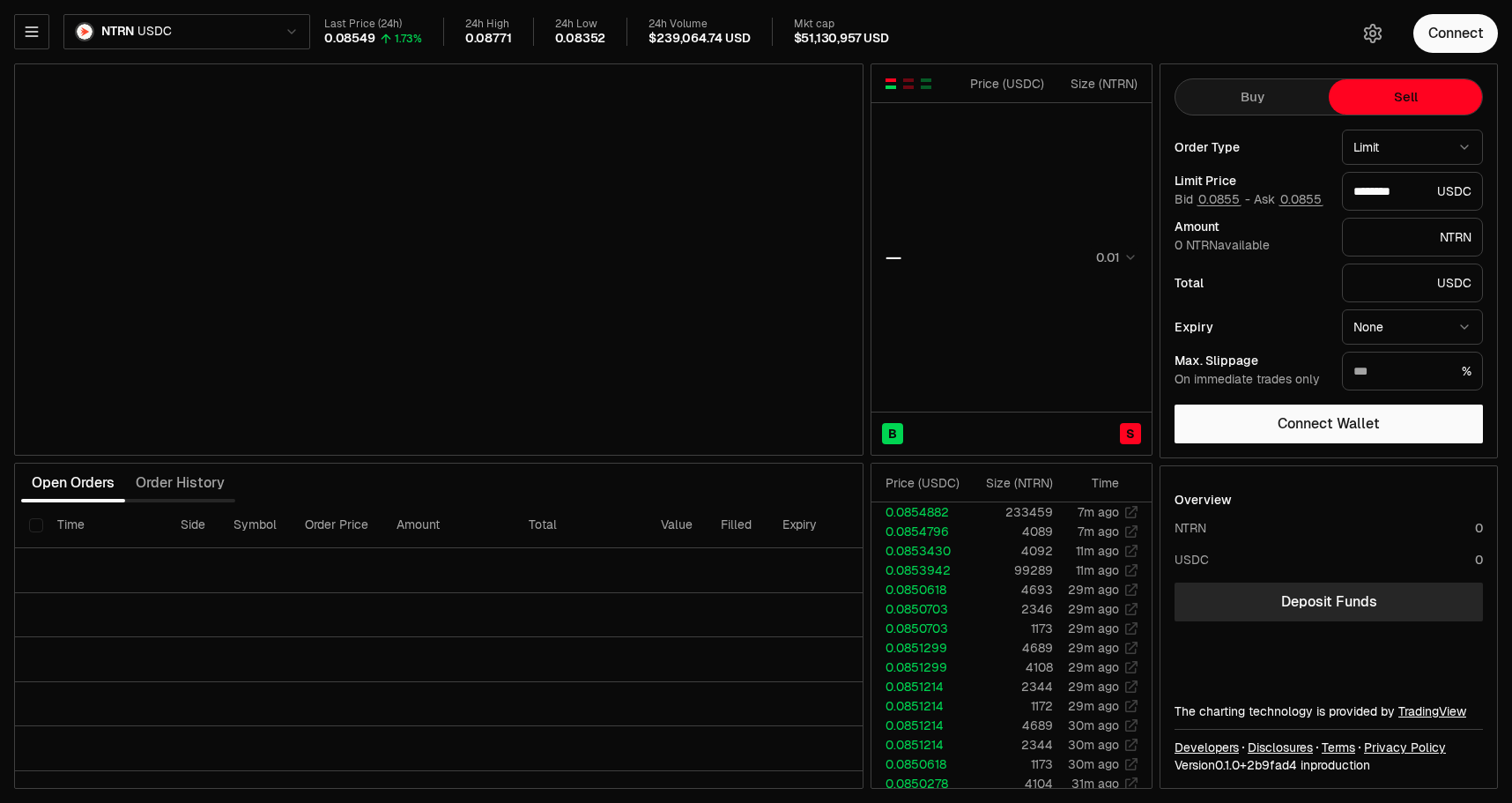
click at [1401, 97] on button "Sell" at bounding box center [1405, 97] width 153 height 36
click at [1428, 51] on button "Connect" at bounding box center [1456, 33] width 85 height 39
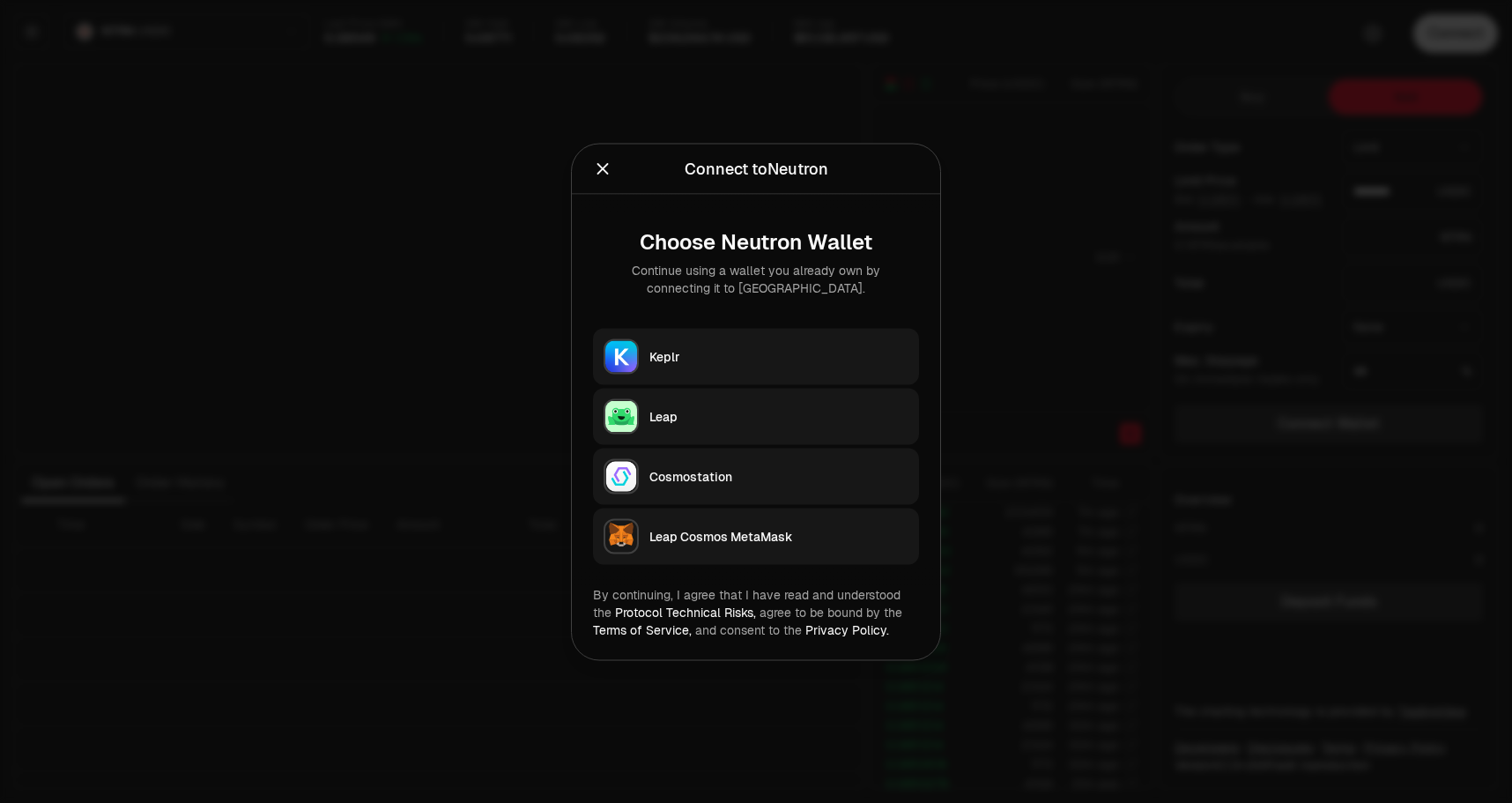
click at [1115, 339] on div at bounding box center [756, 402] width 1512 height 803
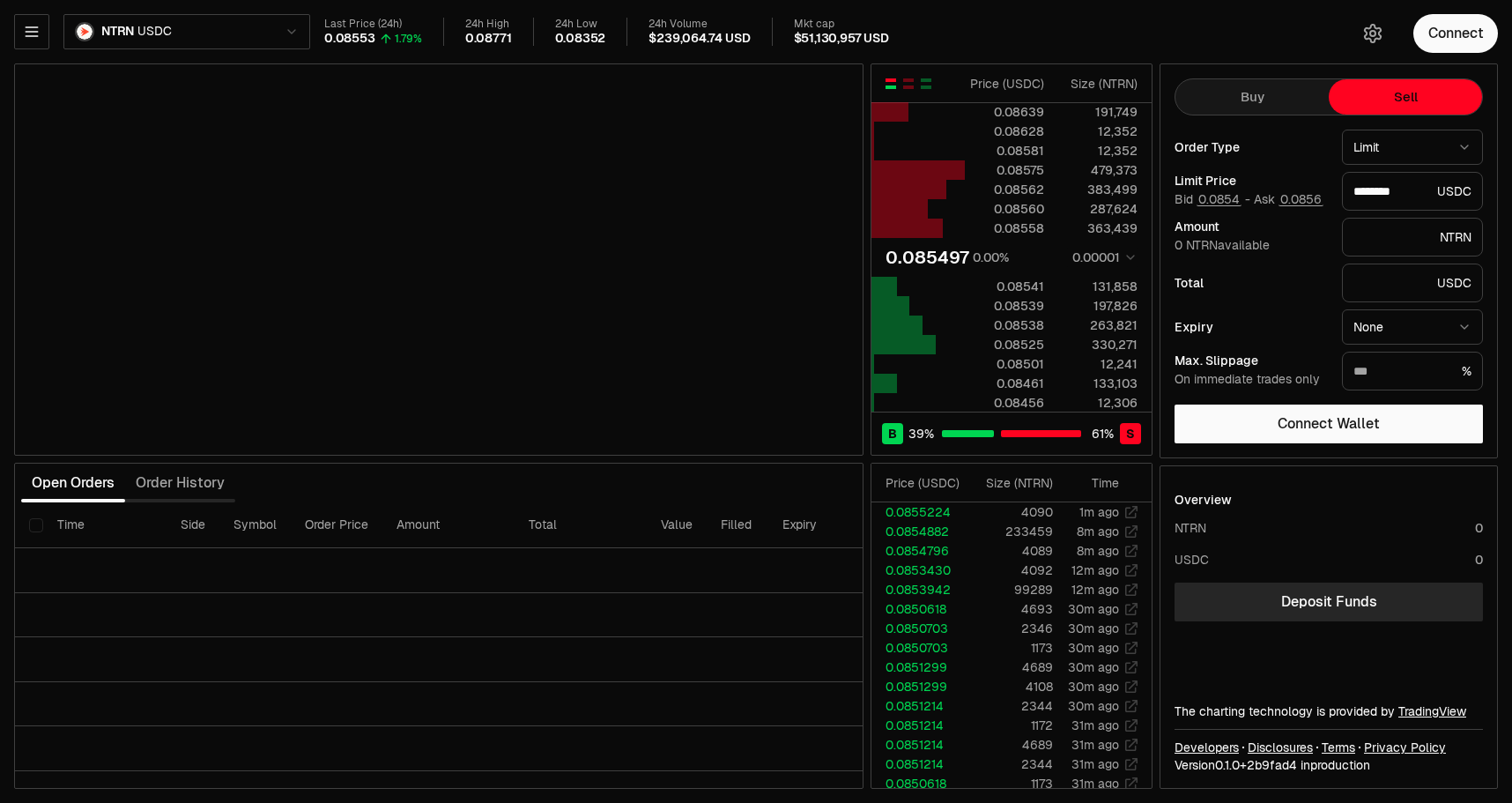
type input "********"
